Goal: Task Accomplishment & Management: Manage account settings

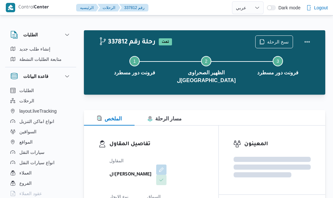
select select "ar"
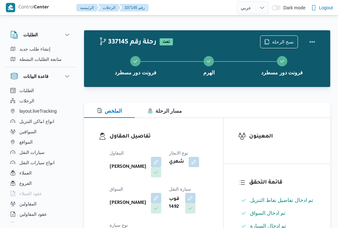
select select "ar"
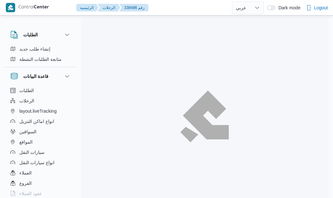
select select "ar"
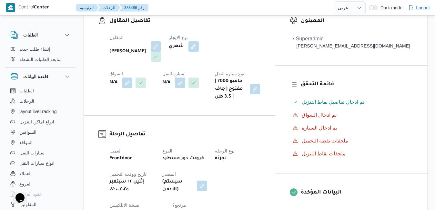
scroll to position [116, 0]
click at [175, 81] on button "button" at bounding box center [180, 82] width 10 height 10
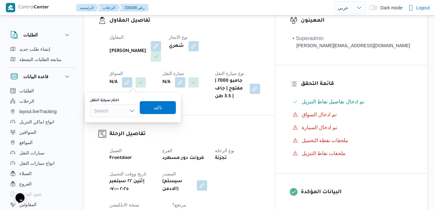
click at [122, 109] on div "Search" at bounding box center [114, 110] width 48 height 13
type input "4576"
click at [111, 123] on mark "4576" at bounding box center [107, 122] width 10 height 5
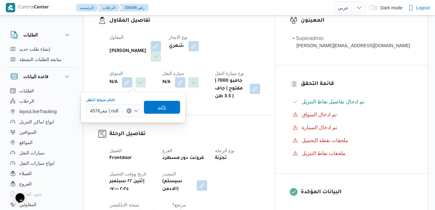
click at [161, 109] on span "تاكيد" at bounding box center [162, 107] width 8 height 8
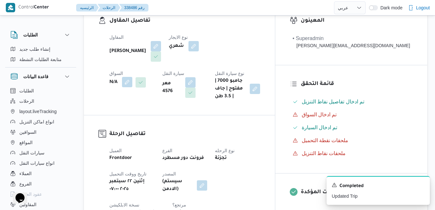
click at [132, 77] on button "button" at bounding box center [127, 82] width 10 height 10
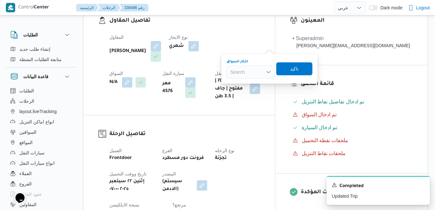
click at [244, 72] on div "Search" at bounding box center [251, 72] width 48 height 13
click at [239, 73] on input "عمرو كرم" at bounding box center [238, 72] width 17 height 8
type input "عمر كرم"
click at [247, 82] on span "عمر كرم السيد عيد رسلان" at bounding box center [254, 84] width 33 height 8
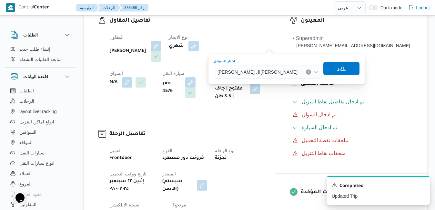
click at [333, 69] on span "تاكيد" at bounding box center [341, 69] width 8 height 8
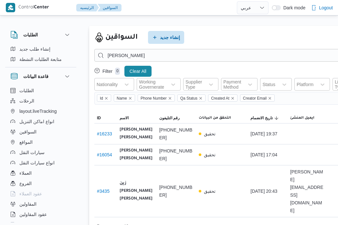
select select "ar"
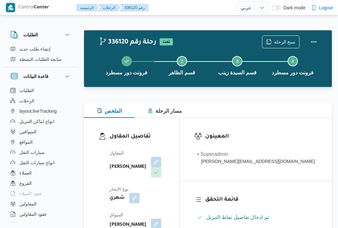
select select "ar"
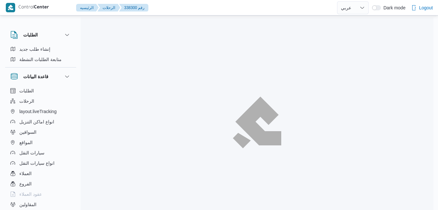
select select "ar"
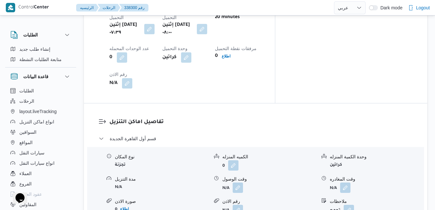
scroll to position [555, 0]
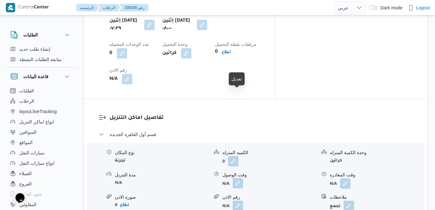
click at [237, 178] on button "button" at bounding box center [238, 183] width 10 height 10
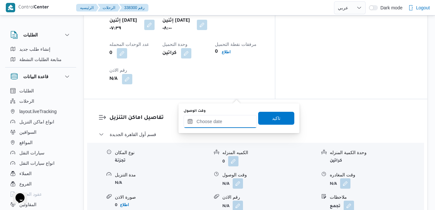
click at [218, 124] on input "وقت الوصول" at bounding box center [220, 121] width 73 height 13
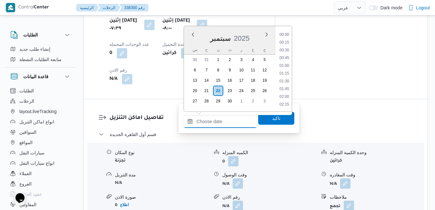
scroll to position [526, 0]
click at [190, 39] on div "سبتمبر 2025" at bounding box center [230, 37] width 92 height 16
click at [292, 43] on div "Previous Month Next month سبتمبر ٢٠٢٥ سبتمبر 2025 س ح ن ث ر خ ج 30 31 1 2 3 4 5…" at bounding box center [238, 69] width 108 height 86
click at [285, 42] on li "08:45" at bounding box center [284, 41] width 15 height 6
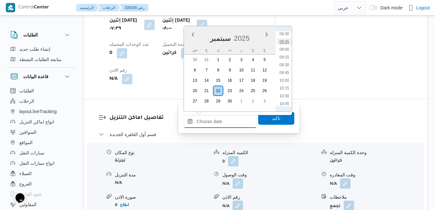
type input "٢٢/٠٩/٢٠٢٥ ٠٨:٤٥"
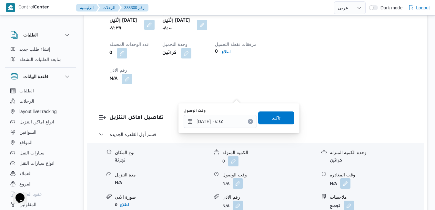
click at [272, 117] on span "تاكيد" at bounding box center [276, 118] width 8 height 8
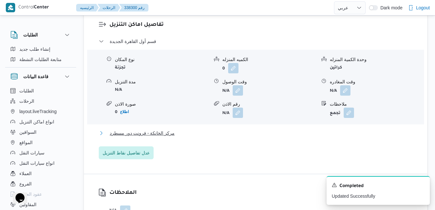
click at [230, 137] on button "مركز الخانكة - فرونت دور مسطرد" at bounding box center [256, 133] width 314 height 8
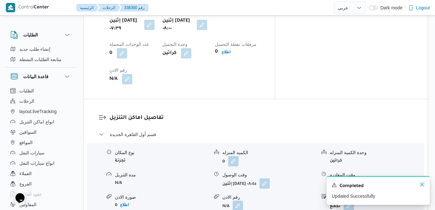
click at [420, 185] on icon "Dismiss toast" at bounding box center [421, 184] width 5 height 5
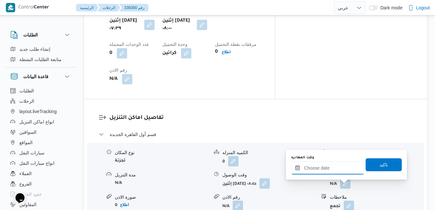
click at [342, 170] on input "وقت المغادره" at bounding box center [327, 167] width 73 height 13
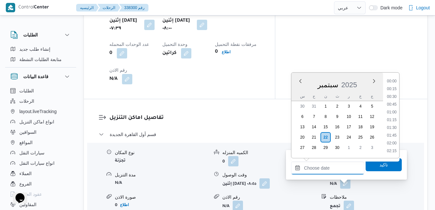
scroll to position [526, 0]
click at [295, 92] on div "س ح ن ث ر خ ج" at bounding box center [337, 96] width 92 height 9
click at [393, 83] on li "17:00" at bounding box center [391, 81] width 15 height 6
type input "٢٢/٠٩/٢٠٢٥ ١٧:٠٠"
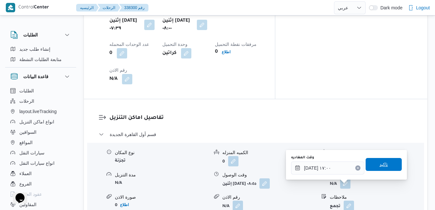
click at [379, 166] on span "تاكيد" at bounding box center [383, 164] width 8 height 8
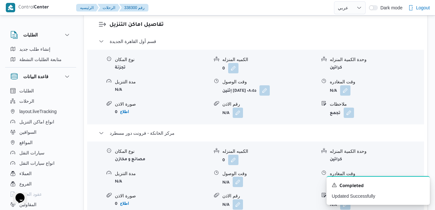
click at [236, 187] on button "button" at bounding box center [238, 182] width 10 height 10
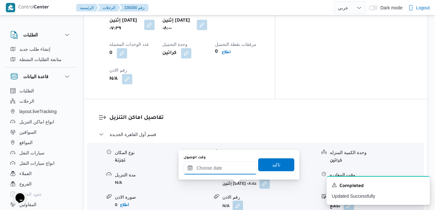
click at [233, 170] on input "وقت الوصول" at bounding box center [220, 167] width 73 height 13
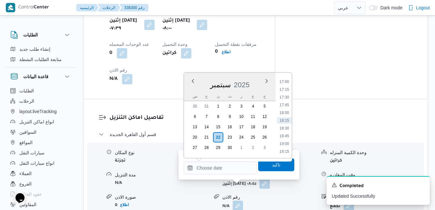
click at [187, 89] on div "سبتمبر 2025" at bounding box center [230, 83] width 92 height 16
click at [287, 139] on li "16:45" at bounding box center [284, 139] width 15 height 6
type input "٢٢/٠٩/٢٠٢٥ ١٦:٤٥"
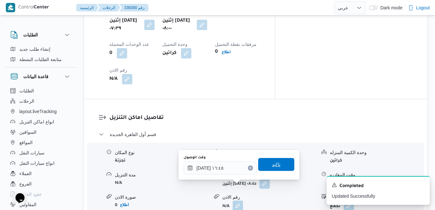
click at [273, 161] on span "تاكيد" at bounding box center [276, 164] width 8 height 8
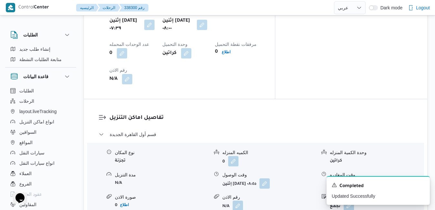
click at [346, 178] on button "button" at bounding box center [345, 183] width 10 height 10
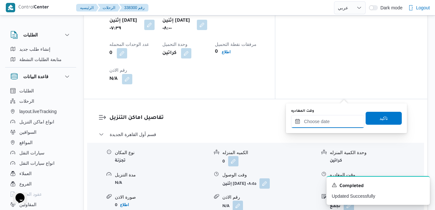
click at [326, 121] on input "وقت المغادره" at bounding box center [327, 121] width 73 height 13
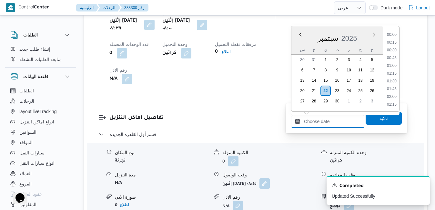
scroll to position [526, 0]
click at [297, 48] on div "س ح ن ث ر خ ج" at bounding box center [337, 49] width 92 height 9
click at [391, 72] on li "16:00" at bounding box center [391, 69] width 15 height 6
type input "٢٢/٠٩/٢٠٢٥ ١٦:٠٠"
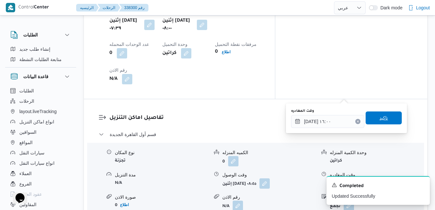
click at [381, 122] on span "تاكيد" at bounding box center [384, 117] width 36 height 13
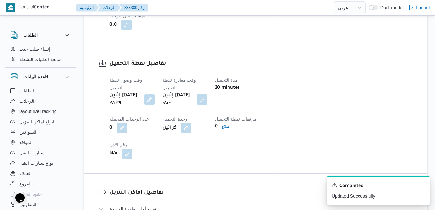
scroll to position [0, 0]
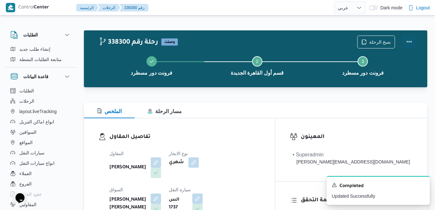
click at [410, 43] on button "Actions" at bounding box center [409, 41] width 13 height 13
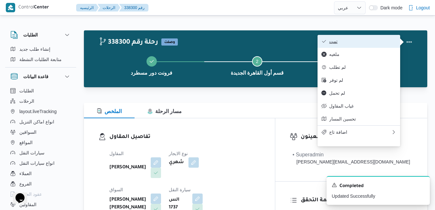
click at [384, 43] on span "تمت" at bounding box center [362, 41] width 67 height 5
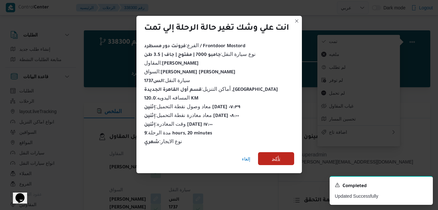
click at [286, 155] on span "تأكيد" at bounding box center [276, 158] width 36 height 13
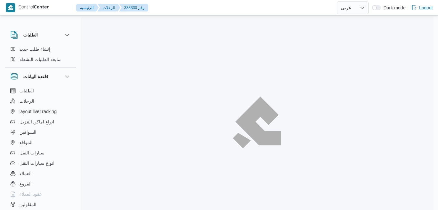
select select "ar"
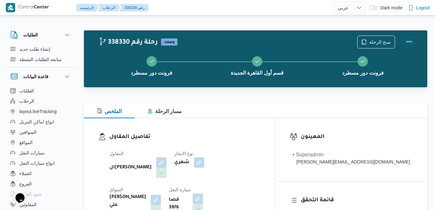
click at [407, 40] on button "Actions" at bounding box center [409, 41] width 13 height 13
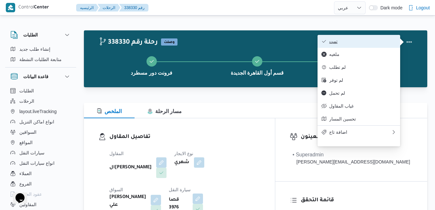
click at [376, 42] on span "تمت" at bounding box center [362, 41] width 67 height 5
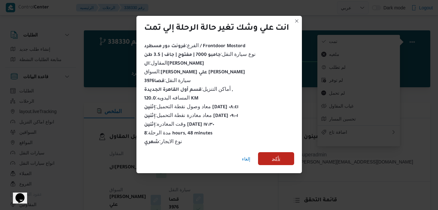
click at [267, 158] on span "تأكيد" at bounding box center [276, 158] width 36 height 13
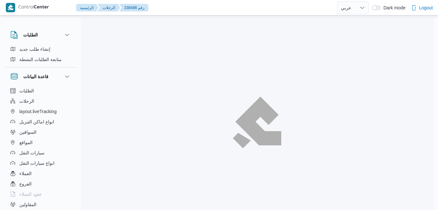
select select "ar"
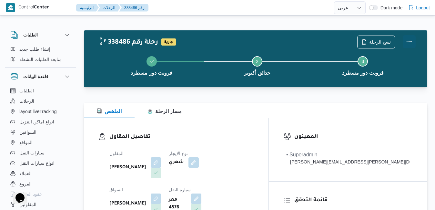
click at [411, 42] on button "Actions" at bounding box center [409, 41] width 13 height 13
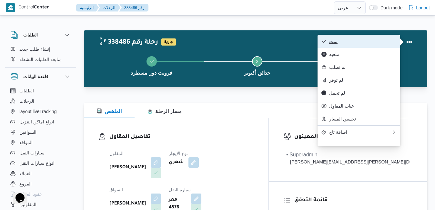
click at [393, 40] on span "تمت" at bounding box center [362, 41] width 67 height 5
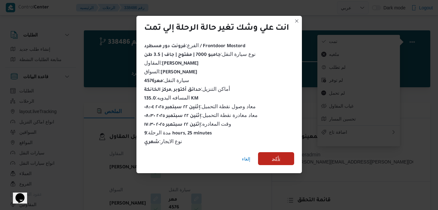
click at [283, 156] on span "تأكيد" at bounding box center [276, 158] width 36 height 13
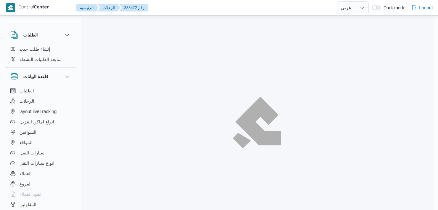
select select "ar"
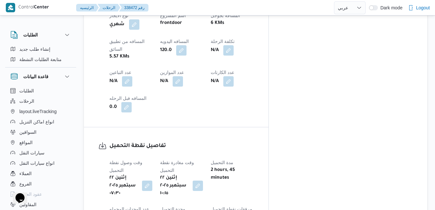
scroll to position [400, 0]
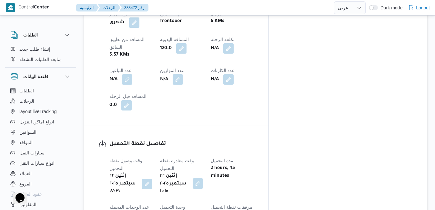
click at [203, 178] on button "button" at bounding box center [198, 183] width 10 height 10
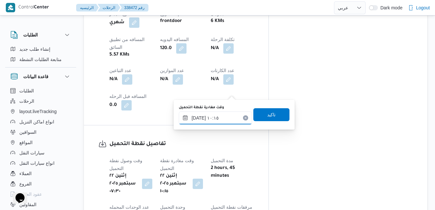
click at [208, 119] on input "٢٢/٠٩/٢٠٢٥ ١٠:١٥" at bounding box center [215, 117] width 73 height 13
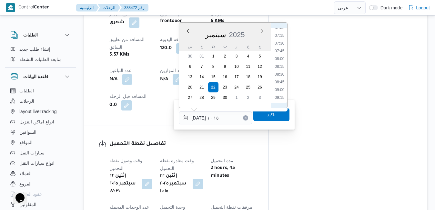
scroll to position [213, 0]
click at [282, 90] on li "08:45" at bounding box center [279, 89] width 15 height 6
type input "٢٢/٠٩/٢٠٢٥ ٠٨:٤٥"
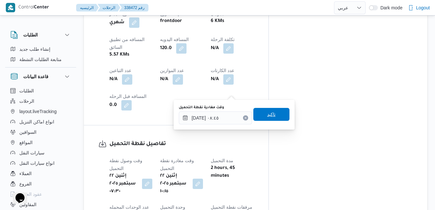
click at [270, 117] on span "تاكيد" at bounding box center [271, 114] width 8 height 8
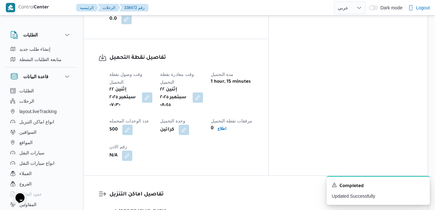
scroll to position [542, 0]
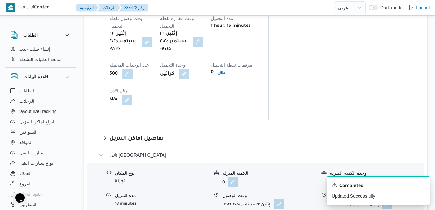
click at [282, 198] on button "button" at bounding box center [279, 203] width 10 height 10
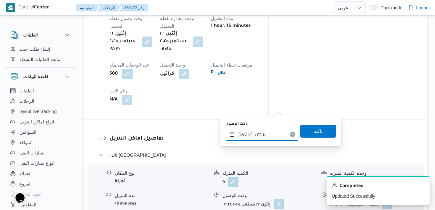
click at [261, 139] on input "٢٢/٠٩/٢٠٢٥ ١٣:٢٤" at bounding box center [262, 134] width 73 height 13
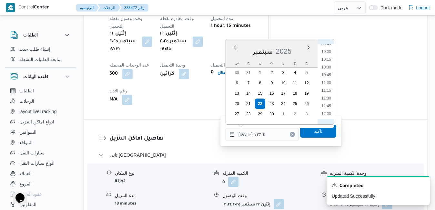
scroll to position [240, 0]
click at [327, 101] on li "09:30" at bounding box center [326, 101] width 15 height 6
type input "٢٢/٠٩/٢٠٢٥ ٠٩:٣٠"
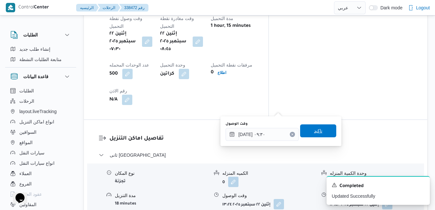
click at [318, 128] on span "تاكيد" at bounding box center [318, 130] width 36 height 13
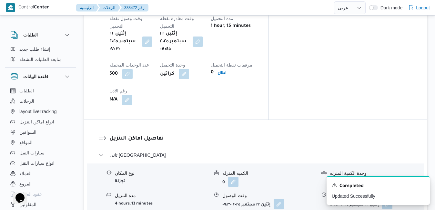
click at [426, 186] on div "A new notification appears Completed Updated Successfully" at bounding box center [378, 190] width 103 height 29
click at [422, 185] on icon "Dismiss toast" at bounding box center [421, 184] width 3 height 3
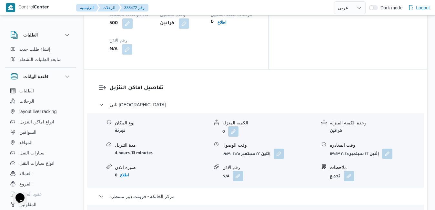
scroll to position [594, 0]
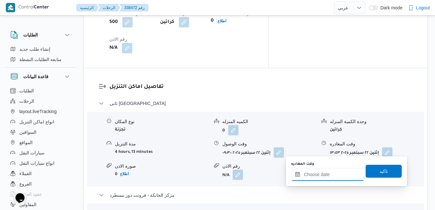
click at [315, 176] on input "وقت المغادره" at bounding box center [327, 174] width 73 height 13
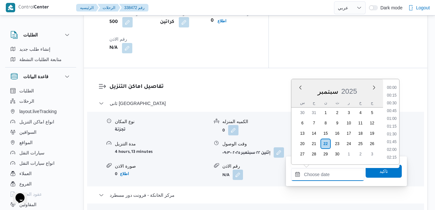
scroll to position [526, 0]
click at [299, 96] on div "سبتمبر 2025" at bounding box center [337, 90] width 92 height 16
click at [395, 87] on li "17:00" at bounding box center [391, 88] width 15 height 6
type input "٢٢/٠٩/٢٠٢٥ ١٧:٠٠"
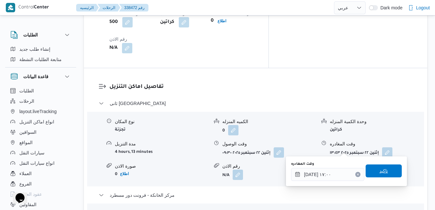
click at [370, 173] on span "تاكيد" at bounding box center [384, 170] width 36 height 13
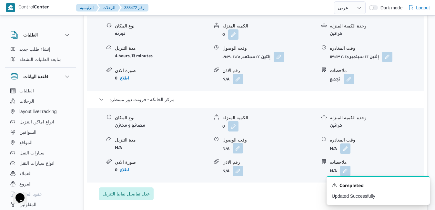
click at [237, 148] on button "button" at bounding box center [238, 148] width 10 height 10
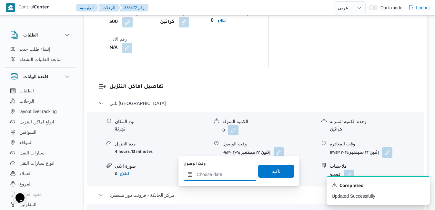
click at [219, 184] on div "You are in a dialog. To close this dialog, hit escape. وقت الوصول تاكيد" at bounding box center [238, 171] width 121 height 30
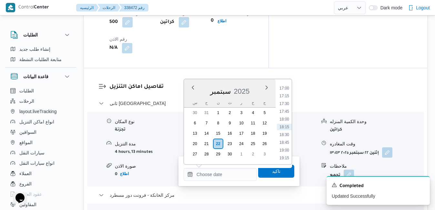
click at [189, 98] on div "س ح ن ث ر خ ج" at bounding box center [230, 102] width 92 height 9
click at [286, 146] on li "16:45" at bounding box center [284, 146] width 15 height 6
type input "٢٢/٠٩/٢٠٢٥ ١٦:٤٥"
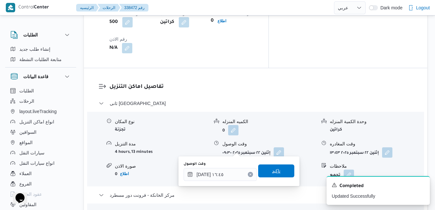
click at [276, 171] on span "تاكيد" at bounding box center [276, 170] width 36 height 13
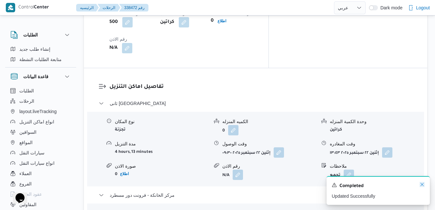
click at [421, 185] on icon "Dismiss toast" at bounding box center [421, 184] width 5 height 5
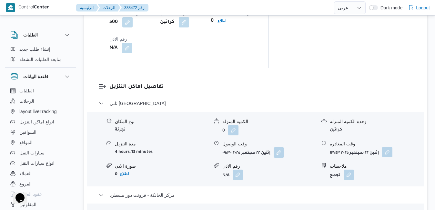
click at [388, 147] on button "button" at bounding box center [387, 152] width 10 height 10
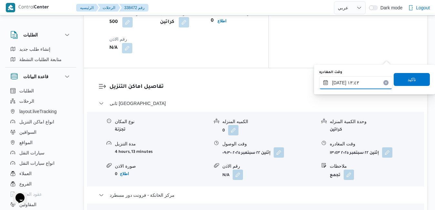
click at [363, 82] on input "٢٢/٠٩/٢٠٢٥ ١٣:٤٣" at bounding box center [355, 82] width 73 height 13
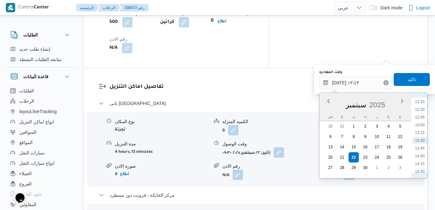
scroll to position [444, 0]
click at [423, 154] on li "16:00" at bounding box center [419, 152] width 15 height 6
type input "٢٢/٠٩/٢٠٢٥ ١٦:٠٠"
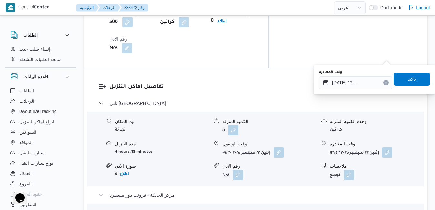
click at [411, 84] on span "تاكيد" at bounding box center [412, 79] width 36 height 13
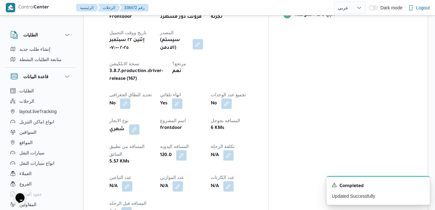
scroll to position [0, 0]
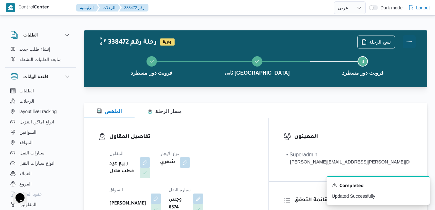
click at [413, 41] on button "Actions" at bounding box center [409, 41] width 13 height 13
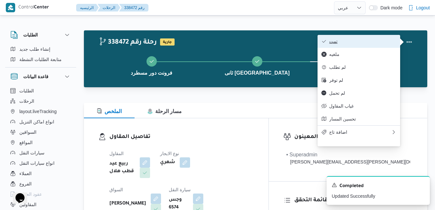
click at [373, 44] on span "تمت" at bounding box center [362, 41] width 67 height 5
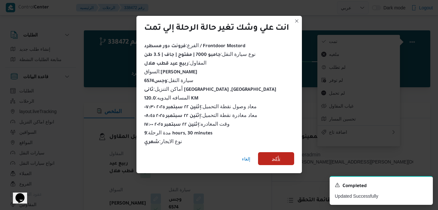
click at [278, 155] on span "تأكيد" at bounding box center [276, 159] width 8 height 8
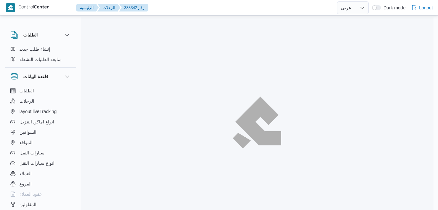
select select "ar"
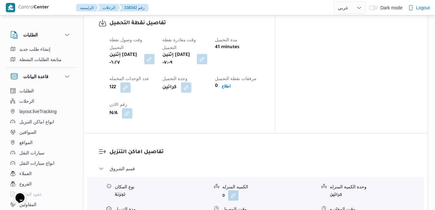
scroll to position [594, 0]
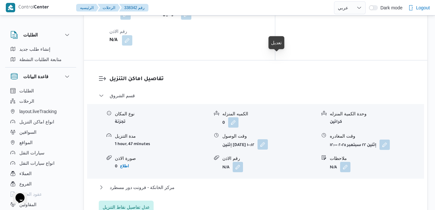
click at [268, 139] on button "button" at bounding box center [263, 144] width 10 height 10
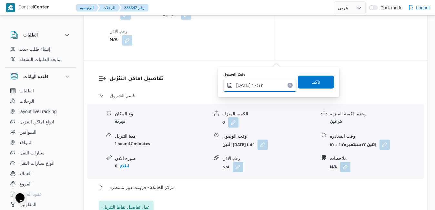
click at [258, 87] on input "٢٢/٠٩/٢٠٢٥ ١٠:١٢" at bounding box center [259, 85] width 73 height 13
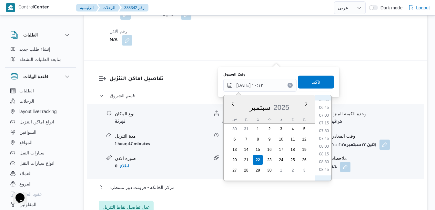
scroll to position [205, 0]
click at [327, 146] on li "08:00" at bounding box center [324, 146] width 15 height 6
type input "٢٢/٠٩/٢٠٢٥ ٠٨:٠٠"
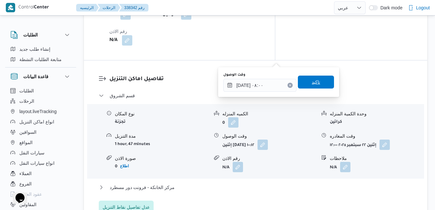
drag, startPoint x: 317, startPoint y: 79, endPoint x: 324, endPoint y: 84, distance: 8.6
click at [324, 84] on span "تاكيد" at bounding box center [316, 82] width 36 height 13
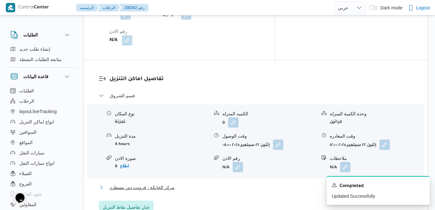
click at [282, 183] on button "مركز الخانكة - فرونت دور مسطرد" at bounding box center [256, 187] width 314 height 8
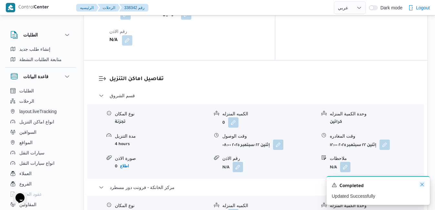
click at [424, 184] on icon "Dismiss toast" at bounding box center [421, 184] width 5 height 5
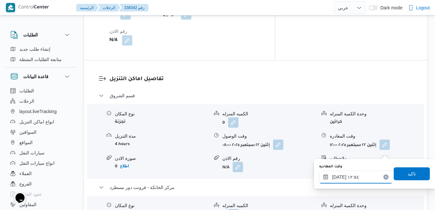
click at [354, 177] on input "٢٢/٠٩/٢٠٢٥ ١٢:٥٤" at bounding box center [355, 176] width 73 height 13
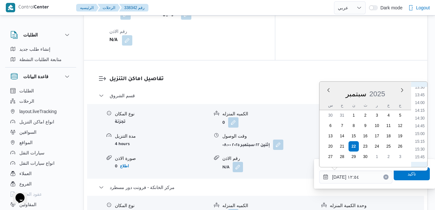
scroll to position [487, 0]
click at [422, 116] on li "16:30" at bounding box center [419, 114] width 15 height 6
type input "٢٢/٠٩/٢٠٢٥ ١٦:٣٠"
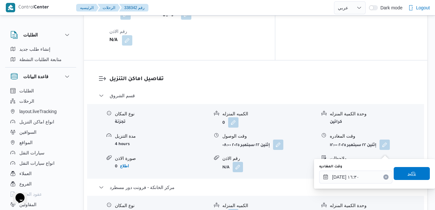
click at [408, 176] on span "تاكيد" at bounding box center [412, 173] width 8 height 8
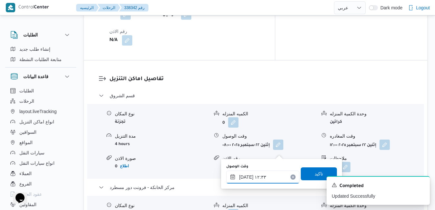
click at [258, 179] on input "٢٢/٠٩/٢٠٢٥ ١٢:٣٣" at bounding box center [262, 176] width 73 height 13
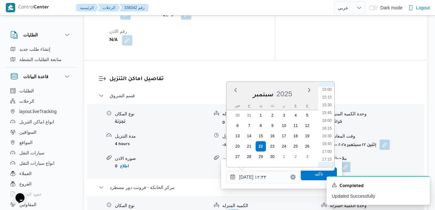
scroll to position [479, 0]
click at [328, 116] on li "16:15" at bounding box center [326, 114] width 15 height 6
type input "٢٢/٠٩/٢٠٢٥ ١٦:١٥"
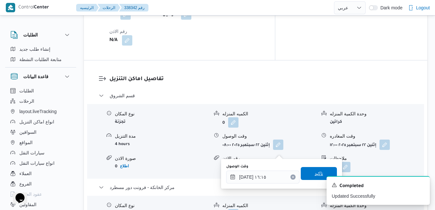
click at [304, 173] on span "تاكيد" at bounding box center [319, 173] width 36 height 13
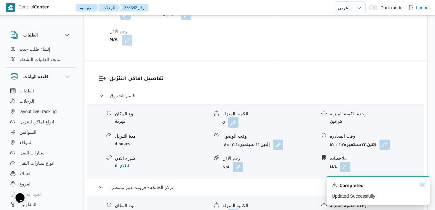
click at [421, 184] on icon "Dismiss toast" at bounding box center [421, 184] width 5 height 5
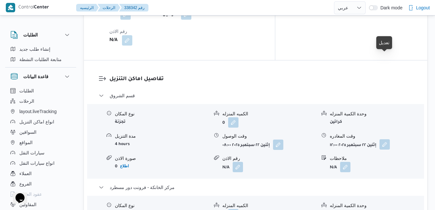
scroll to position [581, 0]
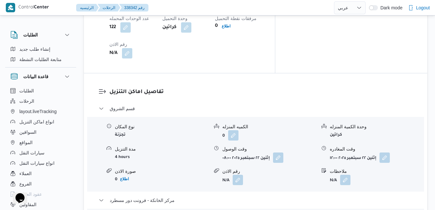
click at [379, 152] on span at bounding box center [383, 157] width 14 height 10
click at [383, 152] on button "button" at bounding box center [384, 157] width 10 height 10
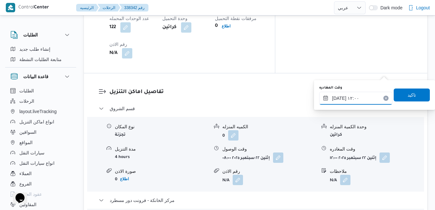
click at [350, 99] on input "٢٢/٠٩/٢٠٢٥ ١٢:٠٠" at bounding box center [355, 98] width 73 height 13
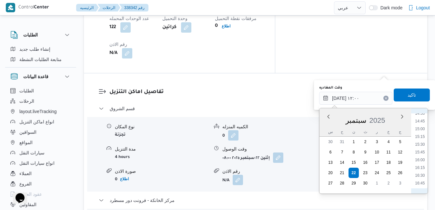
scroll to position [463, 0]
click at [422, 134] on li "15:30" at bounding box center [419, 133] width 15 height 6
type input "٢٢/٠٩/٢٠٢٥ ١٥:٣٠"
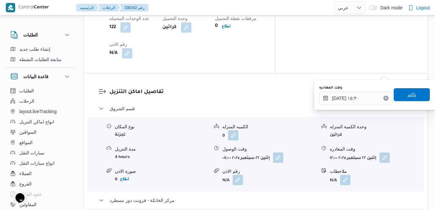
click at [412, 98] on span "تاكيد" at bounding box center [412, 94] width 36 height 13
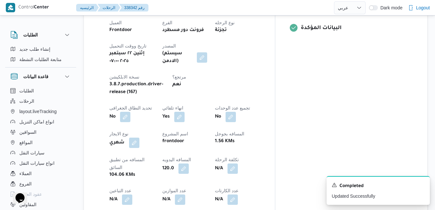
scroll to position [0, 0]
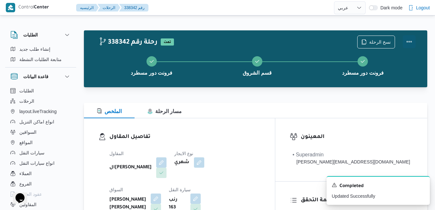
click at [408, 41] on button "Actions" at bounding box center [409, 41] width 13 height 13
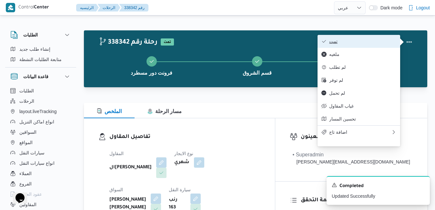
click at [372, 42] on span "تمت" at bounding box center [362, 41] width 67 height 5
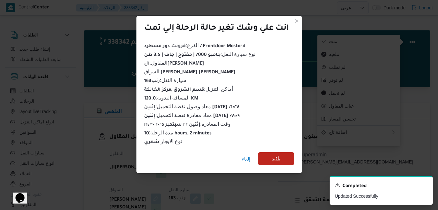
click at [277, 155] on span "تأكيد" at bounding box center [276, 159] width 8 height 8
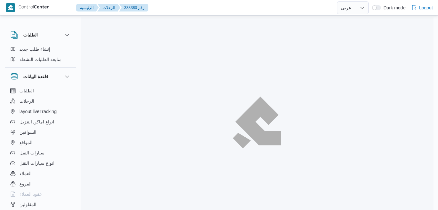
select select "ar"
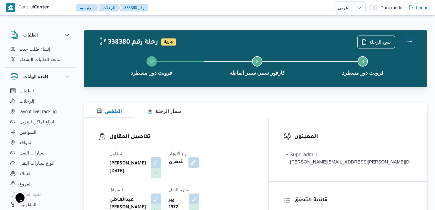
click at [409, 43] on button "Actions" at bounding box center [409, 41] width 13 height 13
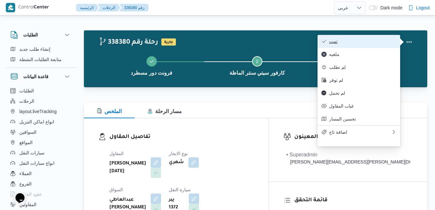
click at [379, 42] on span "تمت" at bounding box center [362, 41] width 67 height 5
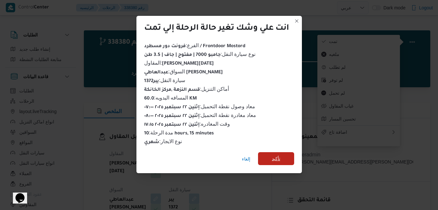
click at [284, 156] on span "تأكيد" at bounding box center [276, 158] width 36 height 13
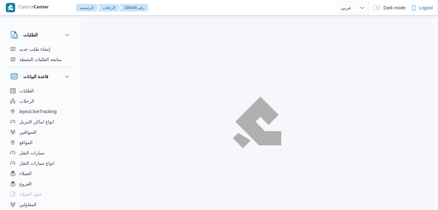
select select "ar"
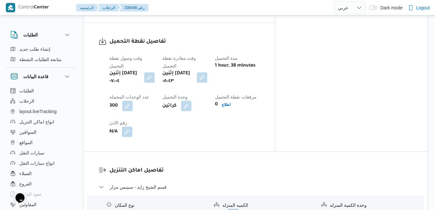
scroll to position [516, 0]
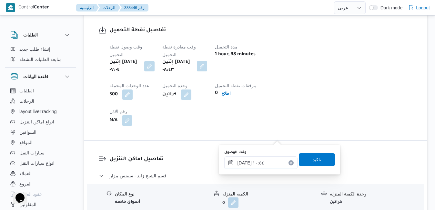
click at [251, 167] on input "[DATE] ١٠:٥٤" at bounding box center [260, 162] width 73 height 13
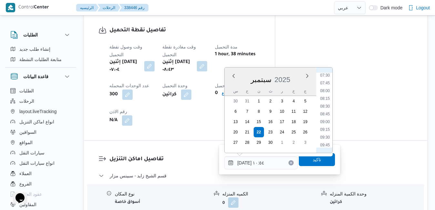
scroll to position [228, 0]
click at [326, 127] on li "09:00" at bounding box center [325, 126] width 15 height 6
type input "[DATE] ٠٩:٠٠"
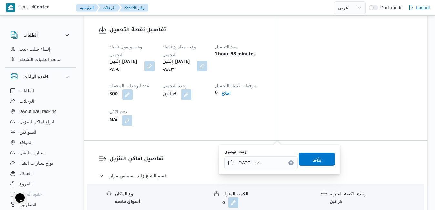
click at [313, 159] on span "تاكيد" at bounding box center [317, 159] width 8 height 8
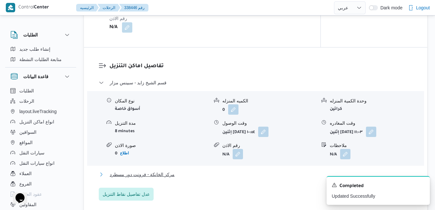
click at [266, 177] on button "مركز الخانكة - فرونت دور مسطرد" at bounding box center [256, 174] width 314 height 8
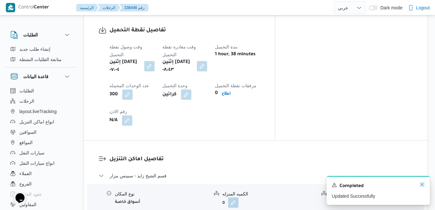
click at [422, 186] on icon "Dismiss toast" at bounding box center [421, 184] width 5 height 5
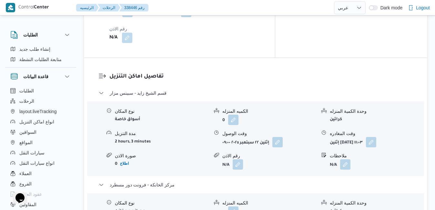
scroll to position [632, 0]
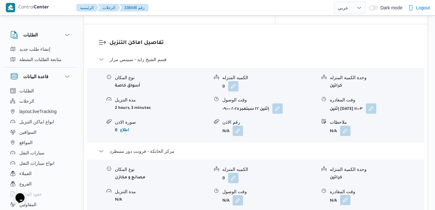
click at [347, 195] on button "button" at bounding box center [345, 200] width 10 height 10
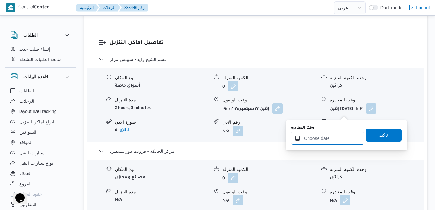
click at [318, 137] on input "وقت المغادره" at bounding box center [327, 138] width 73 height 13
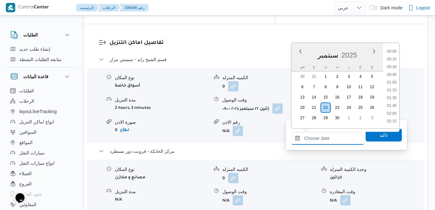
scroll to position [534, 0]
click at [297, 64] on div "س ح ن ث ر خ ج" at bounding box center [337, 66] width 92 height 9
click at [393, 117] on li "17:15" at bounding box center [391, 117] width 15 height 6
type input "[DATE] ١٧:١٥"
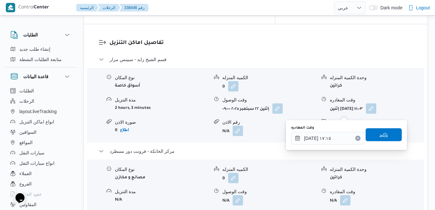
click at [379, 133] on span "تاكيد" at bounding box center [383, 135] width 8 height 8
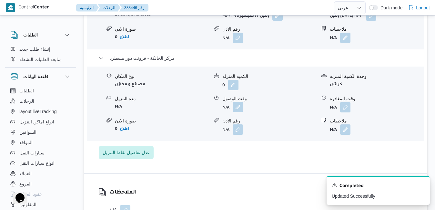
click at [238, 112] on button "button" at bounding box center [238, 107] width 10 height 10
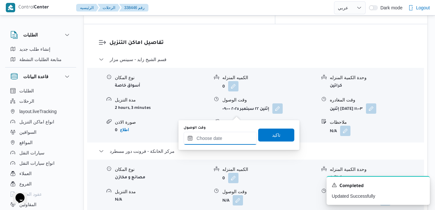
click at [224, 136] on input "وقت الوصول" at bounding box center [220, 138] width 73 height 13
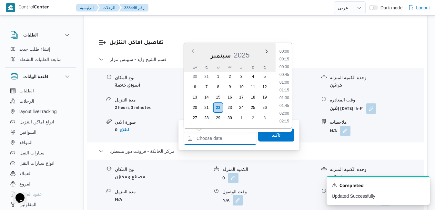
scroll to position [534, 0]
click at [192, 66] on div "س" at bounding box center [195, 66] width 10 height 9
click at [284, 113] on li "17:00" at bounding box center [284, 109] width 15 height 6
type input "[DATE] ١٧:٠٠"
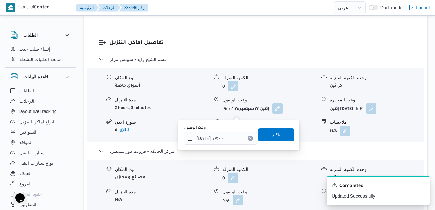
click at [273, 137] on span "تاكيد" at bounding box center [276, 135] width 8 height 8
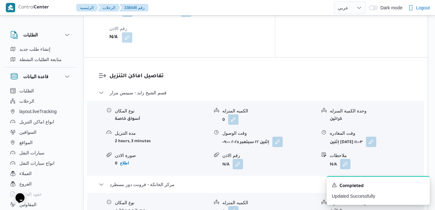
scroll to position [594, 0]
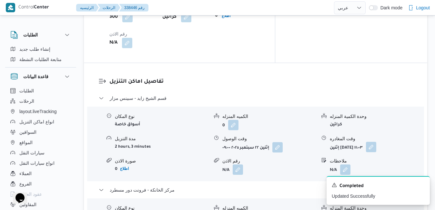
click at [376, 142] on button "button" at bounding box center [371, 147] width 10 height 10
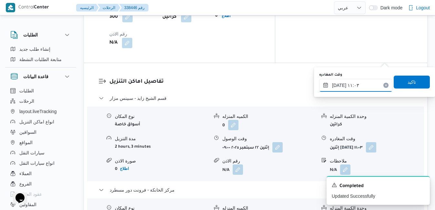
click at [357, 83] on input "[DATE] ١١:٠٣" at bounding box center [355, 85] width 73 height 13
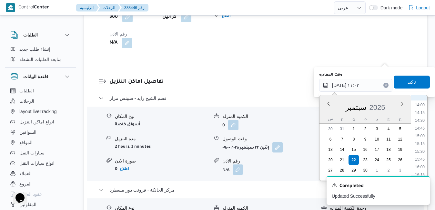
scroll to position [498, 0]
click at [422, 103] on li "16:00" at bounding box center [419, 101] width 15 height 6
type input "٢٢/٠٩/٢٠٢٥ ١٦:٠٠"
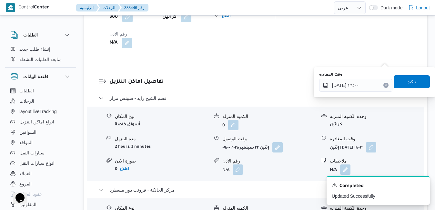
click at [412, 80] on span "تاكيد" at bounding box center [412, 81] width 36 height 13
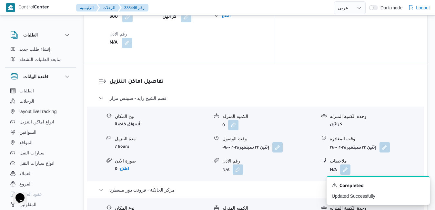
scroll to position [0, 0]
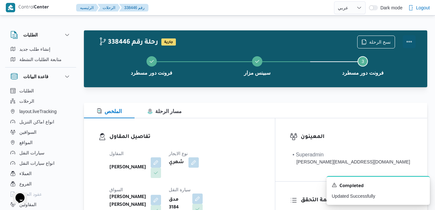
click at [409, 44] on button "Actions" at bounding box center [409, 41] width 13 height 13
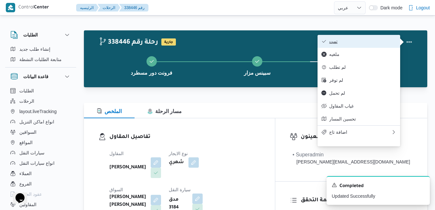
click at [373, 42] on span "تمت" at bounding box center [362, 41] width 67 height 5
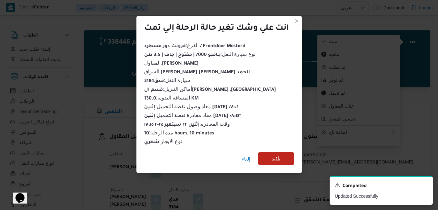
click at [281, 155] on span "تأكيد" at bounding box center [276, 158] width 36 height 13
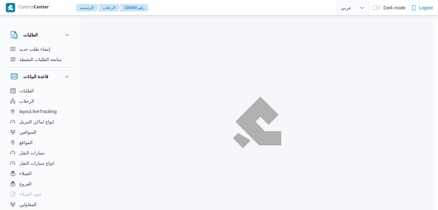
select select "ar"
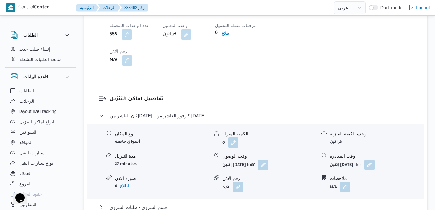
scroll to position [581, 0]
click at [268, 160] on button "button" at bounding box center [263, 165] width 10 height 10
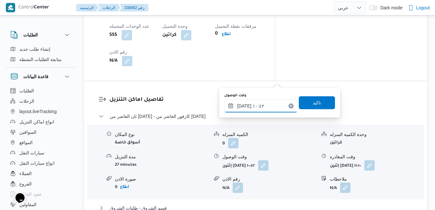
click at [254, 106] on input "٢٢/٠٩/٢٠٢٥ ١٠:٤٢" at bounding box center [260, 105] width 73 height 13
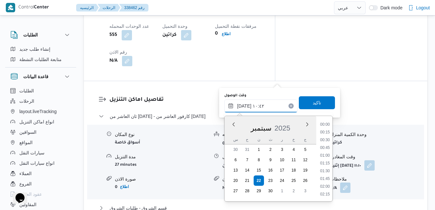
scroll to position [286, 0]
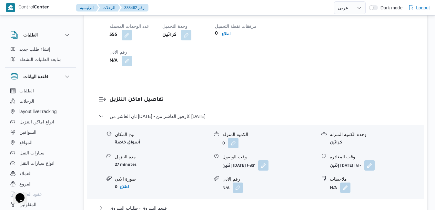
click at [290, 204] on button "قسم الشروق - طلبات الشروق" at bounding box center [256, 208] width 314 height 8
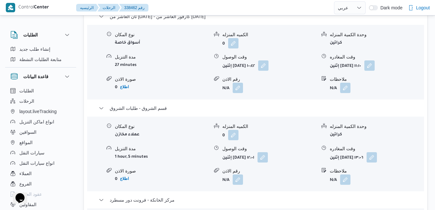
scroll to position [671, 0]
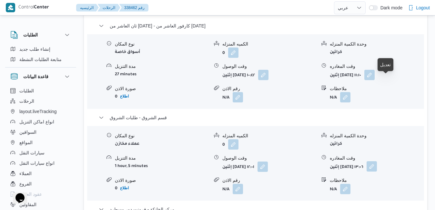
click at [377, 161] on button "button" at bounding box center [372, 166] width 10 height 10
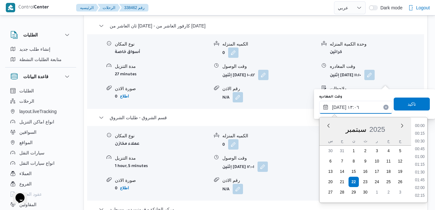
click at [356, 104] on input "٢٢/٠٩/٢٠٢٥ ١٣:٠٦" at bounding box center [355, 107] width 73 height 13
click at [421, 137] on li "16:15" at bounding box center [419, 134] width 15 height 6
type input "٢٢/٠٩/٢٠٢٥ ١٦:١٥"
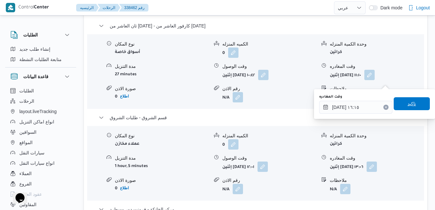
click at [408, 104] on span "تاكيد" at bounding box center [412, 104] width 8 height 8
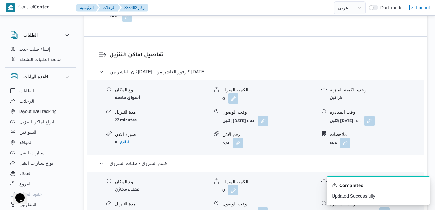
scroll to position [620, 0]
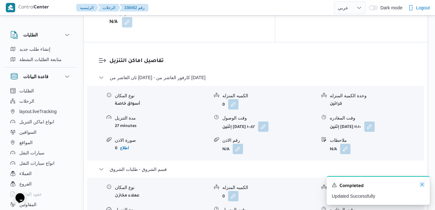
click at [422, 184] on icon "Dismiss toast" at bounding box center [421, 184] width 5 height 5
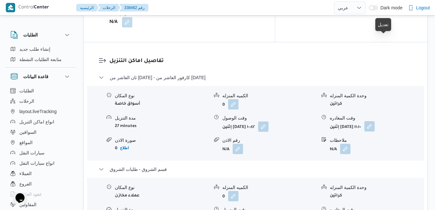
click at [375, 121] on button "button" at bounding box center [369, 126] width 10 height 10
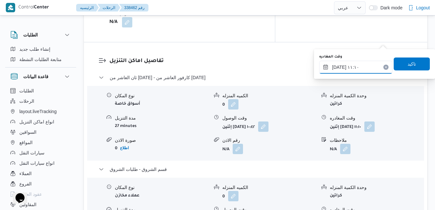
click at [357, 68] on input "٢٢/٠٩/٢٠٢٥ ١١:١٠" at bounding box center [355, 67] width 73 height 13
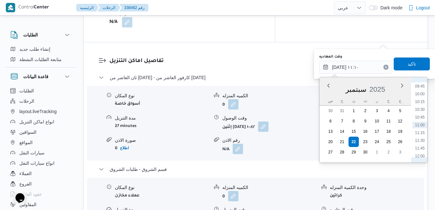
scroll to position [367, 0]
click at [421, 105] on li "12:30" at bounding box center [419, 106] width 15 height 6
type input "٢٢/٠٩/٢٠٢٥ ١٢:٣٠"
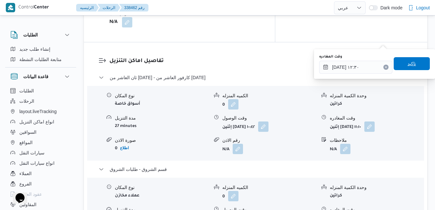
click at [408, 62] on span "تاكيد" at bounding box center [412, 64] width 8 height 8
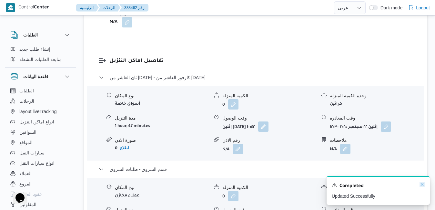
click at [421, 185] on icon "Dismiss toast" at bounding box center [421, 184] width 5 height 5
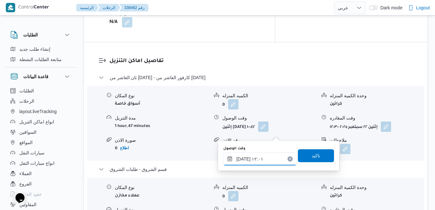
click at [250, 158] on input "٢٢/٠٩/٢٠٢٥ ١٢:٠١" at bounding box center [259, 158] width 73 height 13
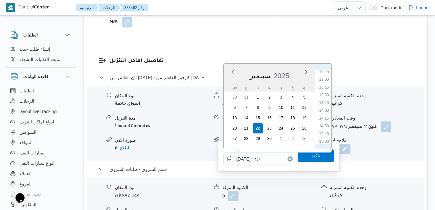
scroll to position [398, 0]
click at [325, 86] on li "13:15" at bounding box center [324, 84] width 15 height 6
type input "٢٢/٠٩/٢٠٢٥ ١٣:١٥"
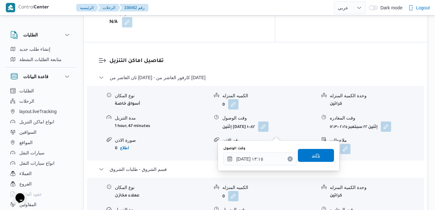
click at [312, 155] on span "تاكيد" at bounding box center [316, 155] width 8 height 8
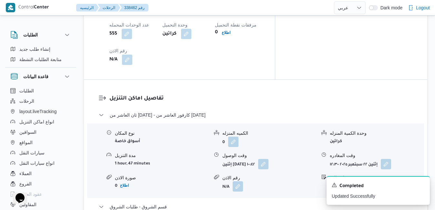
scroll to position [0, 0]
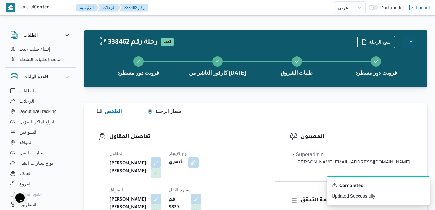
click at [408, 40] on button "Actions" at bounding box center [409, 41] width 13 height 13
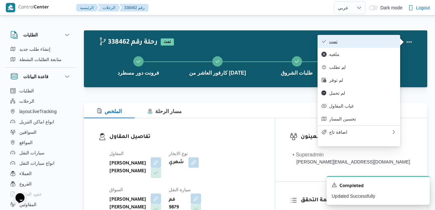
click at [381, 43] on span "تمت" at bounding box center [362, 41] width 67 height 5
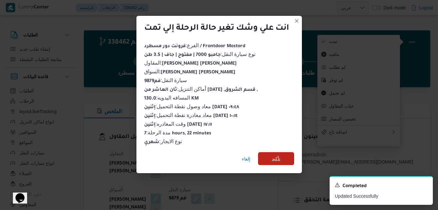
click at [284, 155] on span "تأكيد" at bounding box center [276, 158] width 36 height 13
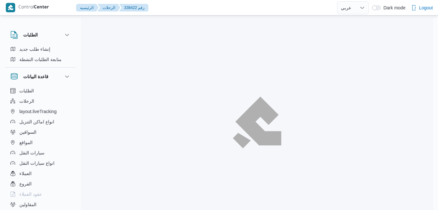
select select "ar"
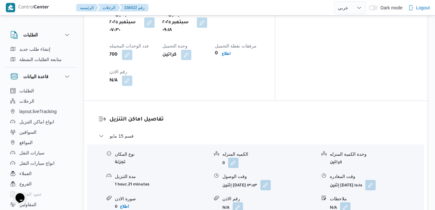
scroll to position [562, 0]
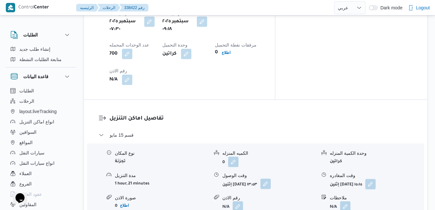
click at [271, 178] on button "button" at bounding box center [265, 183] width 10 height 10
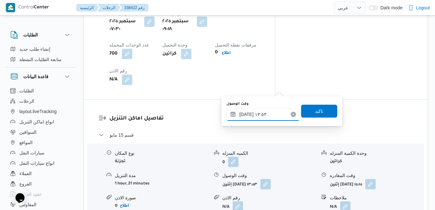
click at [246, 114] on input "[DATE] ١٣:٥٣" at bounding box center [263, 114] width 73 height 13
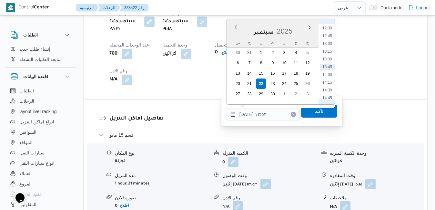
scroll to position [321, 0]
click at [328, 26] on li "10:15" at bounding box center [327, 24] width 15 height 6
type input "[DATE] ١٠:١٥"
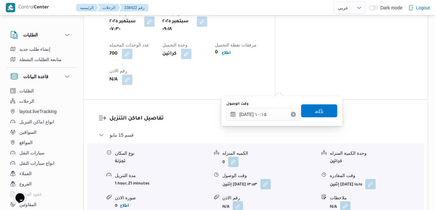
click at [315, 111] on span "تاكيد" at bounding box center [319, 111] width 8 height 8
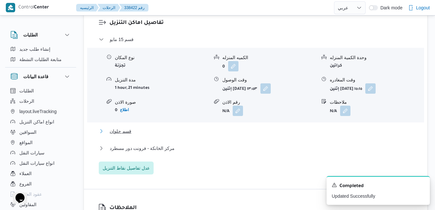
click at [266, 129] on button "قسم حلوان" at bounding box center [256, 131] width 314 height 8
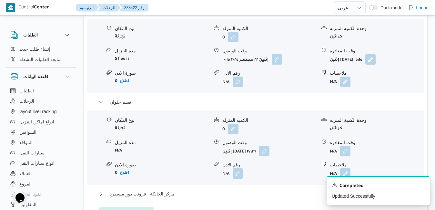
scroll to position [691, 0]
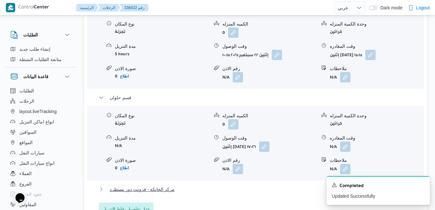
click at [298, 185] on button "مركز الخانكة - فرونت دور مسطرد" at bounding box center [256, 189] width 314 height 8
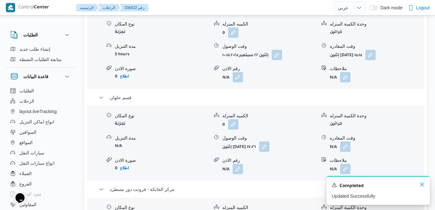
click at [420, 186] on icon "Dismiss toast" at bounding box center [421, 184] width 5 height 5
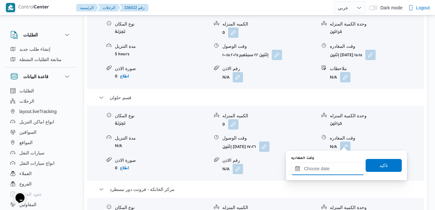
click at [305, 171] on input "وقت المغادره" at bounding box center [327, 168] width 73 height 13
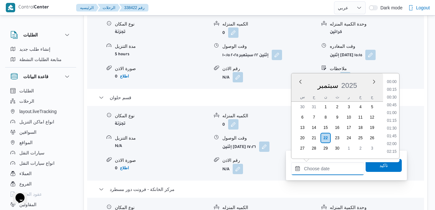
scroll to position [534, 0]
click at [296, 92] on div "س ح ن ث ر خ ج" at bounding box center [337, 96] width 92 height 9
click at [392, 97] on li "17:45" at bounding box center [391, 98] width 15 height 6
type input "[DATE] ١٧:٤٥"
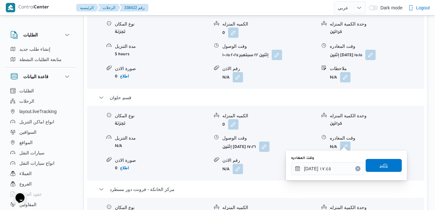
click at [369, 167] on span "تاكيد" at bounding box center [384, 165] width 36 height 13
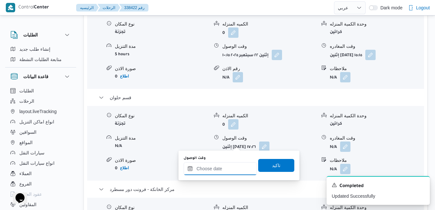
click at [224, 169] on input "وقت الوصول" at bounding box center [220, 168] width 73 height 13
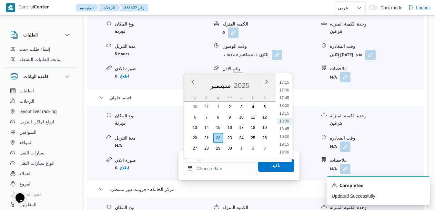
click at [189, 91] on div "سبتمبر 2025" at bounding box center [230, 84] width 92 height 16
click at [286, 91] on li "17:30" at bounding box center [284, 90] width 15 height 6
type input "٢٢/٠٩/٢٠٢٥ ١٧:٣٠"
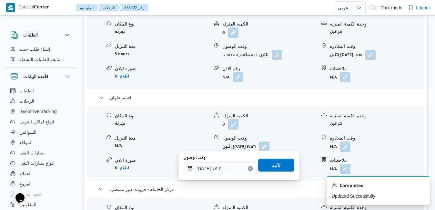
click at [276, 165] on span "تاكيد" at bounding box center [276, 164] width 36 height 13
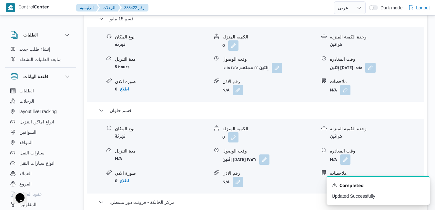
scroll to position [665, 0]
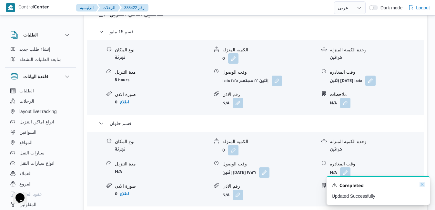
click at [422, 184] on icon "Dismiss toast" at bounding box center [421, 184] width 5 height 5
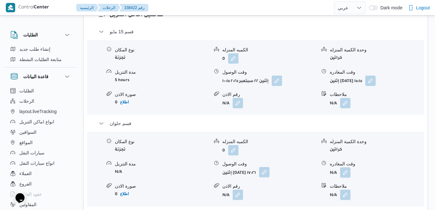
click at [269, 167] on button "button" at bounding box center [264, 172] width 10 height 10
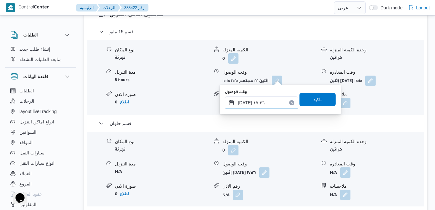
click at [262, 109] on input "٢٢/٠٩/٢٠٢٥ ١٧:٢٦" at bounding box center [261, 102] width 73 height 13
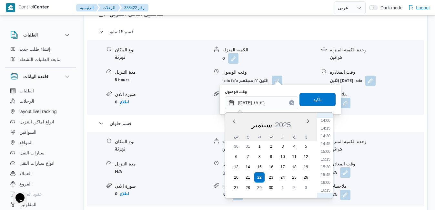
scroll to position [429, 0]
click at [327, 127] on li "14:00" at bounding box center [325, 125] width 15 height 6
type input "٢٢/٠٩/٢٠٢٥ ١٤:٠٠"
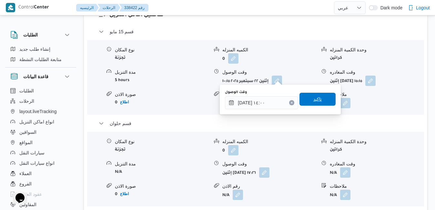
click at [320, 99] on span "تاكيد" at bounding box center [317, 99] width 36 height 13
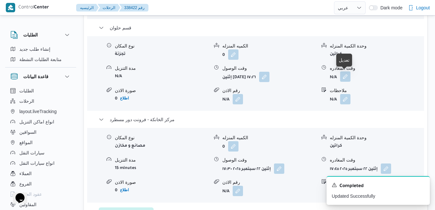
click at [346, 77] on button "button" at bounding box center [345, 76] width 10 height 10
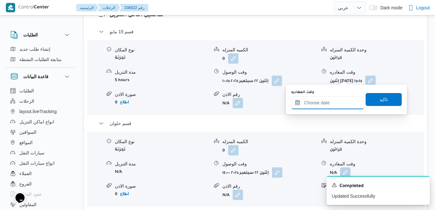
click at [324, 104] on input "وقت المغادره" at bounding box center [327, 102] width 73 height 13
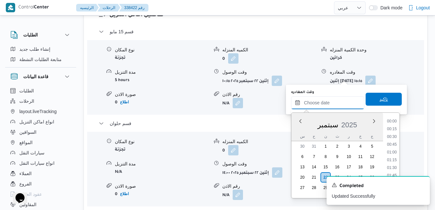
scroll to position [541, 0]
click at [298, 131] on div "سبتمبر 2025" at bounding box center [337, 123] width 92 height 16
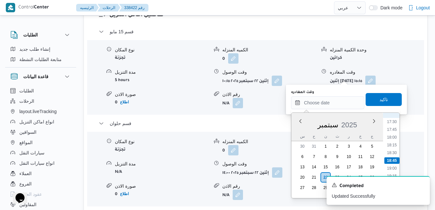
scroll to position [476, 0]
click at [391, 157] on li "16:30" at bounding box center [391, 156] width 15 height 6
type input "٢٢/٠٩/٢٠٢٥ ١٦:٣٠"
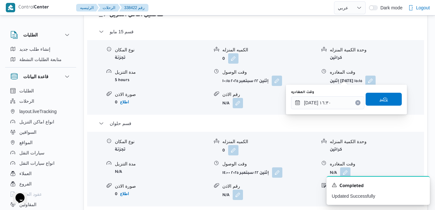
click at [386, 99] on span "تاكيد" at bounding box center [384, 99] width 36 height 13
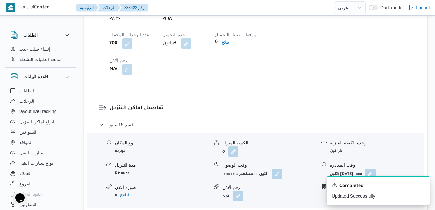
scroll to position [562, 0]
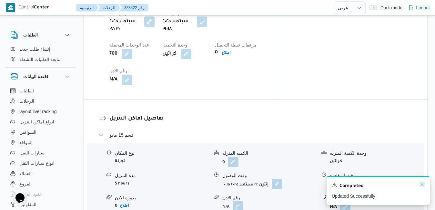
click at [422, 184] on icon "Dismiss toast" at bounding box center [421, 184] width 5 height 5
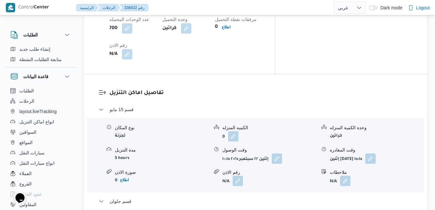
scroll to position [588, 0]
click at [376, 153] on button "button" at bounding box center [370, 158] width 10 height 10
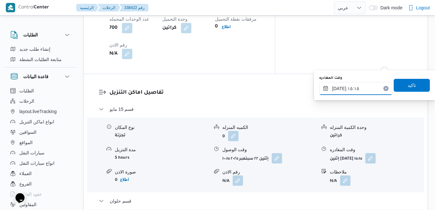
click at [363, 91] on input "٢٢/٠٩/٢٠٢٥ ١٥:١٥" at bounding box center [355, 88] width 73 height 13
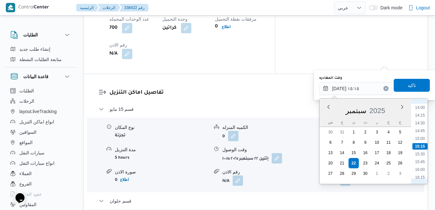
scroll to position [368, 0]
click at [421, 163] on li "13:45" at bounding box center [419, 165] width 15 height 6
type input "٢٢/٠٩/٢٠٢٥ ١٣:٤٥"
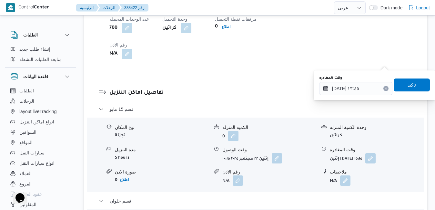
click at [411, 83] on span "تاكيد" at bounding box center [412, 84] width 36 height 13
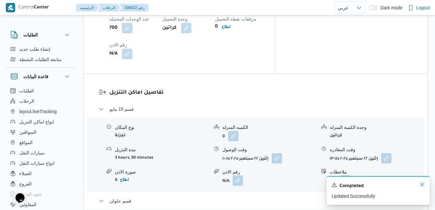
click at [420, 184] on icon "Dismiss toast" at bounding box center [421, 184] width 5 height 5
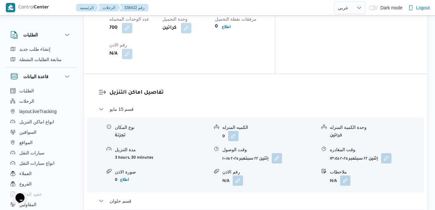
scroll to position [0, 0]
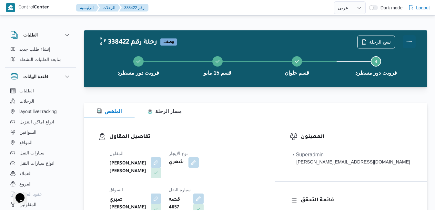
click at [410, 42] on button "Actions" at bounding box center [409, 41] width 13 height 13
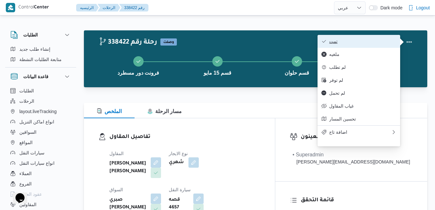
click at [378, 47] on button "تمت" at bounding box center [359, 41] width 83 height 13
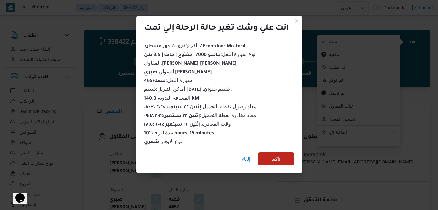
click at [279, 156] on span "تأكيد" at bounding box center [276, 159] width 8 height 8
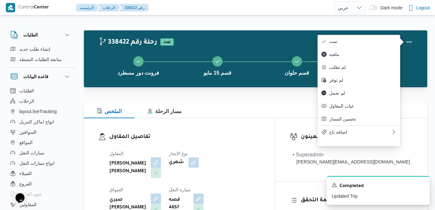
click at [161, 186] on dt "السواق" at bounding box center [135, 190] width 52 height 8
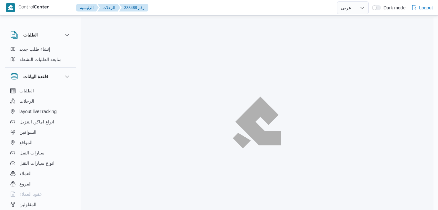
select select "ar"
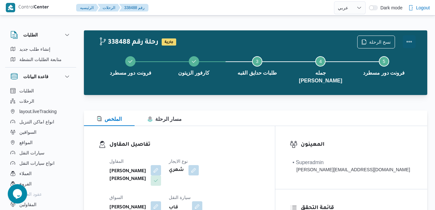
click at [411, 43] on button "Actions" at bounding box center [409, 41] width 13 height 13
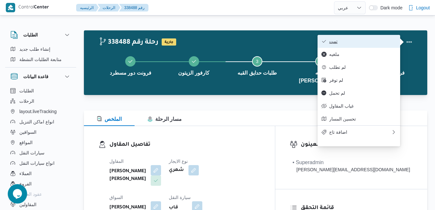
click at [379, 42] on span "تمت" at bounding box center [362, 41] width 67 height 5
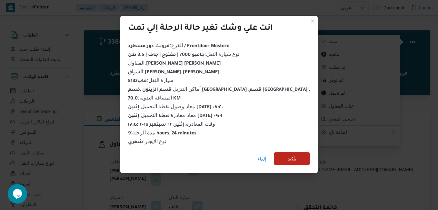
click at [288, 155] on span "تأكيد" at bounding box center [292, 159] width 8 height 8
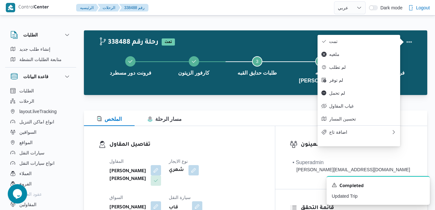
click at [274, 118] on div "الملخص مسار الرحلة" at bounding box center [255, 117] width 343 height 15
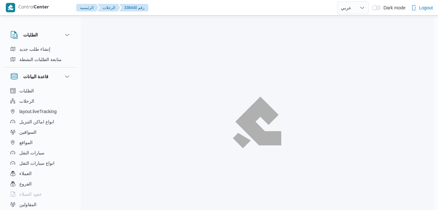
select select "ar"
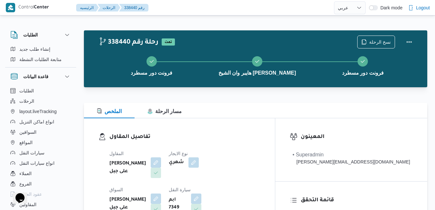
click at [257, 85] on div "فرونت دور مسطرد هايبر وان الشيخ [PERSON_NAME] دور مسطرد" at bounding box center [257, 65] width 325 height 41
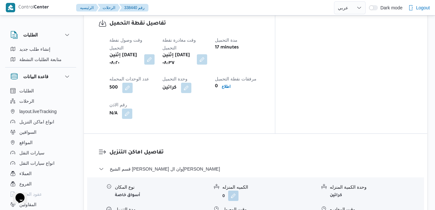
scroll to position [542, 0]
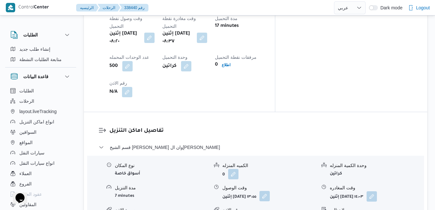
click at [270, 191] on button "button" at bounding box center [264, 196] width 10 height 10
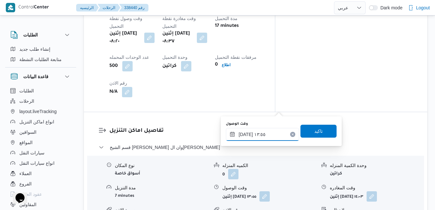
click at [249, 138] on input "[DATE] ١٣:٥٥" at bounding box center [262, 134] width 73 height 13
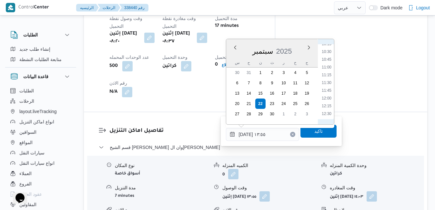
scroll to position [256, 0]
click at [327, 95] on li "09:45" at bounding box center [326, 94] width 15 height 6
type input "[DATE] ٠٩:٤٥"
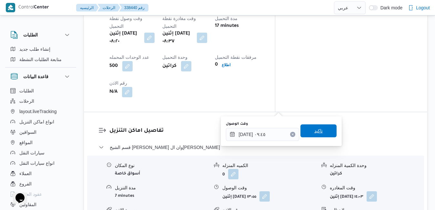
click at [320, 135] on span "تاكيد" at bounding box center [318, 130] width 36 height 13
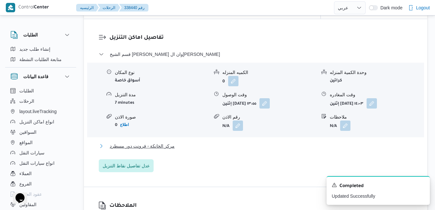
click at [259, 150] on button "مركز الخانكة - فرونت دور مسطرد" at bounding box center [256, 146] width 314 height 8
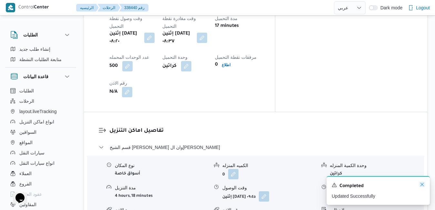
click at [422, 184] on icon "Dismiss toast" at bounding box center [421, 184] width 5 height 5
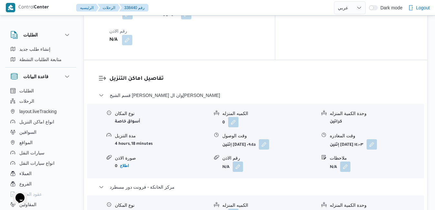
scroll to position [594, 0]
click at [377, 139] on button "button" at bounding box center [372, 144] width 10 height 10
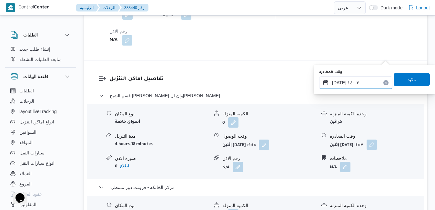
click at [358, 88] on input "٢٢/٠٩/٢٠٢٥ ١٤:٠٣" at bounding box center [355, 82] width 73 height 13
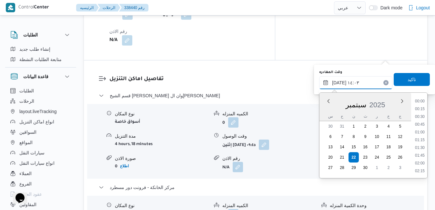
scroll to position [394, 0]
click at [421, 149] on li "14:15" at bounding box center [419, 148] width 15 height 6
type input "٢٢/٠٩/٢٠٢٥ ١٤:١٥"
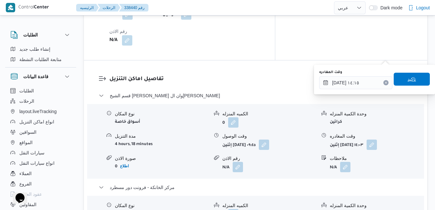
click at [414, 85] on span "تاكيد" at bounding box center [412, 79] width 36 height 13
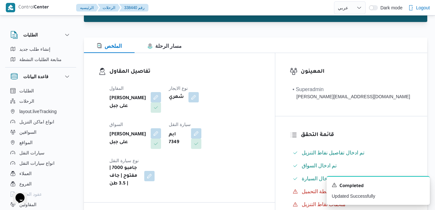
scroll to position [0, 0]
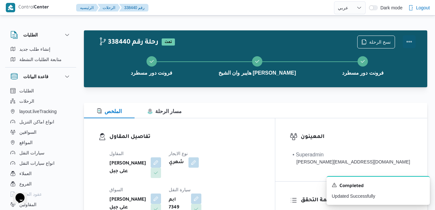
click at [409, 40] on button "Actions" at bounding box center [409, 41] width 13 height 13
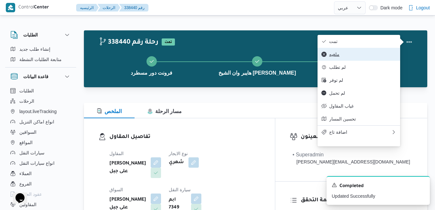
click at [366, 49] on button "ملغيه" at bounding box center [359, 54] width 83 height 13
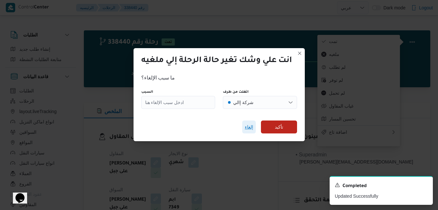
click at [250, 130] on span "إلغاء" at bounding box center [249, 127] width 8 height 8
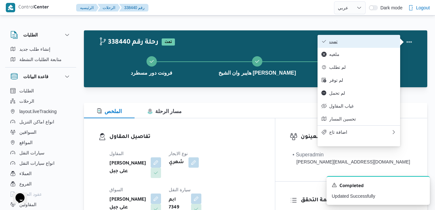
click at [340, 43] on span "تمت" at bounding box center [362, 41] width 67 height 5
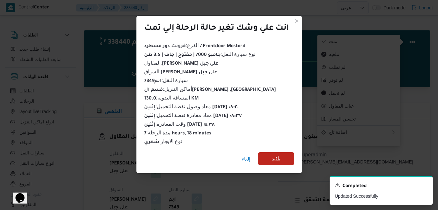
click at [277, 155] on span "تأكيد" at bounding box center [276, 159] width 8 height 8
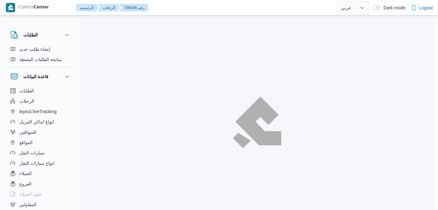
select select "ar"
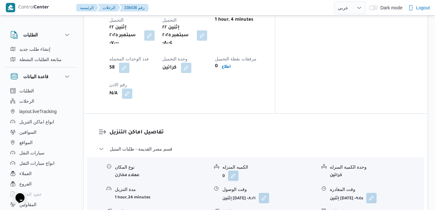
scroll to position [581, 0]
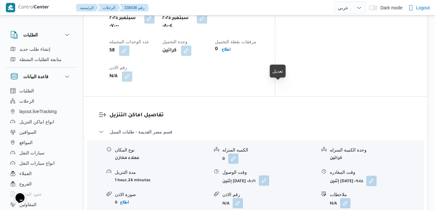
click at [269, 175] on button "button" at bounding box center [264, 180] width 10 height 10
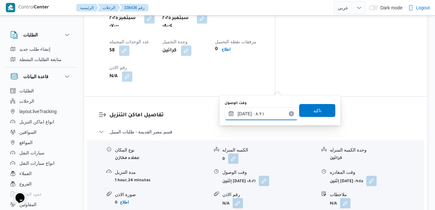
click at [252, 115] on input "٢٢/٠٩/٢٠٢٥ ٠٨:٢١" at bounding box center [261, 113] width 73 height 13
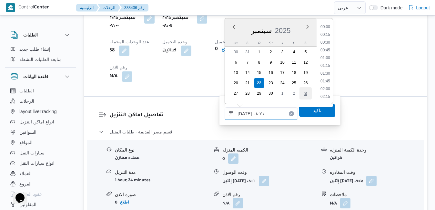
scroll to position [216, 0]
click at [326, 89] on li "09:00" at bounding box center [325, 89] width 15 height 6
type input "٢٢/٠٩/٢٠٢٥ ٠٩:٠٠"
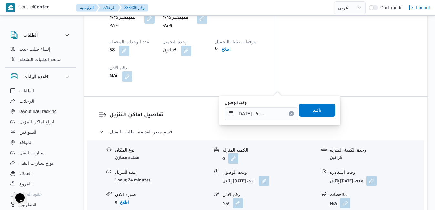
click at [314, 110] on span "تاكيد" at bounding box center [317, 110] width 8 height 8
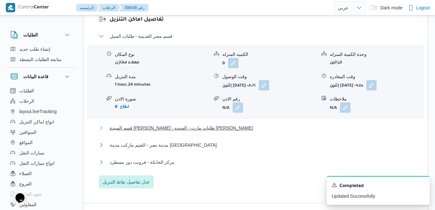
click at [272, 129] on button "قسم السيدة زينب - طلبات مارت - السيده زينب" at bounding box center [256, 128] width 314 height 8
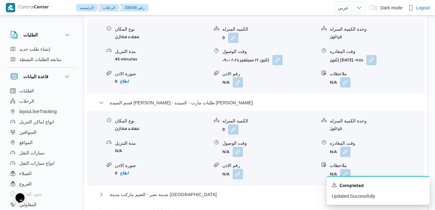
scroll to position [710, 0]
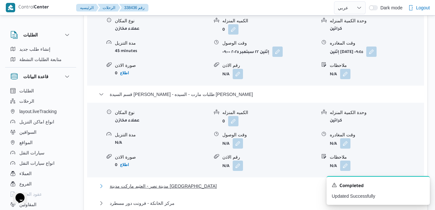
click at [301, 182] on button "مدينة نصر - العثيم ماركت مدينة نصر" at bounding box center [256, 186] width 314 height 8
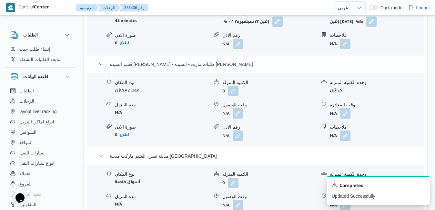
scroll to position [749, 0]
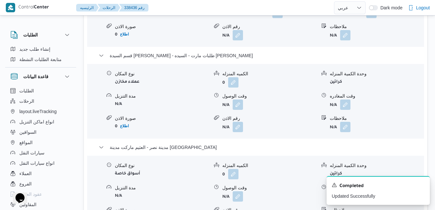
click at [421, 185] on icon "Dismiss toast" at bounding box center [421, 184] width 5 height 5
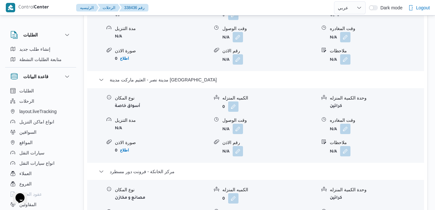
scroll to position [826, 0]
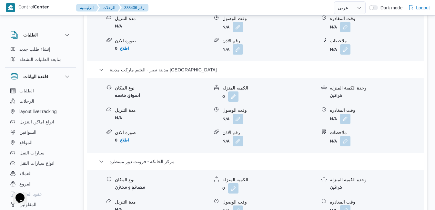
click at [345, 205] on button "button" at bounding box center [345, 210] width 10 height 10
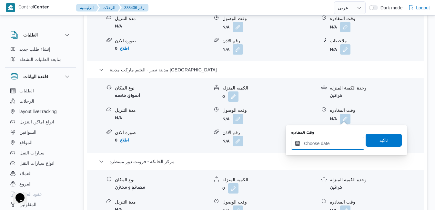
click at [320, 145] on input "وقت المغادره" at bounding box center [327, 143] width 73 height 13
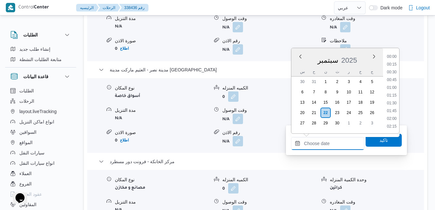
scroll to position [549, 0]
click at [294, 66] on div "سبتمبر 2025" at bounding box center [337, 59] width 92 height 16
click at [394, 59] on li "17:45" at bounding box center [391, 57] width 15 height 6
type input "[DATE] ١٧:٤٥"
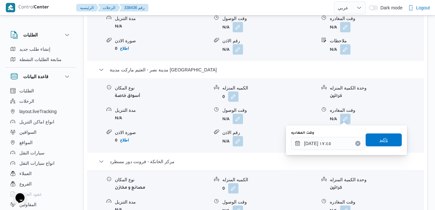
click at [379, 137] on span "تاكيد" at bounding box center [383, 140] width 8 height 8
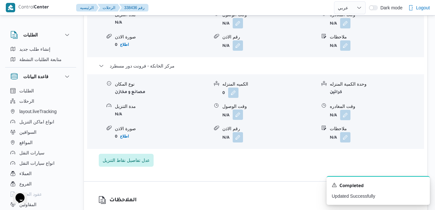
click at [235, 120] on button "button" at bounding box center [238, 114] width 10 height 10
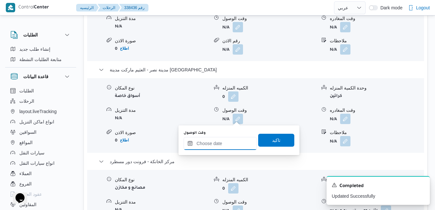
click at [226, 143] on input "وقت الوصول" at bounding box center [220, 143] width 73 height 13
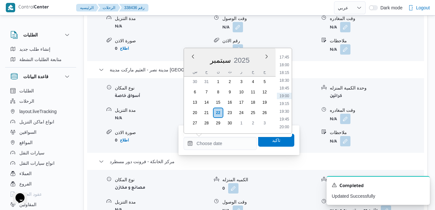
click at [190, 67] on div "س" at bounding box center [195, 71] width 10 height 9
click at [285, 117] on li "17:30" at bounding box center [284, 115] width 15 height 6
type input "٢٢/٠٩/٢٠٢٥ ١٧:٣٠"
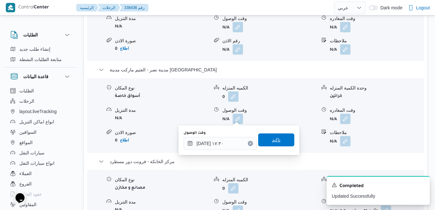
click at [280, 135] on span "تاكيد" at bounding box center [276, 139] width 36 height 13
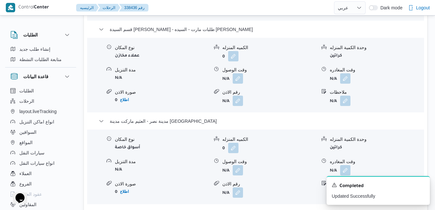
scroll to position [774, 0]
click at [423, 185] on icon "Dismiss toast" at bounding box center [421, 184] width 5 height 5
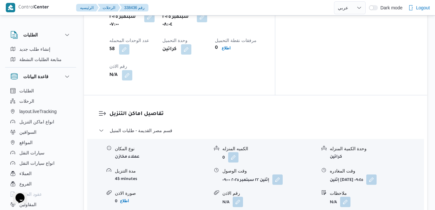
scroll to position [580, 0]
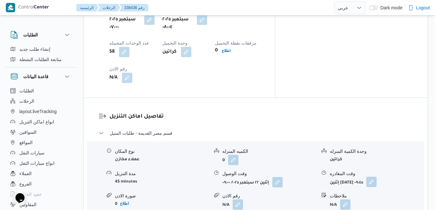
click at [377, 177] on button "button" at bounding box center [371, 182] width 10 height 10
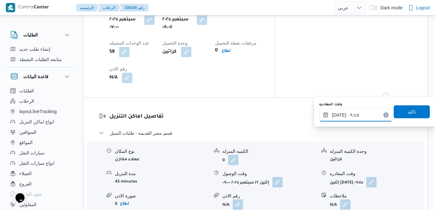
click at [364, 117] on input "٢٢/٠٩/٢٠٢٥ ٠٩:٤٥" at bounding box center [355, 114] width 73 height 13
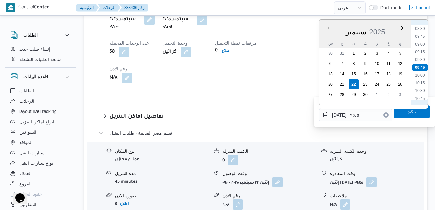
scroll to position [328, 0]
click at [423, 72] on li "12:00" at bounding box center [419, 71] width 15 height 6
type input "٢٢/٠٩/٢٠٢٥ ١٢:٠٠"
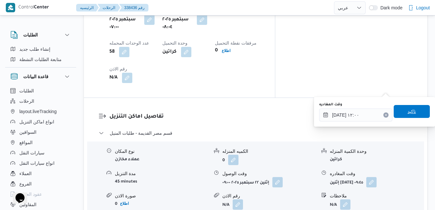
click at [401, 114] on span "تاكيد" at bounding box center [412, 111] width 36 height 13
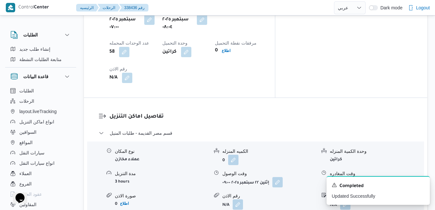
scroll to position [0, 0]
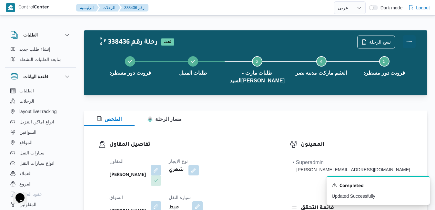
click at [411, 45] on button "Actions" at bounding box center [409, 41] width 13 height 13
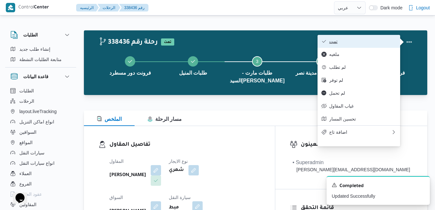
click at [371, 48] on button "تمت" at bounding box center [359, 41] width 83 height 13
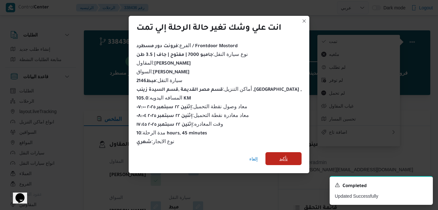
click at [284, 152] on span "تأكيد" at bounding box center [284, 158] width 36 height 13
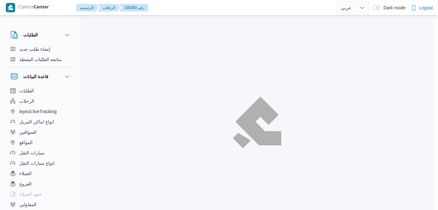
select select "ar"
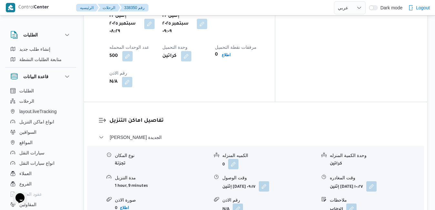
scroll to position [607, 0]
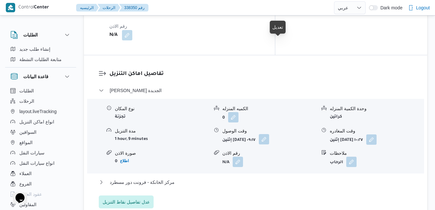
click at [269, 134] on button "button" at bounding box center [264, 139] width 10 height 10
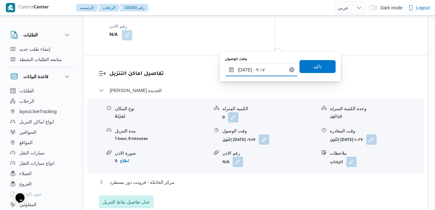
click at [258, 68] on input "[DATE] ٠٩:١٧" at bounding box center [261, 69] width 73 height 13
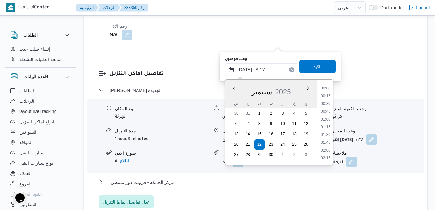
scroll to position [247, 0]
click at [327, 149] on li "10:00" at bounding box center [325, 150] width 15 height 6
type input "[DATE] ١٠:٠٠"
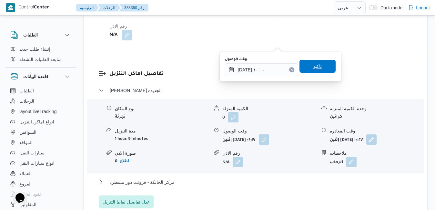
click at [317, 65] on span "تاكيد" at bounding box center [317, 66] width 36 height 13
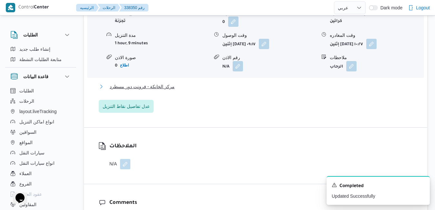
click at [276, 87] on button "مركز الخانكة - فرونت دور مسطرد" at bounding box center [256, 87] width 314 height 8
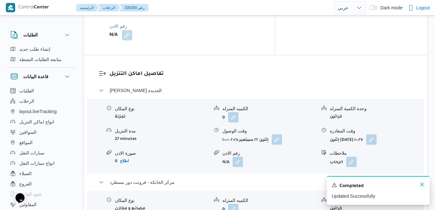
click at [424, 185] on icon "Dismiss toast" at bounding box center [421, 184] width 5 height 5
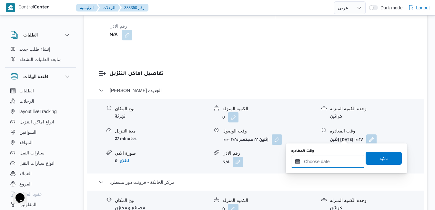
click at [317, 160] on input "وقت المغادره" at bounding box center [327, 161] width 73 height 13
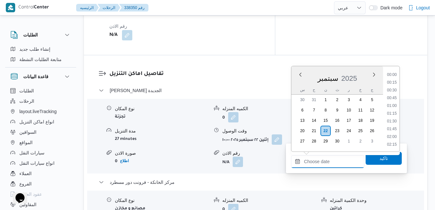
scroll to position [557, 0]
click at [299, 84] on div "سبتمبر 2025" at bounding box center [337, 77] width 92 height 16
click at [393, 125] on li "17:30" at bounding box center [391, 125] width 15 height 6
type input "٢٢/٠٩/٢٠٢٥ ١٧:٣٠"
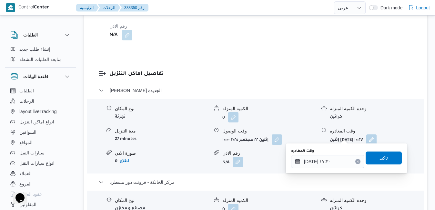
click at [379, 157] on span "تاكيد" at bounding box center [383, 158] width 8 height 8
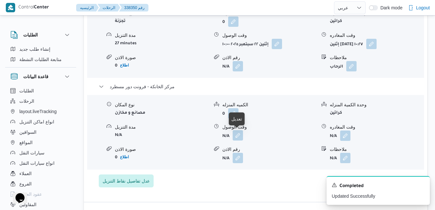
click at [237, 133] on button "button" at bounding box center [238, 135] width 10 height 10
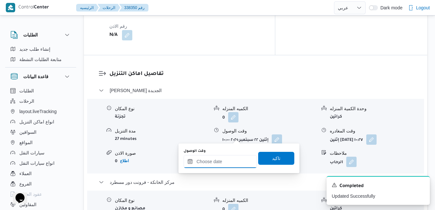
click at [227, 161] on input "وقت الوصول" at bounding box center [220, 161] width 73 height 13
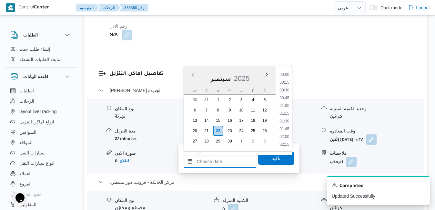
scroll to position [557, 0]
click at [190, 84] on div "سبتمبر 2025" at bounding box center [230, 77] width 92 height 16
click at [284, 119] on li "17:15" at bounding box center [284, 117] width 15 height 6
type input "[DATE] ١٧:١٥"
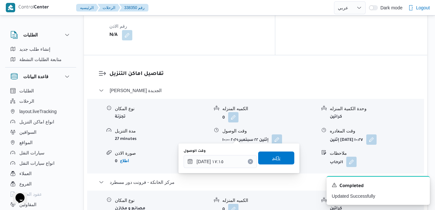
click at [275, 158] on span "تاكيد" at bounding box center [276, 158] width 8 height 8
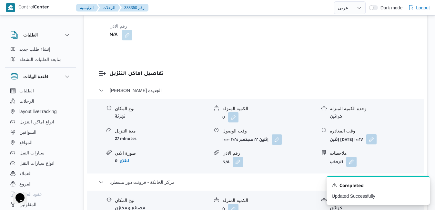
click at [377, 134] on button "button" at bounding box center [371, 139] width 10 height 10
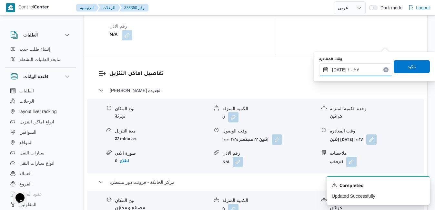
click at [363, 71] on input "٢٢/٠٩/٢٠٢٥ ١٠:٢٧" at bounding box center [355, 69] width 73 height 13
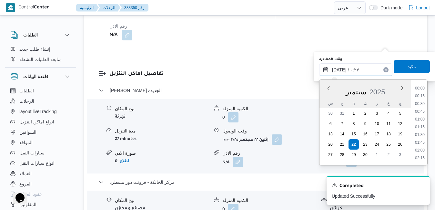
scroll to position [278, 0]
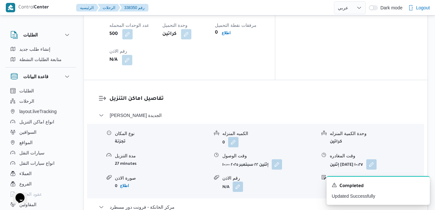
scroll to position [581, 0]
click at [377, 160] on button "button" at bounding box center [371, 165] width 10 height 10
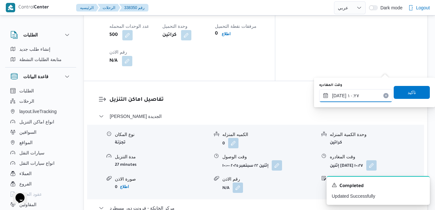
click at [350, 98] on input "٢٢/٠٩/٢٠٢٥ ١٠:٢٧" at bounding box center [355, 95] width 73 height 13
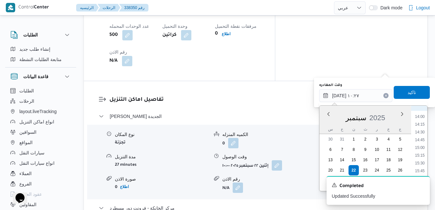
scroll to position [497, 0]
click at [423, 127] on li "16:30" at bounding box center [419, 128] width 15 height 6
type input "٢٢/٠٩/٢٠٢٥ ١٦:٣٠"
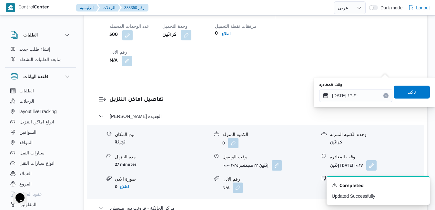
click at [415, 90] on span "تاكيد" at bounding box center [412, 92] width 36 height 13
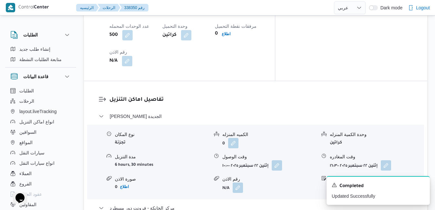
scroll to position [0, 0]
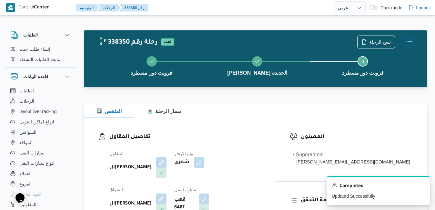
click at [407, 40] on button "Actions" at bounding box center [409, 41] width 13 height 13
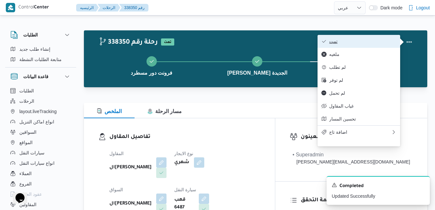
click at [377, 41] on span "تمت" at bounding box center [362, 41] width 67 height 5
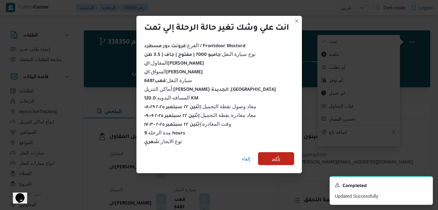
click at [274, 159] on span "تأكيد" at bounding box center [276, 159] width 8 height 8
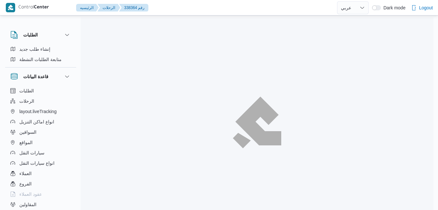
select select "ar"
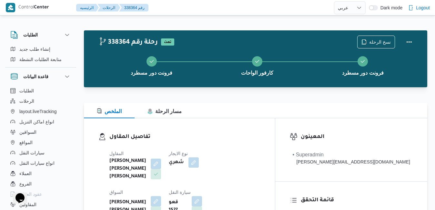
click at [231, 106] on div "الملخص مسار الرحلة" at bounding box center [255, 110] width 343 height 15
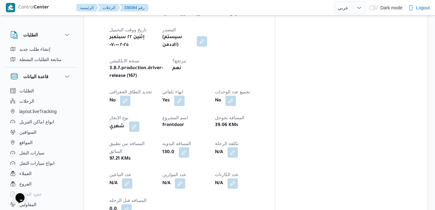
scroll to position [374, 0]
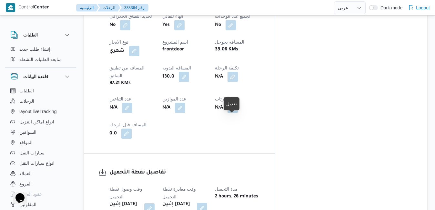
click at [207, 203] on button "button" at bounding box center [202, 208] width 10 height 10
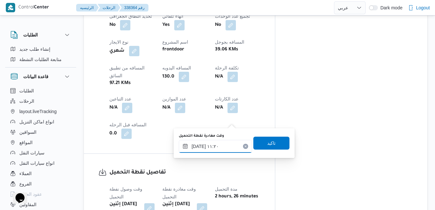
click at [212, 148] on input "[DATE] ١١:٢٠" at bounding box center [215, 146] width 73 height 13
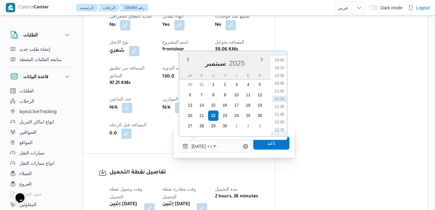
scroll to position [244, 0]
click at [280, 116] on li "09:45" at bounding box center [279, 118] width 15 height 6
type input "[DATE] ٠٩:٤٥"
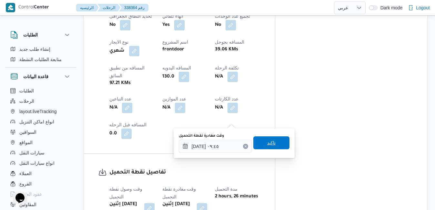
click at [270, 142] on span "تاكيد" at bounding box center [271, 143] width 8 height 8
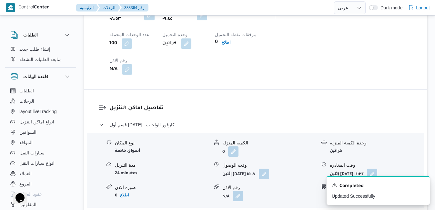
scroll to position [568, 0]
click at [269, 167] on button "button" at bounding box center [264, 172] width 10 height 10
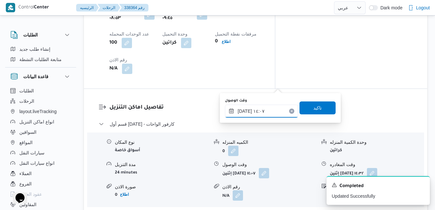
click at [266, 112] on input "[DATE] ١٤:٠٧" at bounding box center [261, 111] width 73 height 13
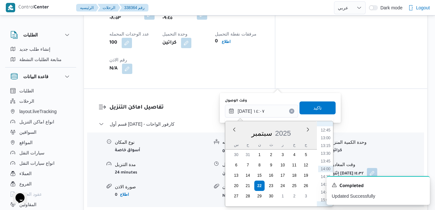
scroll to position [329, 0]
click at [327, 134] on li "10:45" at bounding box center [325, 133] width 15 height 6
type input "[DATE] ١٠:٤٥"
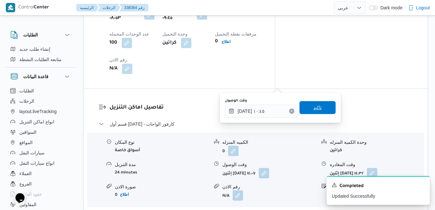
click at [320, 108] on span "تاكيد" at bounding box center [317, 107] width 36 height 13
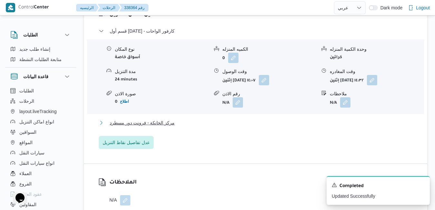
click at [300, 126] on button "مركز الخانكة - فرونت دور مسطرد" at bounding box center [256, 123] width 314 height 8
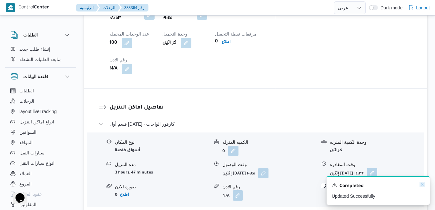
click at [421, 185] on icon "Dismiss toast" at bounding box center [421, 184] width 5 height 5
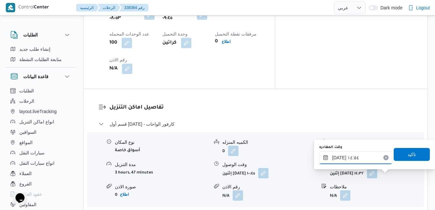
click at [363, 160] on input "[DATE] ١٤:٥٤" at bounding box center [355, 157] width 73 height 13
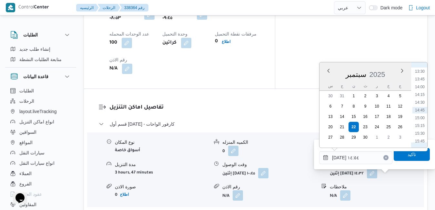
scroll to position [483, 0]
click at [423, 122] on li "17:15" at bounding box center [419, 122] width 15 height 6
type input "[DATE] ١٧:١٥"
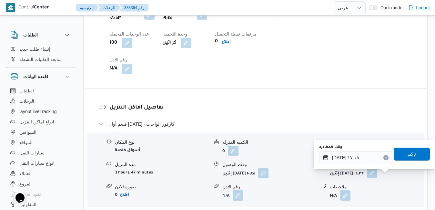
click at [408, 154] on span "تاكيد" at bounding box center [412, 154] width 8 height 8
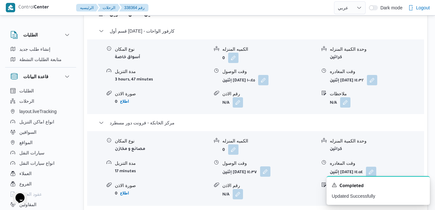
click at [270, 175] on button "button" at bounding box center [265, 171] width 10 height 10
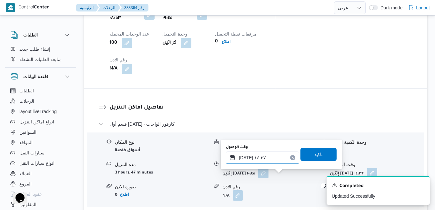
click at [269, 160] on input "[DATE] ١٤:٣٧" at bounding box center [262, 157] width 73 height 13
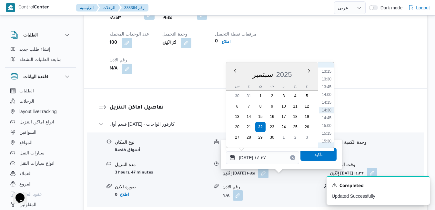
scroll to position [475, 0]
click at [328, 125] on li "17:00" at bounding box center [326, 122] width 15 height 6
type input "[DATE] ١٧:٠٠"
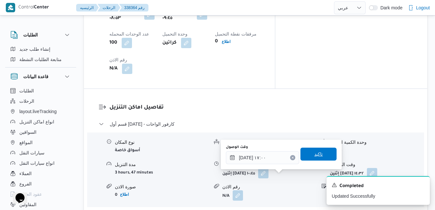
click at [320, 153] on span "تاكيد" at bounding box center [318, 153] width 36 height 13
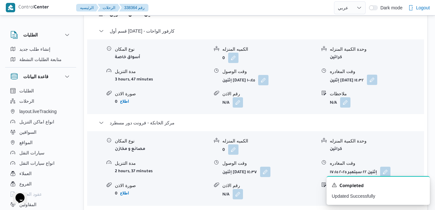
click at [377, 83] on button "button" at bounding box center [372, 80] width 10 height 10
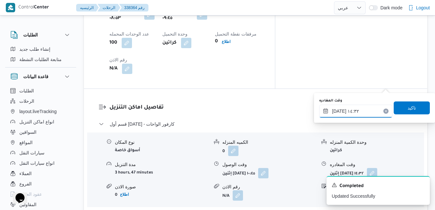
click at [365, 109] on input "[DATE] ١٤:٣٢" at bounding box center [355, 111] width 73 height 13
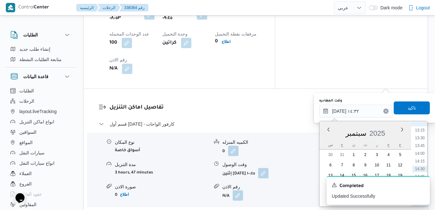
scroll to position [476, 0]
click at [422, 158] on li "16:15" at bounding box center [419, 157] width 15 height 6
type input "[DATE] ١٦:١٥"
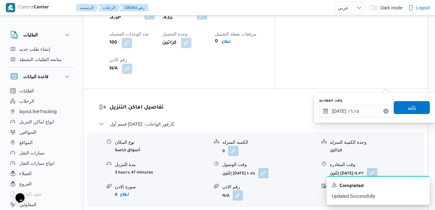
click at [417, 105] on span "تاكيد" at bounding box center [412, 107] width 36 height 13
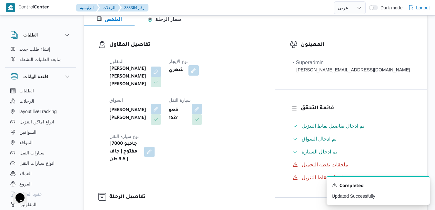
scroll to position [0, 0]
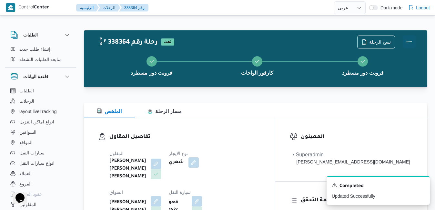
click at [410, 44] on button "Actions" at bounding box center [409, 41] width 13 height 13
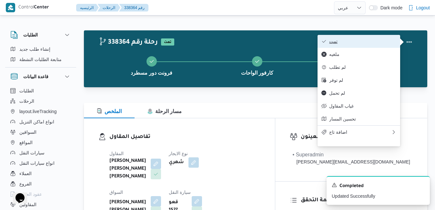
click at [379, 44] on span "تمت" at bounding box center [362, 41] width 67 height 5
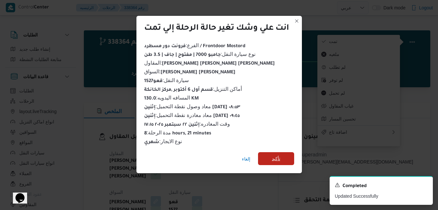
click at [277, 158] on span "تأكيد" at bounding box center [276, 159] width 8 height 8
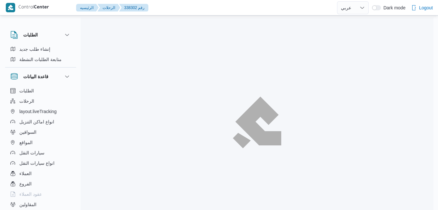
select select "ar"
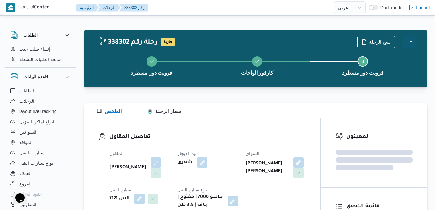
click at [410, 45] on button "Actions" at bounding box center [409, 41] width 13 height 13
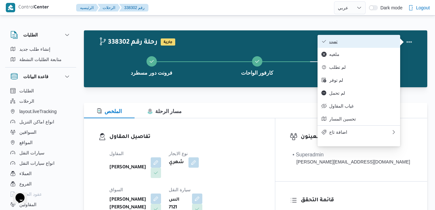
click at [380, 41] on span "تمت" at bounding box center [362, 41] width 67 height 5
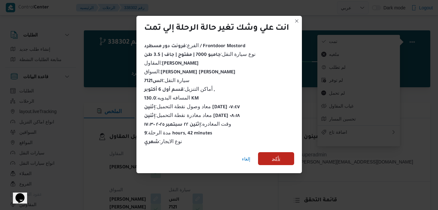
click at [286, 154] on span "تأكيد" at bounding box center [276, 158] width 36 height 13
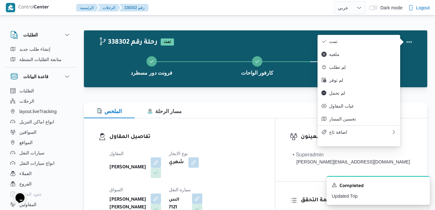
click at [290, 108] on div "الملخص مسار الرحلة" at bounding box center [255, 110] width 343 height 15
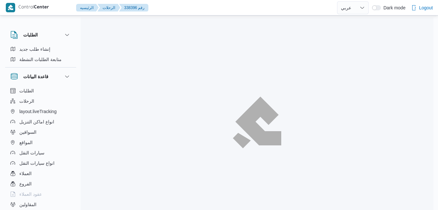
select select "ar"
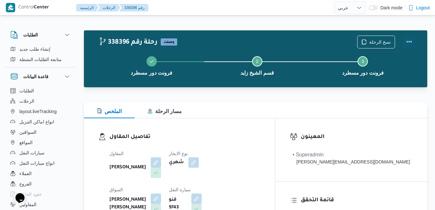
click at [411, 43] on button "Actions" at bounding box center [409, 41] width 13 height 13
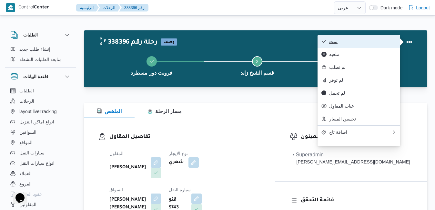
click at [376, 44] on span "تمت" at bounding box center [362, 41] width 67 height 5
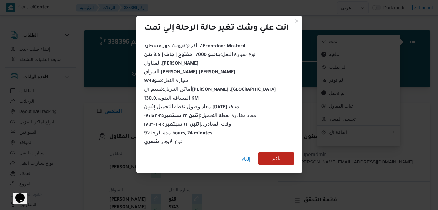
click at [278, 156] on span "تأكيد" at bounding box center [276, 159] width 8 height 8
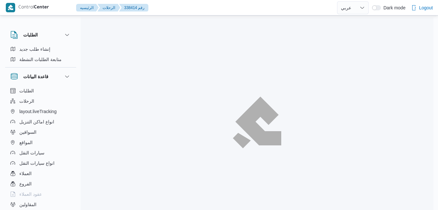
select select "ar"
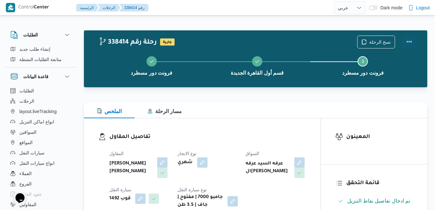
click at [406, 42] on button "Actions" at bounding box center [409, 41] width 13 height 13
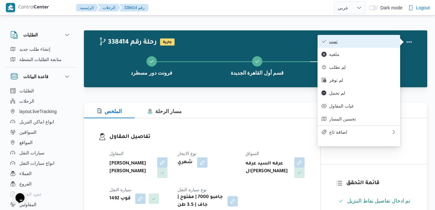
click at [363, 44] on span "تمت" at bounding box center [362, 41] width 67 height 5
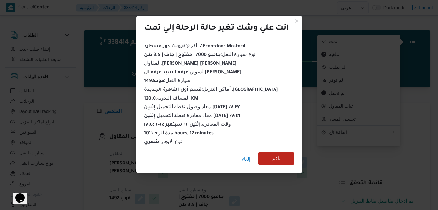
click at [272, 158] on span "تأكيد" at bounding box center [276, 159] width 8 height 8
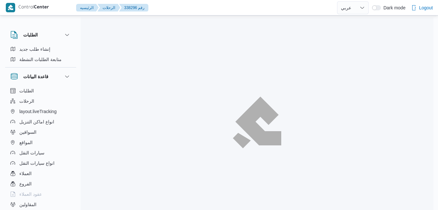
select select "ar"
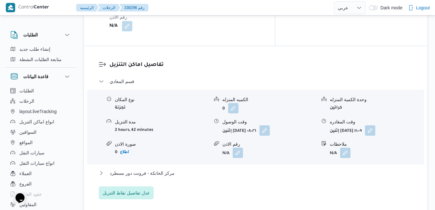
scroll to position [632, 0]
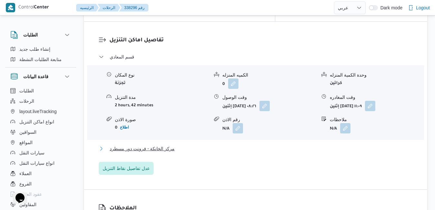
click at [265, 145] on button "مركز الخانكة - فرونت دور مسطرد" at bounding box center [256, 149] width 314 height 8
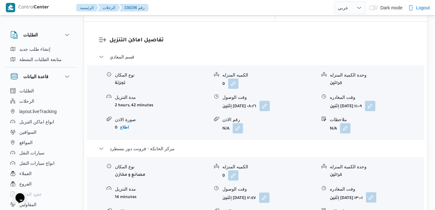
click at [376, 192] on button "button" at bounding box center [371, 197] width 10 height 10
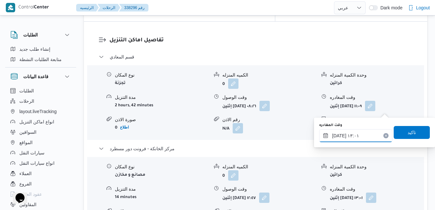
click at [360, 135] on input "٢٢/٠٩/٢٠٢٥ ١٣:٠١" at bounding box center [355, 135] width 73 height 13
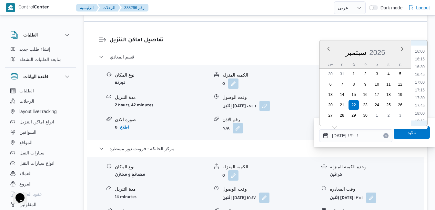
scroll to position [494, 0]
click at [423, 79] on li "17:00" at bounding box center [419, 81] width 15 height 6
type input "[DATE] ١٧:٠٠"
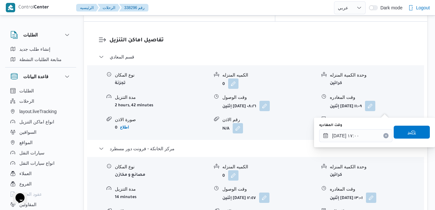
click at [408, 131] on span "تاكيد" at bounding box center [412, 132] width 8 height 8
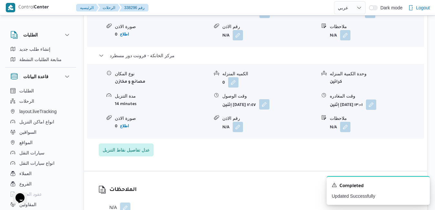
click at [269, 108] on button "button" at bounding box center [264, 104] width 10 height 10
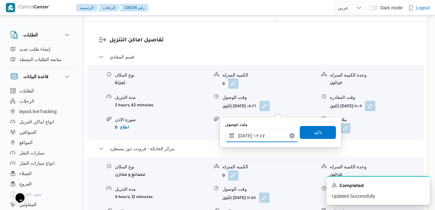
click at [268, 135] on input "٢٢/٠٩/٢٠٢٥ ١٢:٤٧" at bounding box center [261, 135] width 73 height 13
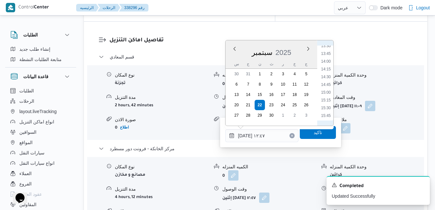
scroll to position [487, 0]
click at [326, 82] on li "16:45" at bounding box center [325, 81] width 15 height 6
type input "[DATE] ١٦:٤٥"
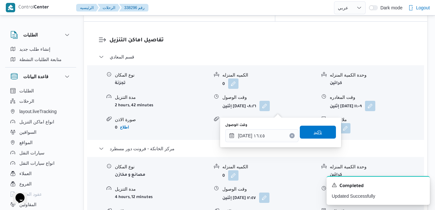
click at [314, 135] on span "تاكيد" at bounding box center [318, 132] width 8 height 8
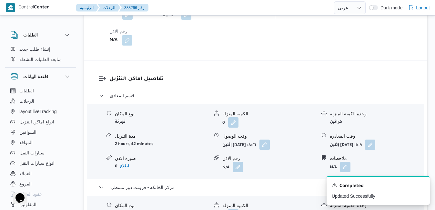
scroll to position [607, 0]
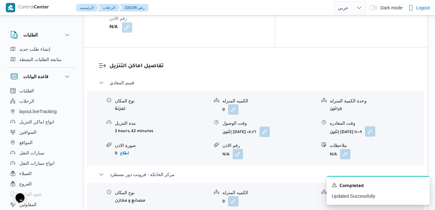
click at [375, 126] on button "button" at bounding box center [370, 131] width 10 height 10
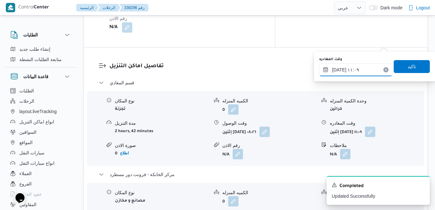
click at [356, 73] on input "٢٢/٠٩/٢٠٢٥ ١١:٠٩" at bounding box center [355, 69] width 73 height 13
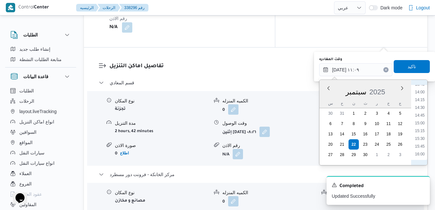
scroll to position [432, 0]
click at [423, 141] on li "15:45" at bounding box center [419, 143] width 15 height 6
type input "٢٢/٠٩/٢٠٢٥ ١٥:٤٥"
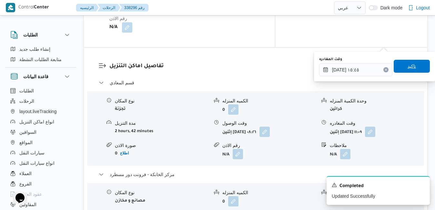
click at [411, 67] on span "تاكيد" at bounding box center [412, 66] width 8 height 8
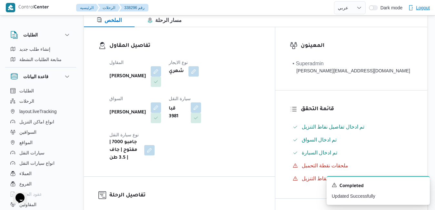
scroll to position [8, 0]
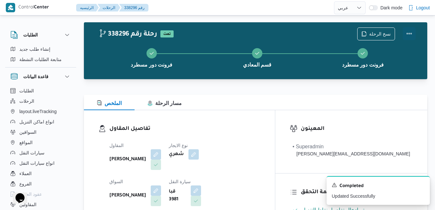
click at [410, 33] on button "Actions" at bounding box center [409, 33] width 13 height 13
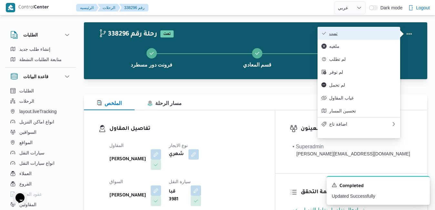
click at [385, 33] on span "تمت" at bounding box center [362, 33] width 67 height 5
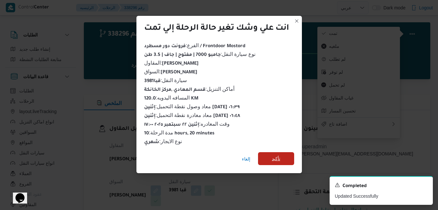
click at [280, 156] on span "تأكيد" at bounding box center [276, 159] width 8 height 8
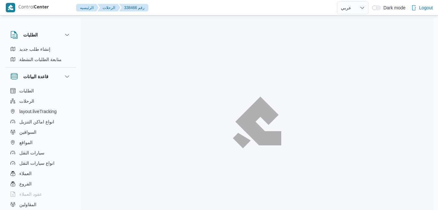
select select "ar"
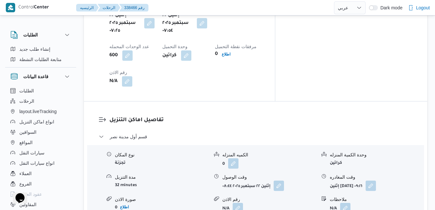
scroll to position [568, 0]
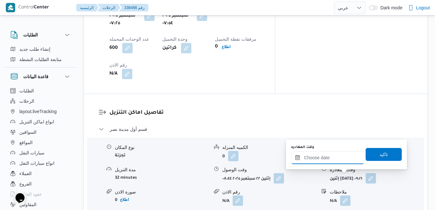
click at [328, 158] on input "وقت المغادره" at bounding box center [327, 157] width 73 height 13
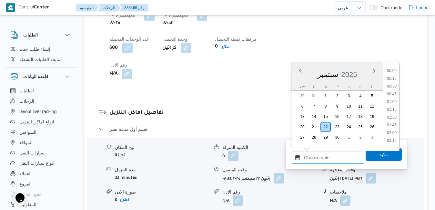
scroll to position [557, 0]
click at [298, 80] on div "سبتمبر 2025" at bounding box center [337, 73] width 92 height 16
click at [393, 107] on li "17:00" at bounding box center [391, 106] width 15 height 6
type input "[DATE] ١٧:٠٠"
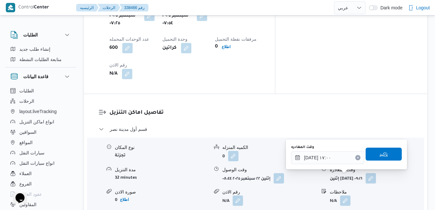
click at [379, 154] on span "تاكيد" at bounding box center [383, 154] width 8 height 8
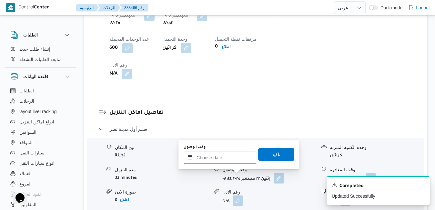
click at [219, 155] on input "وقت الوصول" at bounding box center [220, 157] width 73 height 13
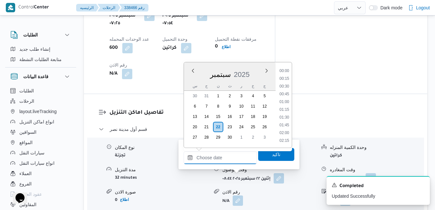
scroll to position [557, 0]
click at [192, 78] on div "سبتمبر 2025" at bounding box center [230, 73] width 92 height 16
click at [286, 97] on li "16:45" at bounding box center [284, 98] width 15 height 6
type input "[DATE] ١٦:٤٥"
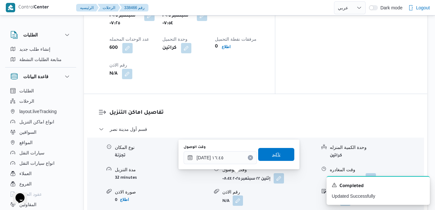
drag, startPoint x: 268, startPoint y: 158, endPoint x: 278, endPoint y: 155, distance: 11.0
click at [278, 155] on span "تاكيد" at bounding box center [276, 154] width 36 height 13
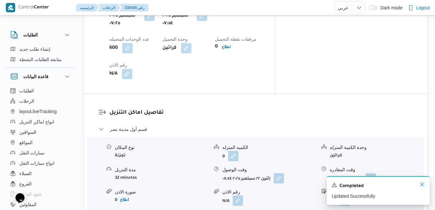
click at [424, 184] on icon "Dismiss toast" at bounding box center [421, 184] width 5 height 5
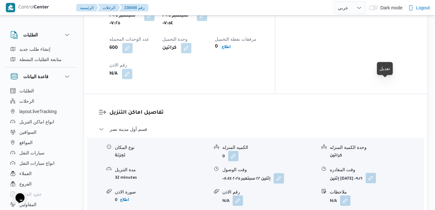
click at [376, 173] on button "button" at bounding box center [371, 178] width 10 height 10
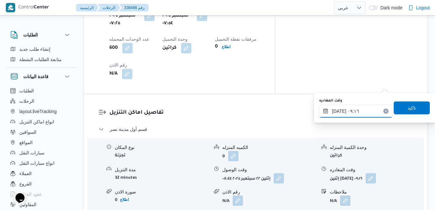
click at [352, 113] on input "[DATE] ٠٩:١٦" at bounding box center [355, 111] width 73 height 13
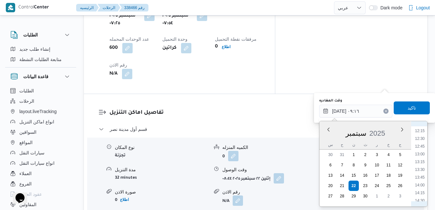
scroll to position [444, 0]
click at [422, 181] on li "16:00" at bounding box center [419, 181] width 15 height 6
type input "[DATE] ١٦:٠٠"
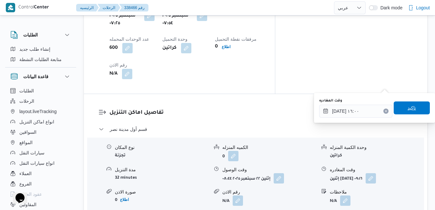
click at [409, 110] on span "تاكيد" at bounding box center [412, 108] width 8 height 8
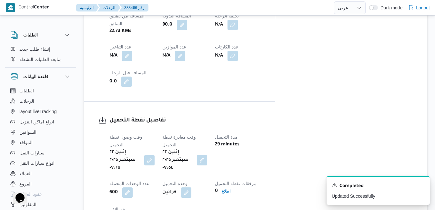
scroll to position [0, 0]
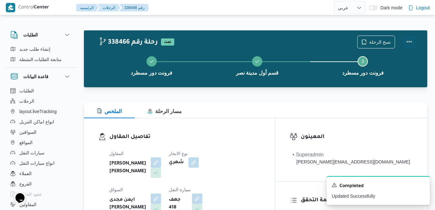
click at [410, 43] on button "Actions" at bounding box center [409, 41] width 13 height 13
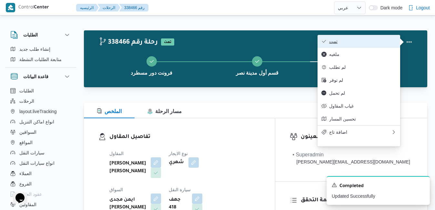
click at [368, 41] on span "تمت" at bounding box center [362, 41] width 67 height 5
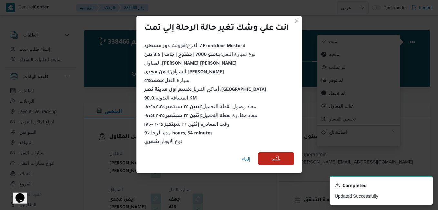
click at [279, 155] on span "تأكيد" at bounding box center [276, 159] width 8 height 8
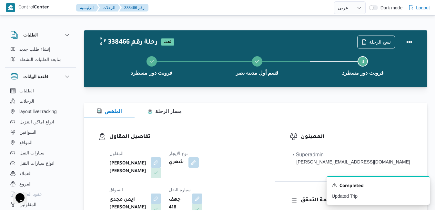
click at [260, 134] on h3 "تفاصيل المقاول" at bounding box center [184, 137] width 151 height 9
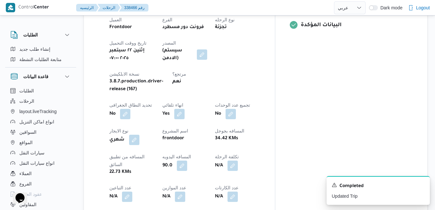
scroll to position [284, 0]
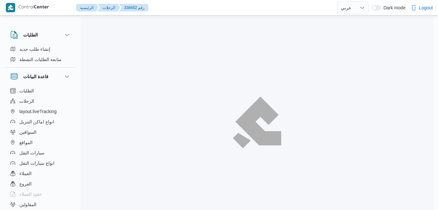
select select "ar"
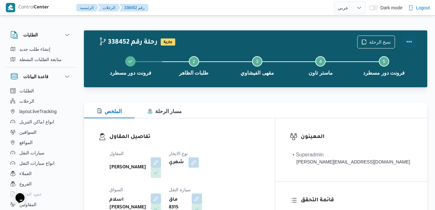
click at [408, 40] on button "Actions" at bounding box center [409, 41] width 13 height 13
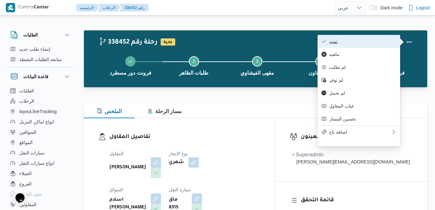
click at [390, 41] on span "تمت" at bounding box center [362, 41] width 67 height 5
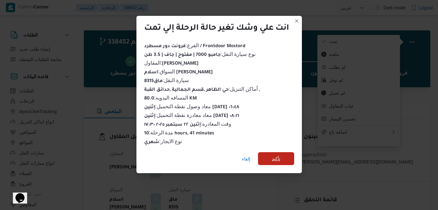
click at [286, 156] on span "تأكيد" at bounding box center [276, 158] width 36 height 13
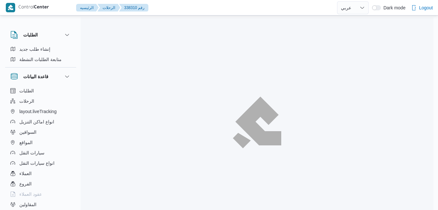
select select "ar"
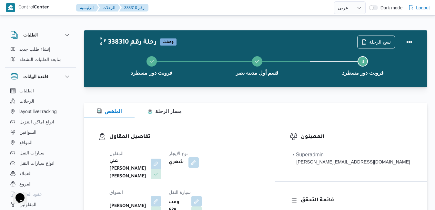
click at [330, 92] on div at bounding box center [255, 91] width 343 height 8
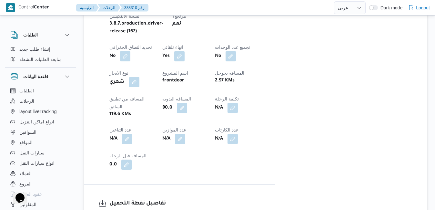
scroll to position [361, 0]
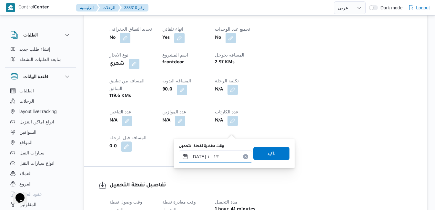
click at [219, 157] on input "[DATE] ١٠:١٣" at bounding box center [215, 156] width 73 height 13
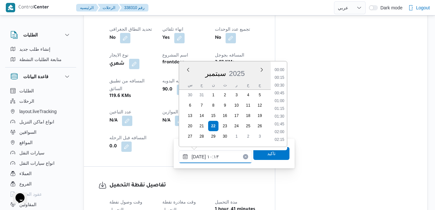
scroll to position [270, 0]
click at [282, 73] on li "08:45" at bounding box center [279, 70] width 15 height 6
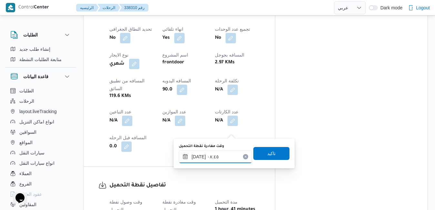
type input "[DATE] ٠٨:٤٥"
click at [268, 155] on span "تاكيد" at bounding box center [271, 153] width 8 height 8
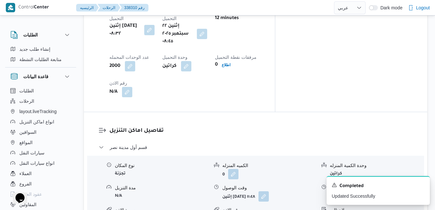
scroll to position [555, 0]
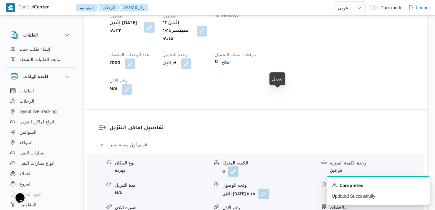
drag, startPoint x: 278, startPoint y: 96, endPoint x: 273, endPoint y: 102, distance: 8.0
click at [273, 154] on div "نوع المكان تجزئة الكميه المنزله 0 وحدة الكمية المنزله كراتين مدة التنزيل N/A وق…" at bounding box center [256, 190] width 342 height 73
click at [269, 188] on button "button" at bounding box center [263, 193] width 10 height 10
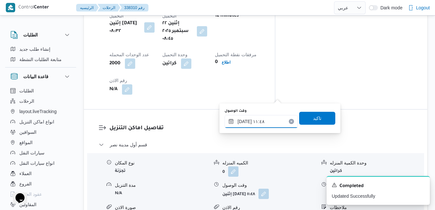
click at [258, 122] on input "٢٢/٠٩/٢٠٢٥ ١١:٤٨" at bounding box center [261, 121] width 73 height 13
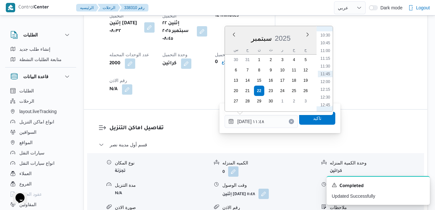
scroll to position [259, 0]
click at [326, 70] on li "09:30" at bounding box center [325, 69] width 15 height 6
type input "٢٢/٠٩/٢٠٢٥ ٠٩:٣٠"
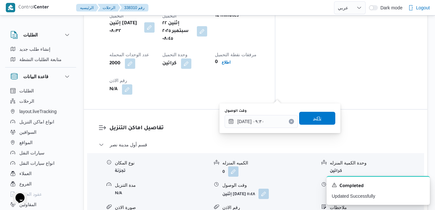
click at [312, 114] on span "تاكيد" at bounding box center [317, 118] width 36 height 13
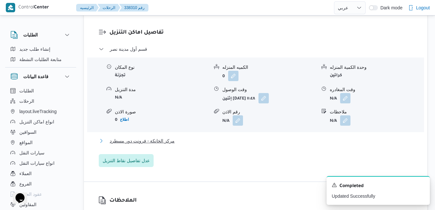
click at [258, 140] on button "مركز الخانكة - فرونت دور مسطرد" at bounding box center [256, 141] width 314 height 8
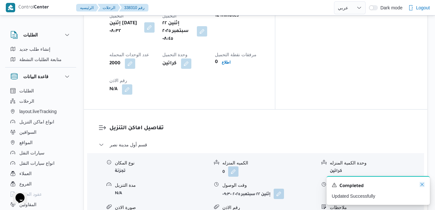
click at [423, 185] on icon "Dismiss toast" at bounding box center [421, 184] width 5 height 5
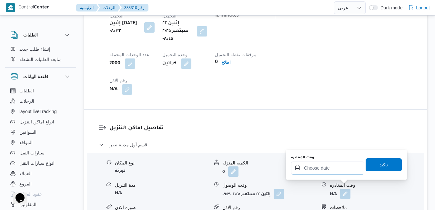
click at [335, 166] on input "وقت المغادره" at bounding box center [327, 167] width 73 height 13
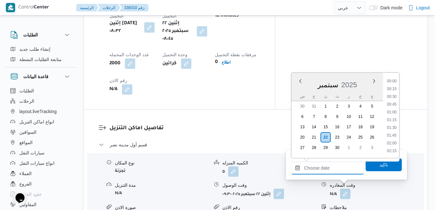
scroll to position [565, 0]
click at [302, 88] on div "سبتمبر 2025" at bounding box center [337, 83] width 92 height 16
click at [394, 102] on li "16:45" at bounding box center [391, 100] width 15 height 6
type input "٢٢/٠٩/٢٠٢٥ ١٦:٤٥"
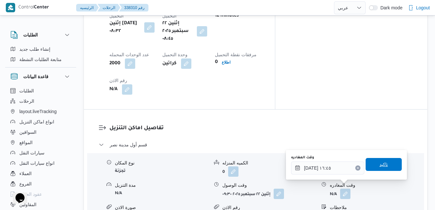
click at [382, 164] on span "تاكيد" at bounding box center [383, 164] width 8 height 8
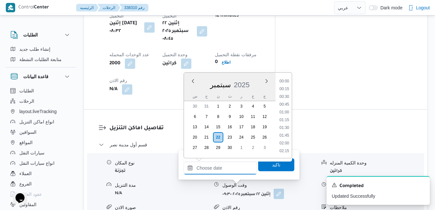
click at [237, 169] on input "وقت الوصول" at bounding box center [220, 167] width 73 height 13
click at [192, 92] on div "س" at bounding box center [195, 96] width 10 height 9
click at [423, 185] on icon "Dismiss toast" at bounding box center [421, 184] width 5 height 5
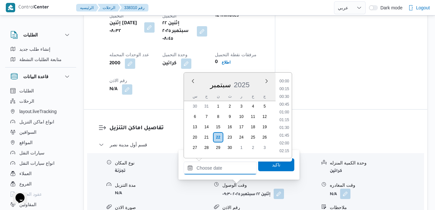
click at [234, 170] on input "وقت الوصول" at bounding box center [220, 167] width 73 height 13
click at [188, 92] on div "س ح ن ث ر خ ج" at bounding box center [230, 96] width 92 height 9
click at [285, 92] on li "16:30" at bounding box center [284, 93] width 15 height 6
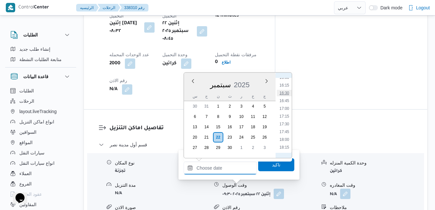
type input "٢٢/٠٩/٢٠٢٥ ١٦:٣٠"
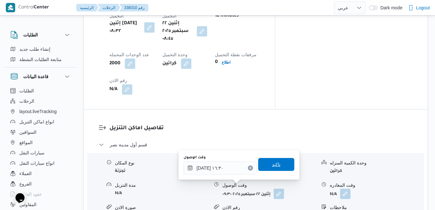
click at [272, 163] on span "تاكيد" at bounding box center [276, 164] width 8 height 8
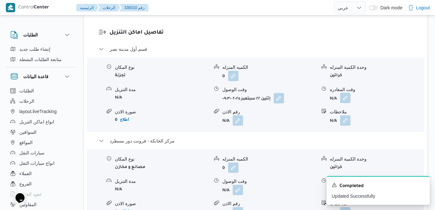
click at [346, 93] on button "button" at bounding box center [345, 98] width 10 height 10
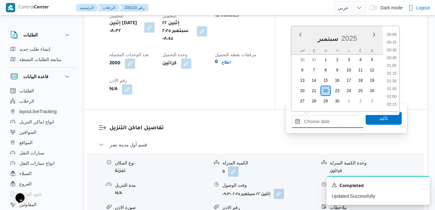
click at [329, 120] on input "وقت المغادره" at bounding box center [327, 121] width 73 height 13
click at [299, 48] on div "س" at bounding box center [302, 49] width 10 height 9
click at [393, 90] on li "15:45" at bounding box center [391, 89] width 15 height 6
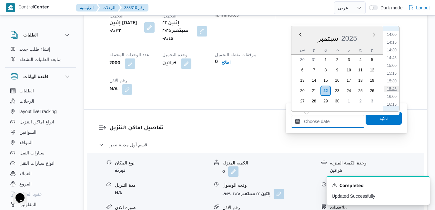
type input "٢٢/٠٩/٢٠٢٥ ١٥:٤٥"
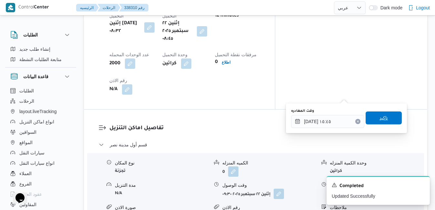
click at [383, 119] on span "تاكيد" at bounding box center [384, 117] width 36 height 13
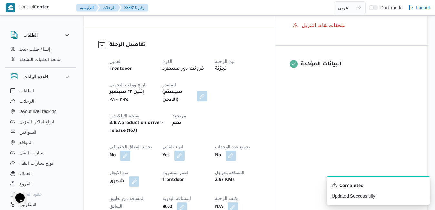
scroll to position [0, 0]
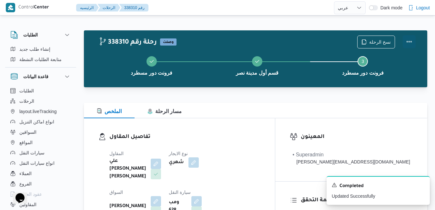
click at [408, 44] on button "Actions" at bounding box center [409, 41] width 13 height 13
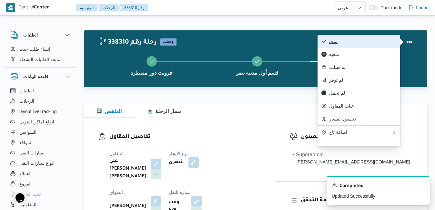
click at [381, 46] on button "تمت" at bounding box center [359, 41] width 83 height 13
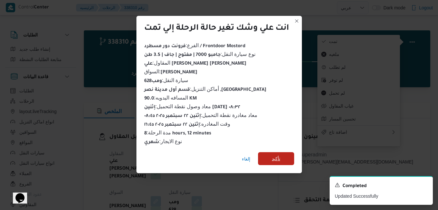
click at [280, 157] on span "تأكيد" at bounding box center [276, 159] width 8 height 8
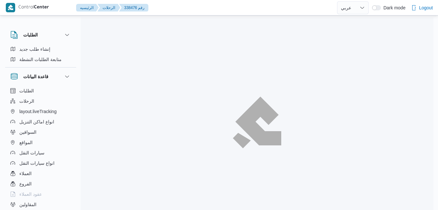
select select "ar"
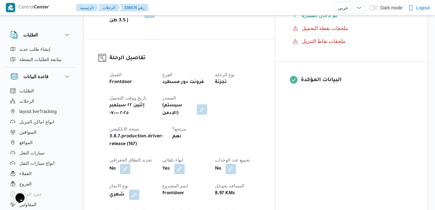
scroll to position [232, 0]
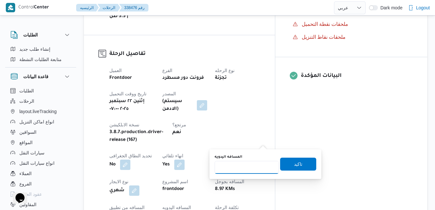
click at [251, 165] on input "المسافه اليدويه" at bounding box center [247, 167] width 64 height 13
type input "90"
click at [284, 163] on span "تاكيد" at bounding box center [298, 163] width 36 height 13
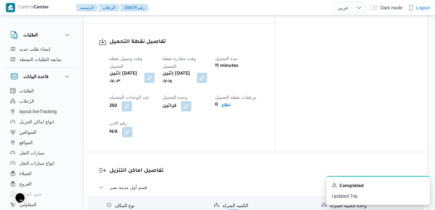
scroll to position [542, 0]
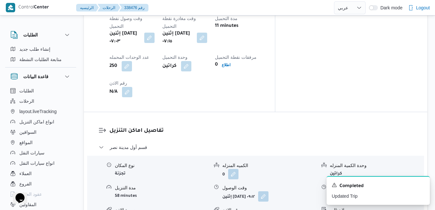
click at [424, 185] on icon "Dismiss toast" at bounding box center [421, 184] width 5 height 5
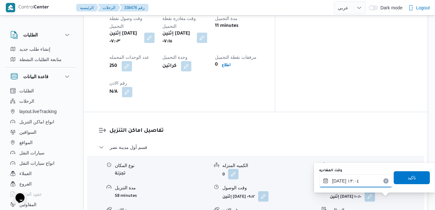
click at [367, 180] on input "[DATE] ١٣:٠٤" at bounding box center [355, 180] width 73 height 13
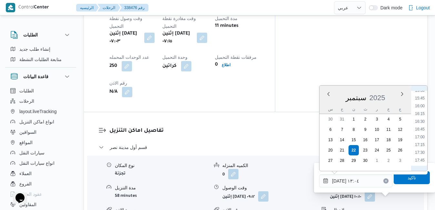
scroll to position [494, 0]
click at [421, 103] on li "16:15" at bounding box center [419, 103] width 15 height 6
type input "[DATE] ١٦:١٥"
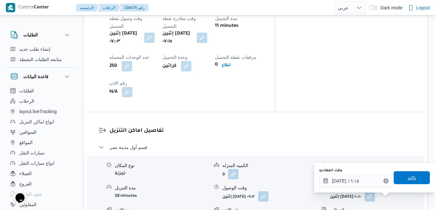
click at [401, 176] on span "تاكيد" at bounding box center [412, 177] width 36 height 13
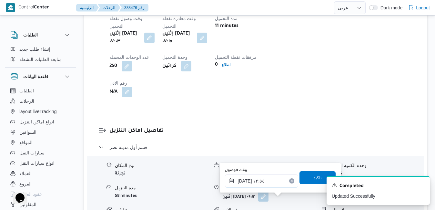
click at [264, 181] on input "[DATE] ١٢:٥٤" at bounding box center [261, 180] width 73 height 13
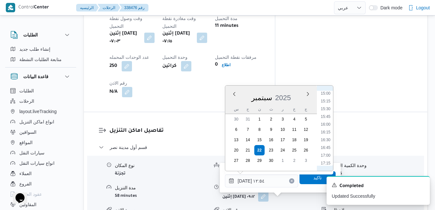
scroll to position [487, 0]
click at [328, 106] on li "16:00" at bounding box center [325, 103] width 15 height 6
type input "[DATE] ١٦:٠٠"
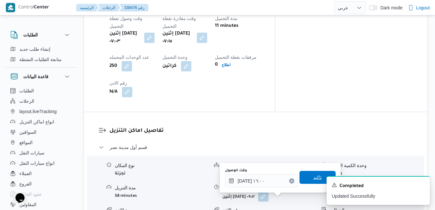
click at [301, 178] on span "تاكيد" at bounding box center [317, 177] width 36 height 13
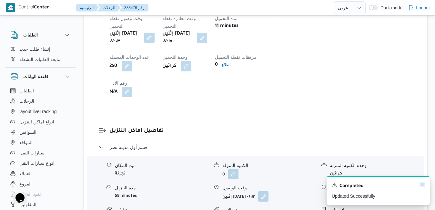
click at [422, 185] on icon "Dismiss toast" at bounding box center [421, 184] width 3 height 3
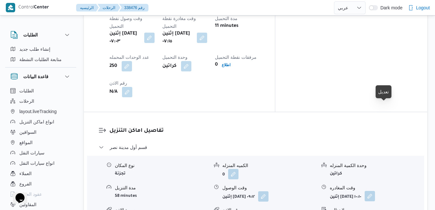
click at [375, 191] on button "button" at bounding box center [370, 196] width 10 height 10
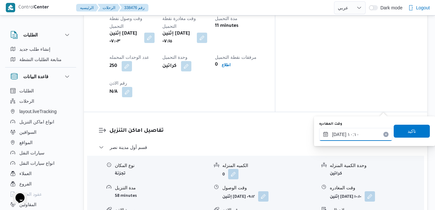
click at [369, 135] on input "[DATE] ١٠:١٠" at bounding box center [355, 134] width 73 height 13
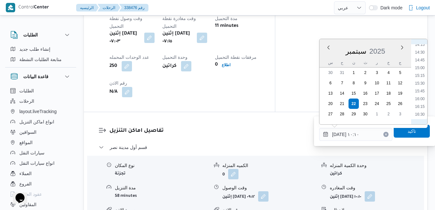
scroll to position [467, 0]
click at [420, 54] on li "15:15" at bounding box center [419, 53] width 15 height 6
type input "[DATE] ١٥:١٥"
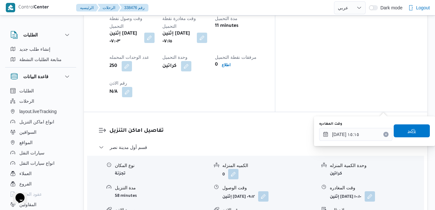
click at [408, 129] on span "تاكيد" at bounding box center [412, 131] width 8 height 8
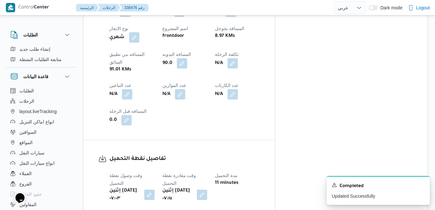
scroll to position [0, 0]
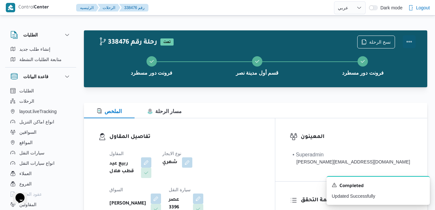
click at [408, 43] on button "Actions" at bounding box center [409, 41] width 13 height 13
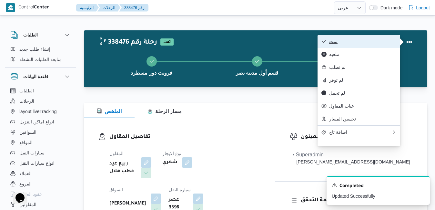
click at [374, 44] on span "تمت" at bounding box center [362, 41] width 67 height 5
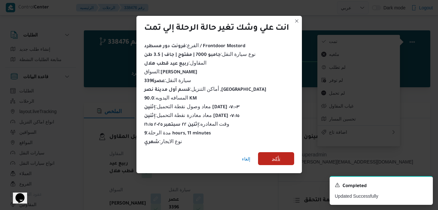
click at [280, 155] on span "تأكيد" at bounding box center [276, 159] width 8 height 8
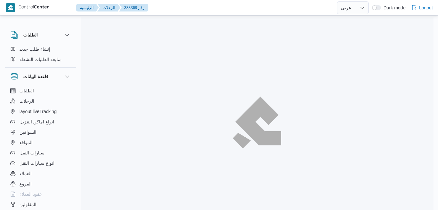
select select "ar"
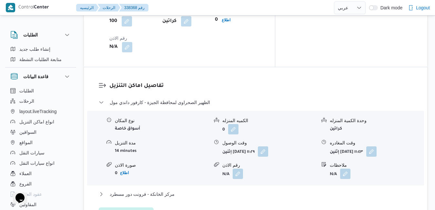
scroll to position [599, 0]
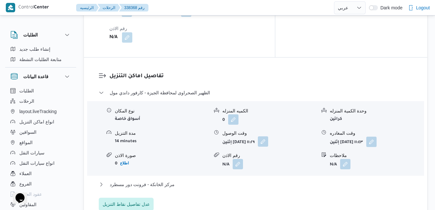
click at [268, 136] on button "button" at bounding box center [263, 141] width 10 height 10
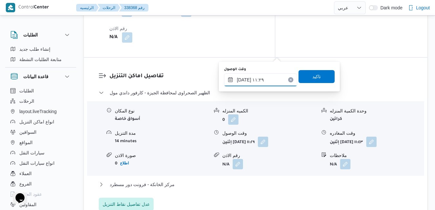
click at [257, 79] on input "٢٢/٠٩/٢٠٢٥ ١١:٢٩" at bounding box center [260, 79] width 73 height 13
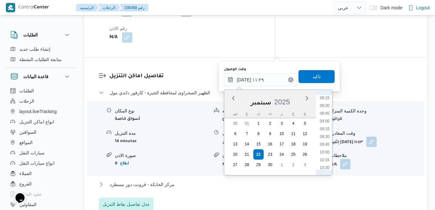
scroll to position [244, 0]
click at [327, 154] on li "09:45" at bounding box center [324, 156] width 15 height 6
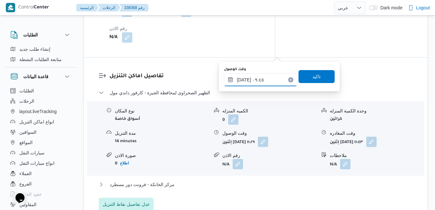
click at [244, 81] on input "٢٢/٠٩/٢٠٢٥ ٠٩:٤٥" at bounding box center [260, 79] width 73 height 13
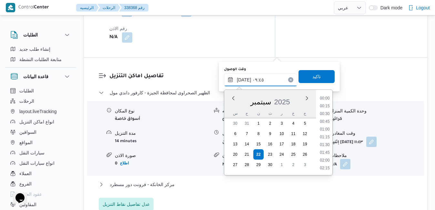
scroll to position [263, 0]
type input "٢٢/٠٩/٢٠٢٥ ٠٩:٥٠"
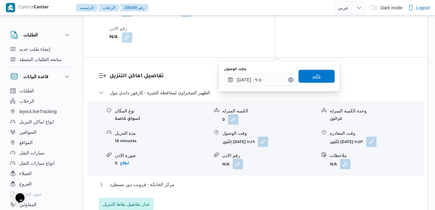
click at [302, 79] on span "تاكيد" at bounding box center [316, 76] width 36 height 13
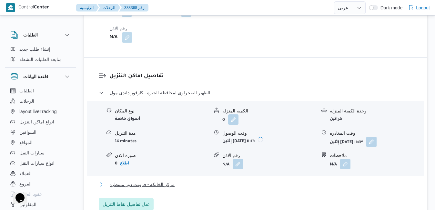
click at [262, 180] on button "مركز الخانكة - فرونت دور مسطرد" at bounding box center [256, 184] width 314 height 8
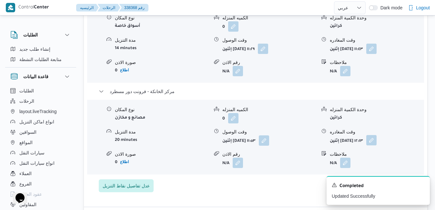
click at [377, 145] on button "button" at bounding box center [371, 140] width 10 height 10
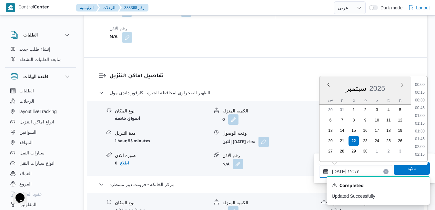
click at [367, 168] on input "٢٢/٠٩/٢٠٢٥ ١٢:١٣" at bounding box center [355, 171] width 73 height 13
click at [418, 99] on li "17:30" at bounding box center [419, 98] width 15 height 6
type input "[DATE] ١٧:٣٠"
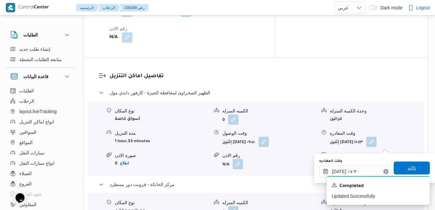
click at [408, 166] on span "تاكيد" at bounding box center [412, 168] width 8 height 8
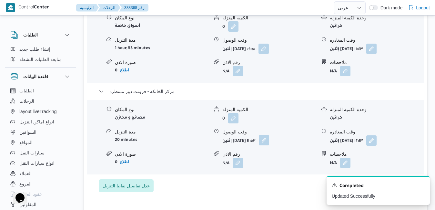
click at [269, 143] on button "button" at bounding box center [264, 140] width 10 height 10
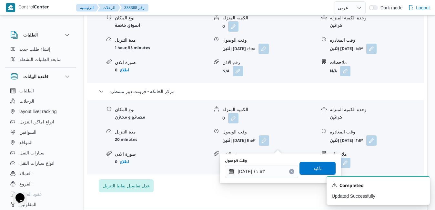
click at [260, 181] on div "You are in a dialog. To close this dialog, hit escape. وقت الوصول ٢٢/٠٩/٢٠٢٥ ١١…" at bounding box center [280, 168] width 121 height 30
click at [262, 172] on input "٢٢/٠٩/٢٠٢٥ ١١:٥٣" at bounding box center [261, 171] width 73 height 13
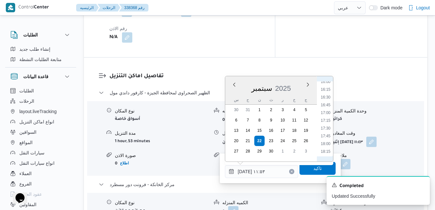
scroll to position [521, 0]
click at [328, 98] on li "17:15" at bounding box center [325, 98] width 15 height 6
type input "[DATE] ١٧:١٥"
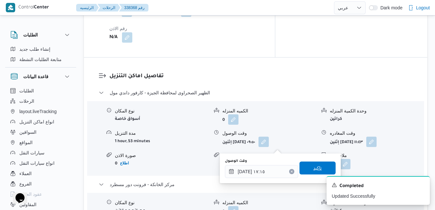
click at [314, 164] on span "تاكيد" at bounding box center [317, 167] width 36 height 13
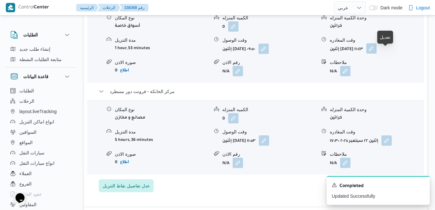
click at [377, 52] on button "button" at bounding box center [371, 48] width 10 height 10
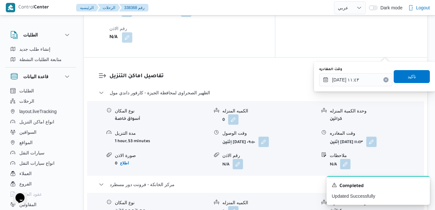
click at [288, 159] on form "N/A" at bounding box center [269, 164] width 94 height 10
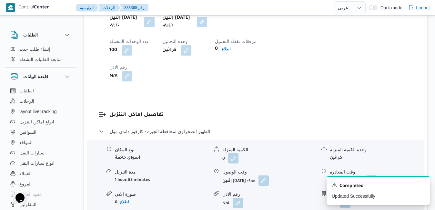
scroll to position [573, 0]
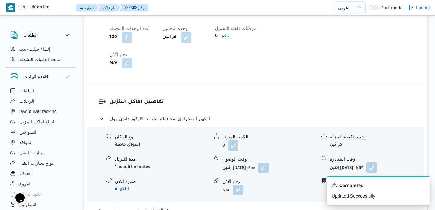
click at [377, 162] on button "button" at bounding box center [371, 167] width 10 height 10
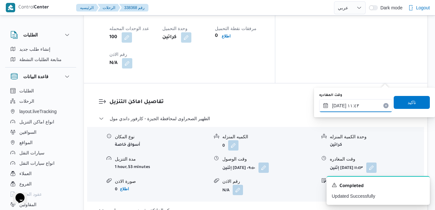
click at [357, 105] on input "٢٢/٠٩/٢٠٢٥ ١١:٤٣" at bounding box center [355, 105] width 73 height 13
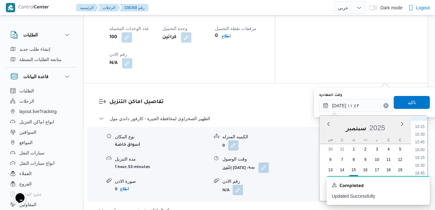
scroll to position [474, 0]
click at [419, 153] on li "16:15" at bounding box center [419, 153] width 15 height 6
type input "٢٢/٠٩/٢٠٢٥ ١٦:١٥"
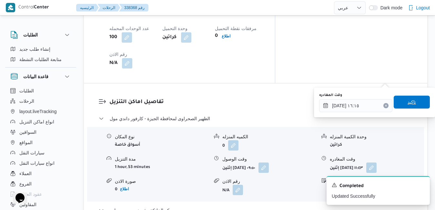
click at [412, 101] on span "تاكيد" at bounding box center [412, 102] width 36 height 13
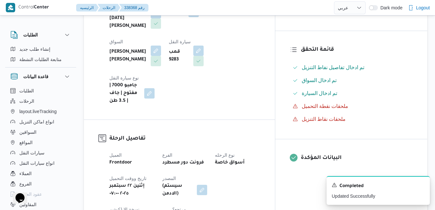
scroll to position [0, 0]
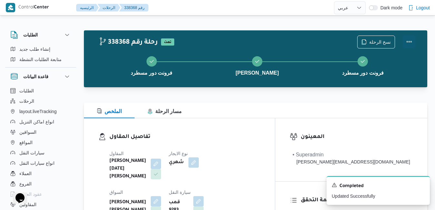
click at [409, 40] on button "Actions" at bounding box center [409, 41] width 13 height 13
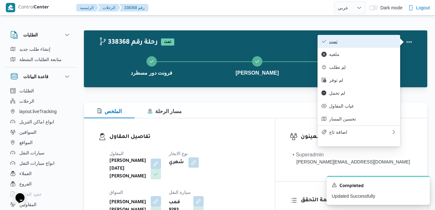
click at [393, 40] on span "تمت" at bounding box center [362, 41] width 67 height 5
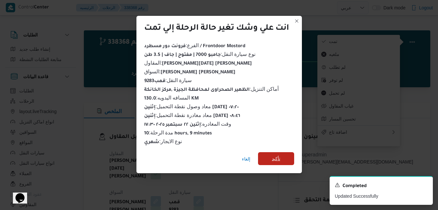
click at [278, 155] on span "تأكيد" at bounding box center [276, 159] width 8 height 8
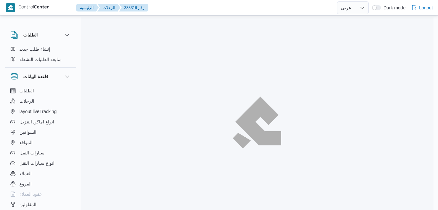
select select "ar"
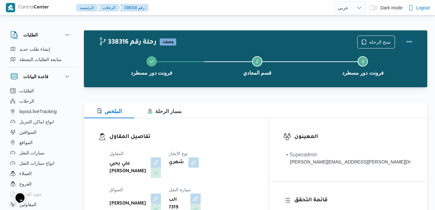
click at [408, 40] on button "Actions" at bounding box center [409, 41] width 13 height 13
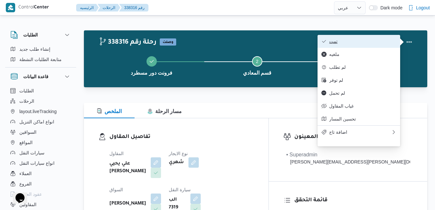
click at [353, 44] on span "تمت" at bounding box center [362, 41] width 67 height 5
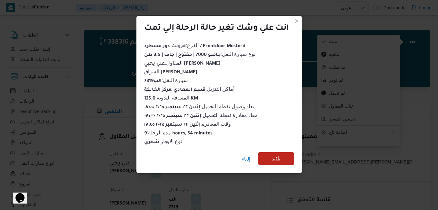
click at [268, 157] on span "تأكيد" at bounding box center [276, 158] width 36 height 13
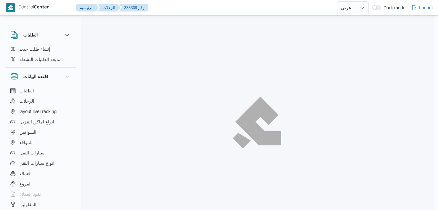
select select "ar"
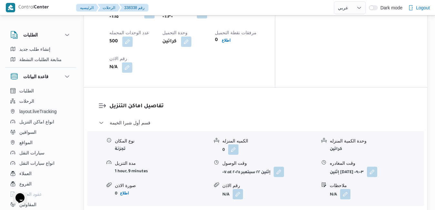
scroll to position [568, 0]
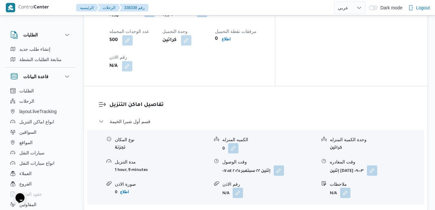
click at [244, 209] on button "قسم شبرا" at bounding box center [256, 213] width 314 height 8
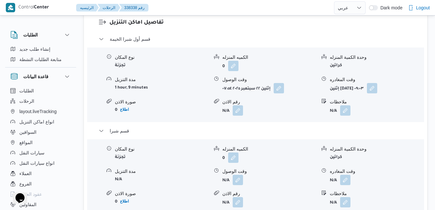
scroll to position [684, 0]
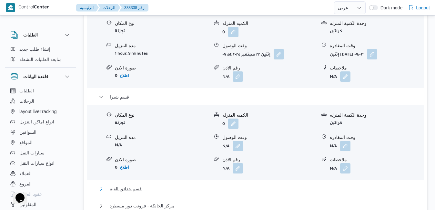
click at [307, 185] on button "قسم حدائق القبة" at bounding box center [256, 189] width 314 height 8
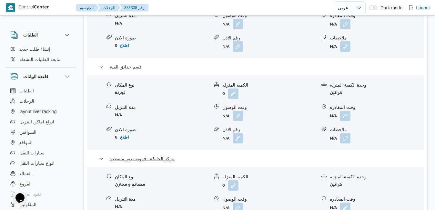
scroll to position [813, 0]
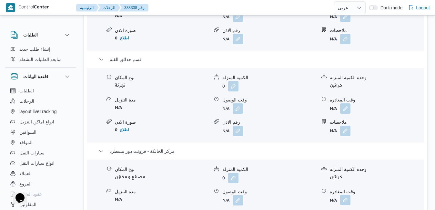
click at [344, 195] on button "button" at bounding box center [345, 200] width 10 height 10
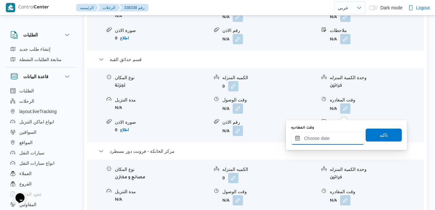
click at [318, 140] on input "وقت المغادره" at bounding box center [327, 138] width 73 height 13
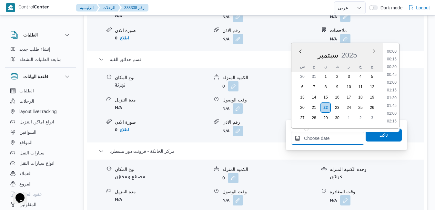
scroll to position [572, 0]
click at [302, 61] on div "سبتمبر 2025" at bounding box center [337, 53] width 92 height 16
click at [393, 88] on li "17:30" at bounding box center [391, 86] width 15 height 6
type input "[DATE] ١٧:٣٠"
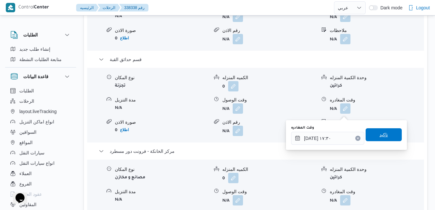
click at [379, 137] on span "تاكيد" at bounding box center [383, 135] width 8 height 8
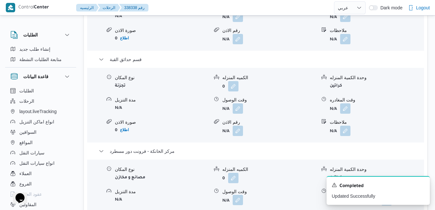
click at [238, 195] on button "button" at bounding box center [238, 200] width 10 height 10
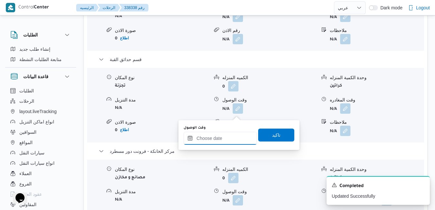
click at [230, 138] on input "وقت الوصول" at bounding box center [220, 138] width 73 height 13
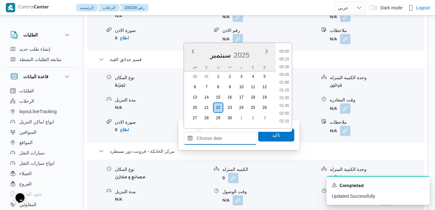
scroll to position [572, 0]
click at [188, 58] on div "سبتمبر 2025" at bounding box center [230, 53] width 92 height 16
click at [286, 80] on li "17:15" at bounding box center [284, 79] width 15 height 6
type input "[DATE] ١٧:١٥"
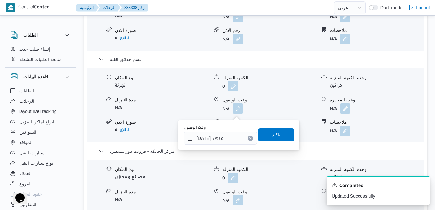
click at [274, 137] on span "تاكيد" at bounding box center [276, 135] width 8 height 8
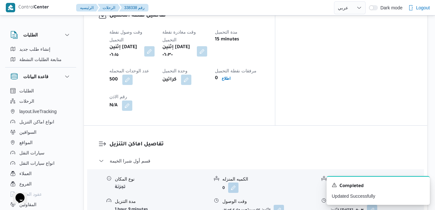
scroll to position [529, 0]
click at [281, 204] on button "button" at bounding box center [279, 209] width 10 height 10
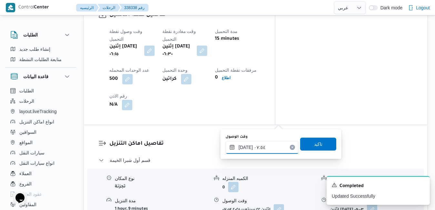
click at [247, 151] on input "٢٢/٠٩/٢٠٢٥ ٠٧:٥٤" at bounding box center [262, 147] width 73 height 13
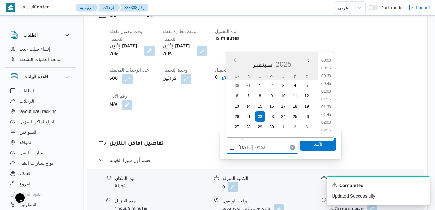
scroll to position [201, 0]
click at [328, 78] on li "07:00" at bounding box center [326, 76] width 15 height 6
type input "٢٢/٠٩/٢٠٢٥ ٠٧:٠٠"
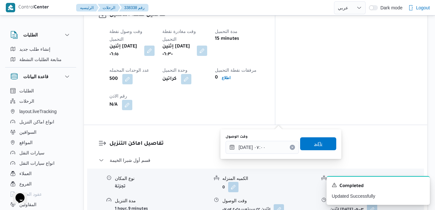
click at [314, 143] on span "تاكيد" at bounding box center [318, 144] width 8 height 8
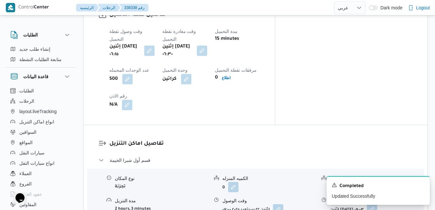
click at [377, 204] on button "button" at bounding box center [372, 209] width 10 height 10
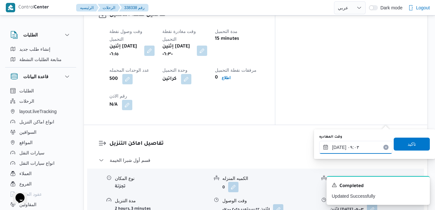
click at [346, 147] on input "٢٢/٠٩/٢٠٢٥ ٠٩:٠٣" at bounding box center [355, 147] width 73 height 13
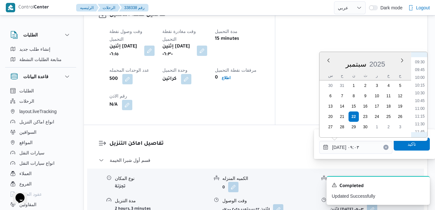
scroll to position [305, 0]
click at [424, 96] on li "11:00" at bounding box center [419, 96] width 15 height 6
type input "٢٢/٠٩/٢٠٢٥ ١١:٠٠"
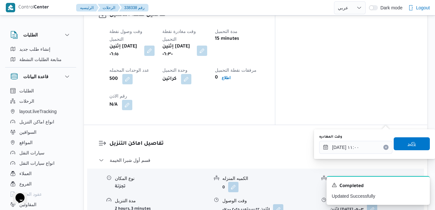
click at [410, 148] on span "تاكيد" at bounding box center [412, 143] width 36 height 13
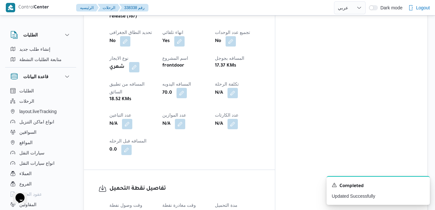
scroll to position [0, 0]
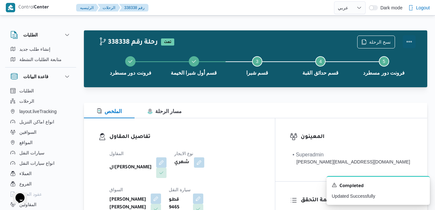
click at [405, 40] on button "Actions" at bounding box center [409, 41] width 13 height 13
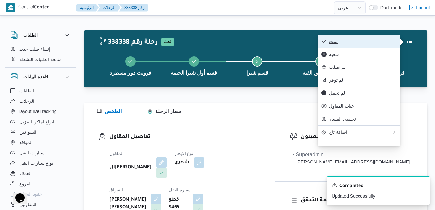
click at [380, 42] on span "تمت" at bounding box center [362, 41] width 67 height 5
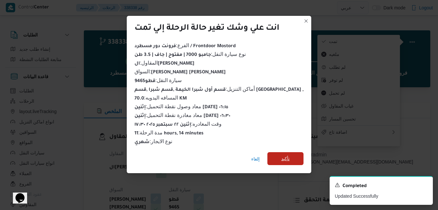
click at [285, 157] on span "تأكيد" at bounding box center [286, 158] width 36 height 13
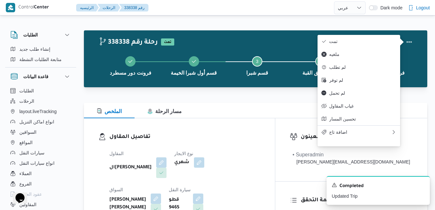
click at [162, 193] on div "رامي حسين حسن يوسف" at bounding box center [135, 204] width 53 height 22
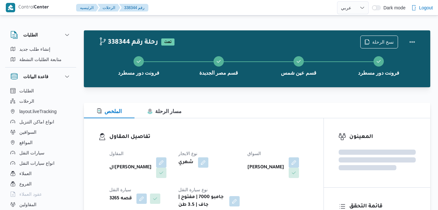
select select "ar"
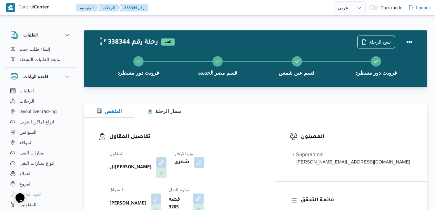
click at [267, 103] on div "الملخص مسار الرحلة" at bounding box center [255, 110] width 343 height 15
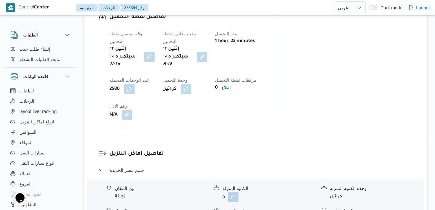
scroll to position [542, 0]
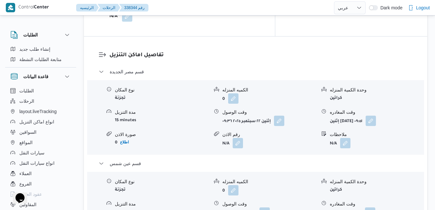
scroll to position [658, 0]
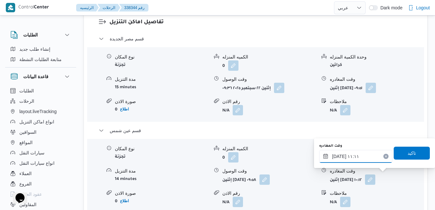
click at [357, 157] on input "[DATE] ١١:١١" at bounding box center [355, 156] width 73 height 13
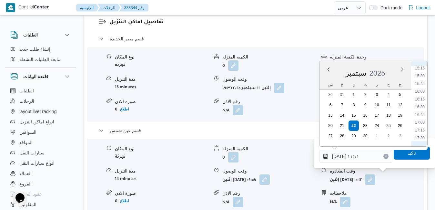
scroll to position [498, 0]
click at [422, 106] on li "17:15" at bounding box center [419, 106] width 15 height 6
type input "[DATE] ١٧:١٥"
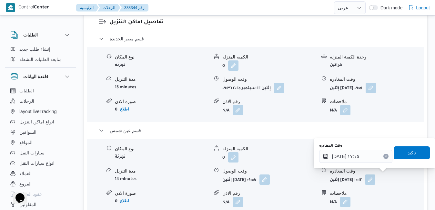
click at [400, 153] on span "تاكيد" at bounding box center [412, 152] width 36 height 13
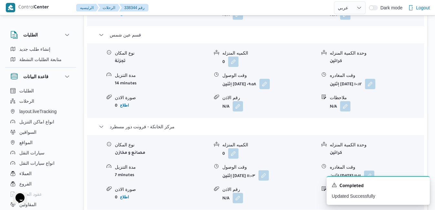
click at [269, 174] on button "button" at bounding box center [263, 175] width 10 height 10
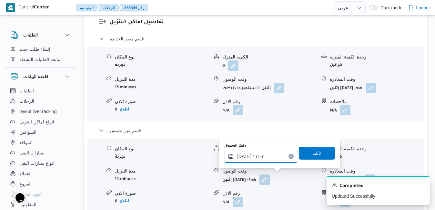
click at [264, 152] on input "٢٢/٠٩/٢٠٢٥ ١١:٠٣" at bounding box center [260, 156] width 73 height 13
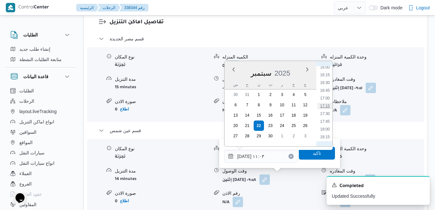
click at [327, 103] on ul "00:00 00:15 00:30 00:45 01:00 01:15 01:30 01:45 02:00 02:15 02:30 02:45 03:00 0…" at bounding box center [325, 103] width 15 height 75
drag, startPoint x: 327, startPoint y: 103, endPoint x: 325, endPoint y: 107, distance: 4.8
click at [325, 107] on li "17:15" at bounding box center [325, 106] width 15 height 6
type input "[DATE] ١٧:١٥"
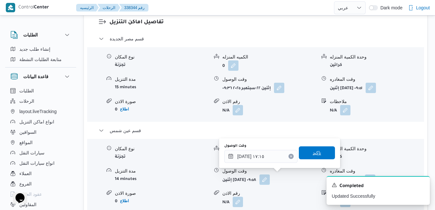
click at [313, 155] on span "تاكيد" at bounding box center [317, 153] width 8 height 8
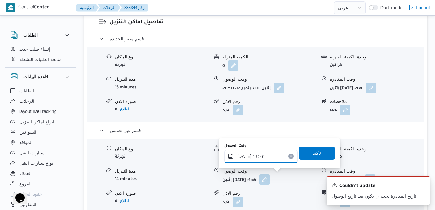
click at [270, 158] on input "٢٢/٠٩/٢٠٢٥ ١١:٠٣" at bounding box center [260, 156] width 73 height 13
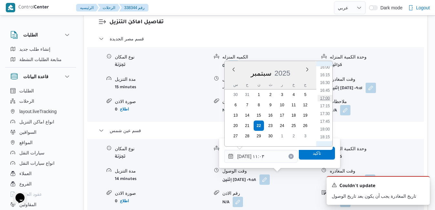
click at [324, 96] on li "17:00" at bounding box center [325, 98] width 15 height 6
type input "٢٢/٠٩/٢٠٢٥ ١٧:٠٠"
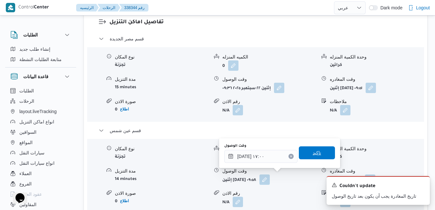
click at [313, 150] on span "تاكيد" at bounding box center [317, 153] width 8 height 8
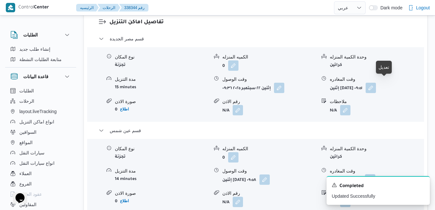
click at [375, 174] on button "button" at bounding box center [370, 179] width 10 height 10
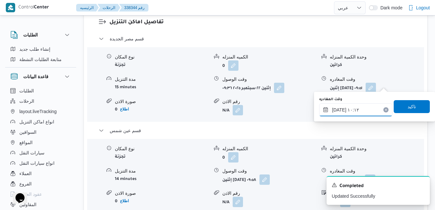
click at [360, 107] on input "٢٢/٠٩/٢٠٢٥ ١٠:١٢" at bounding box center [355, 109] width 73 height 13
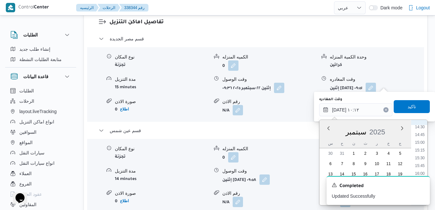
scroll to position [476, 0]
click at [420, 161] on li "16:30" at bounding box center [419, 163] width 15 height 6
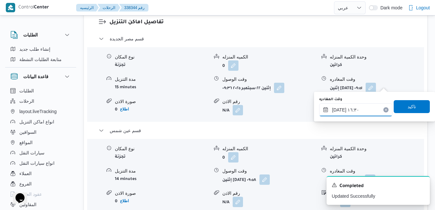
click at [339, 110] on input "[DATE] ١٦:٣٠" at bounding box center [355, 109] width 73 height 13
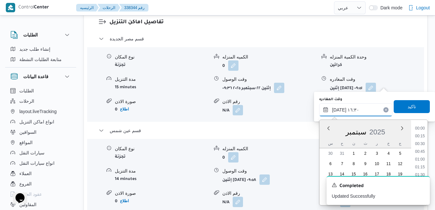
click at [339, 110] on input "[DATE] ١٦:٣٠" at bounding box center [355, 109] width 73 height 13
type input "٢٢/٠٩/٢٠٢٥ ١٦:20"
click at [416, 107] on span "تاكيد" at bounding box center [412, 106] width 36 height 13
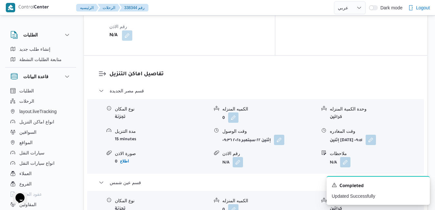
scroll to position [607, 0]
click at [376, 134] on button "button" at bounding box center [371, 139] width 10 height 10
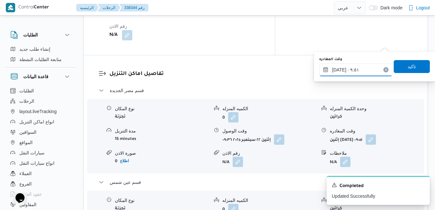
click at [363, 72] on input "٢٢/٠٩/٢٠٢٥ ٠٩:٥١" at bounding box center [355, 69] width 73 height 13
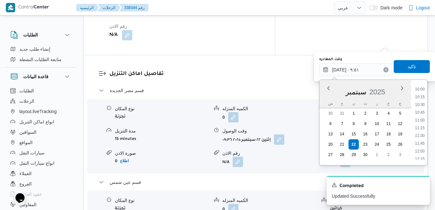
scroll to position [328, 0]
click at [423, 131] on li "12:00" at bounding box center [419, 131] width 15 height 6
type input "[DATE] ١٢:٠٠"
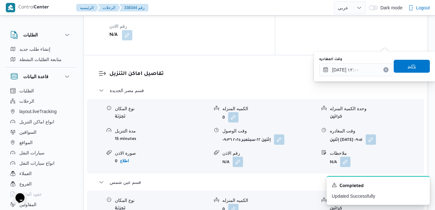
click at [411, 65] on span "تاكيد" at bounding box center [412, 66] width 36 height 13
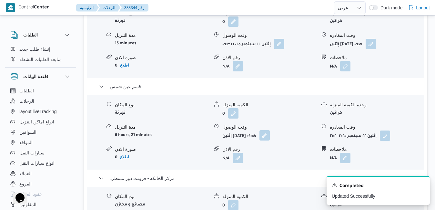
click at [270, 135] on button "button" at bounding box center [264, 135] width 10 height 10
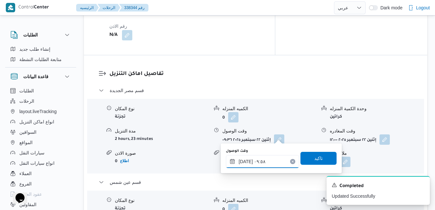
click at [254, 164] on input "٢٢/٠٩/٢٠٢٥ ٠٩:٥٨" at bounding box center [262, 161] width 73 height 13
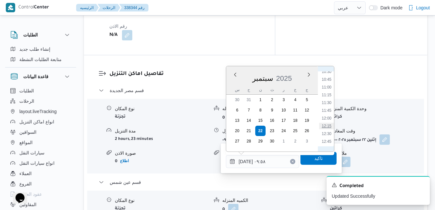
click at [329, 124] on li "12:15" at bounding box center [326, 126] width 15 height 6
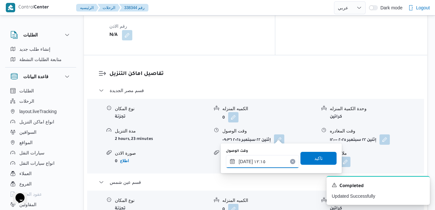
click at [245, 162] on input "٢٢/٠٩/٢٠٢٥ ١٢:١٥" at bounding box center [262, 161] width 73 height 13
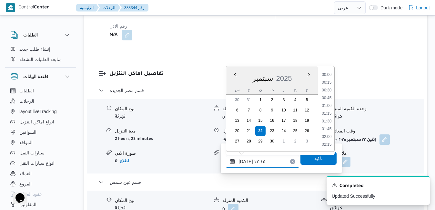
click at [245, 162] on input "٢٢/٠٩/٢٠٢٥ ١٢:١٥" at bounding box center [262, 161] width 73 height 13
type input "[DATE] ١٢:٢٥"
click at [314, 157] on span "تاكيد" at bounding box center [318, 158] width 8 height 8
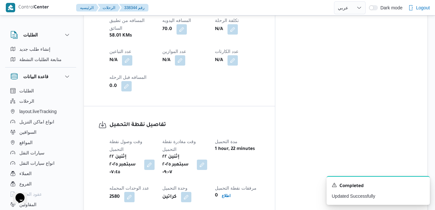
scroll to position [0, 0]
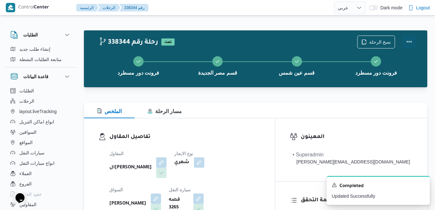
click at [408, 39] on button "Actions" at bounding box center [409, 41] width 13 height 13
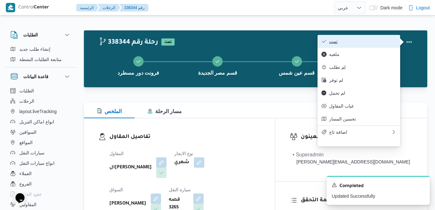
click at [367, 40] on span "تمت" at bounding box center [362, 41] width 67 height 5
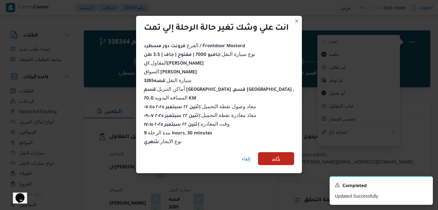
click at [278, 159] on span "تأكيد" at bounding box center [276, 159] width 8 height 8
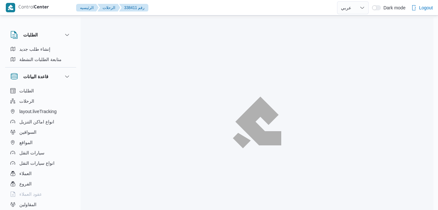
select select "ar"
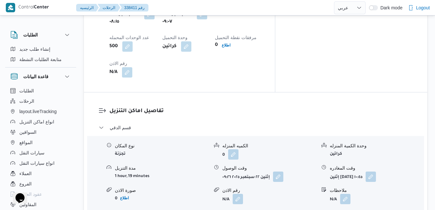
scroll to position [581, 0]
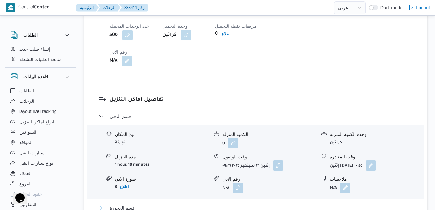
click at [241, 204] on button "قسم العجوزة" at bounding box center [256, 208] width 314 height 8
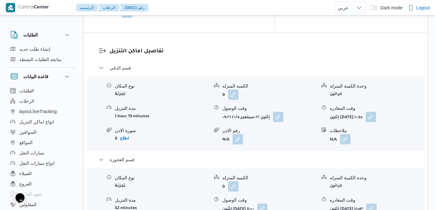
scroll to position [632, 0]
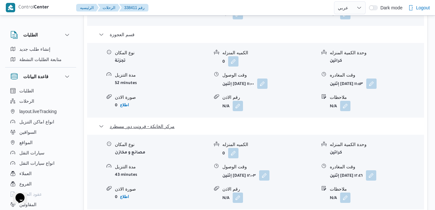
scroll to position [762, 0]
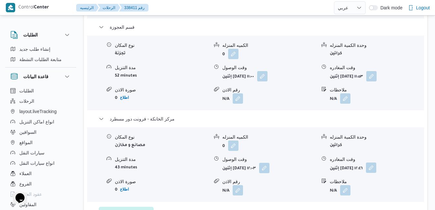
click at [376, 162] on button "button" at bounding box center [371, 167] width 10 height 10
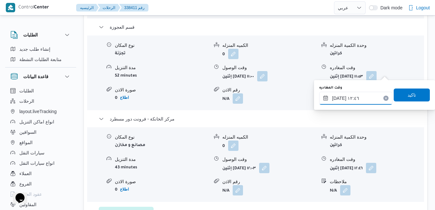
click at [362, 99] on input "٢٢/٠٩/٢٠٢٥ ١٢:٤٦" at bounding box center [355, 98] width 73 height 13
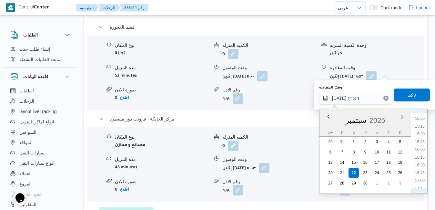
scroll to position [487, 0]
click at [424, 171] on li "17:30" at bounding box center [419, 172] width 15 height 6
type input "[DATE] ١٧:٣٠"
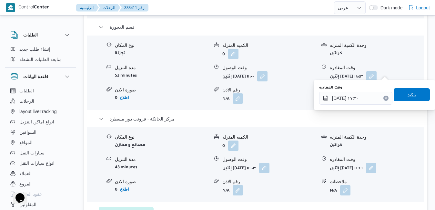
click at [408, 97] on span "تاكيد" at bounding box center [412, 95] width 8 height 8
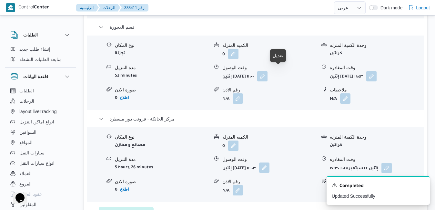
click at [269, 162] on button "button" at bounding box center [264, 167] width 10 height 10
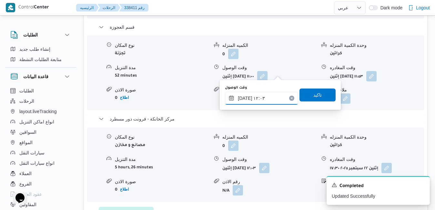
click at [250, 101] on input "٢٢/٠٩/٢٠٢٥ ١٢:٠٣" at bounding box center [261, 98] width 73 height 13
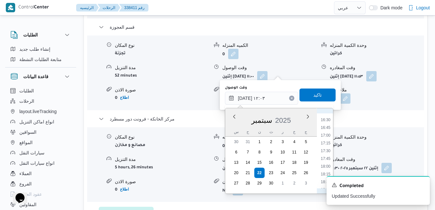
scroll to position [529, 0]
click at [325, 122] on li "17:15" at bounding box center [325, 122] width 15 height 6
type input "[DATE] ١٧:١٥"
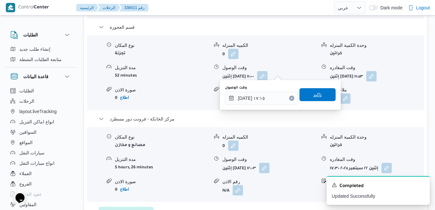
click at [322, 97] on span "تاكيد" at bounding box center [317, 94] width 36 height 13
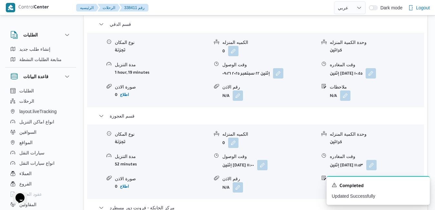
scroll to position [671, 0]
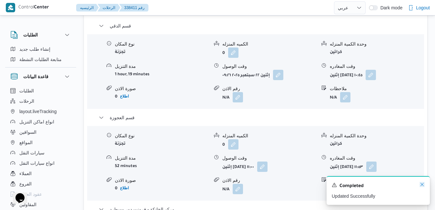
click at [422, 186] on icon "Dismiss toast" at bounding box center [421, 184] width 5 height 5
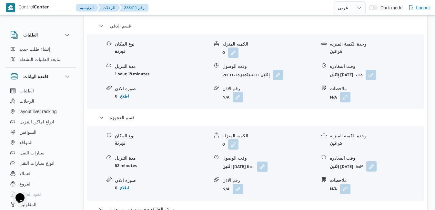
click at [377, 161] on button "button" at bounding box center [371, 166] width 10 height 10
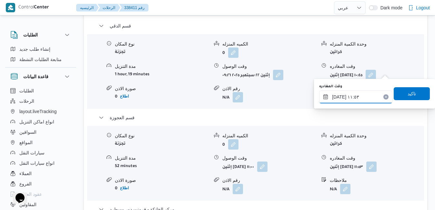
click at [357, 97] on input "٢٢/٠٩/٢٠٢٥ ١١:٥٣" at bounding box center [355, 96] width 73 height 13
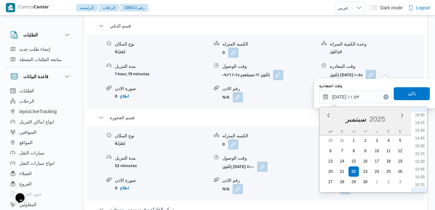
scroll to position [456, 0]
click at [423, 163] on li "16:15" at bounding box center [419, 163] width 15 height 6
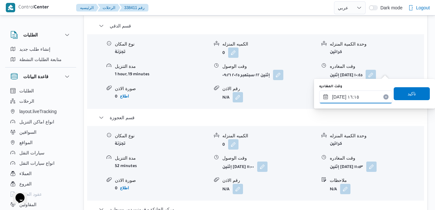
click at [338, 96] on input "٢٢/٠٩/٢٠٢٥ ١٦:١٥" at bounding box center [355, 96] width 73 height 13
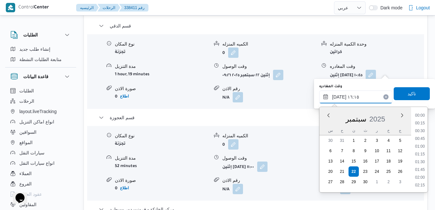
scroll to position [464, 0]
type input "٢٢/٠٩/٢٠٢٥ ١٦:25"
click at [408, 96] on span "تاكيد" at bounding box center [412, 93] width 8 height 8
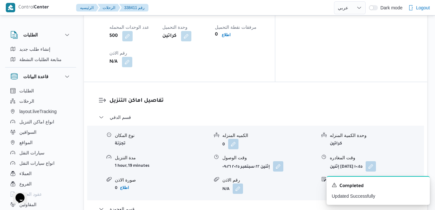
scroll to position [581, 0]
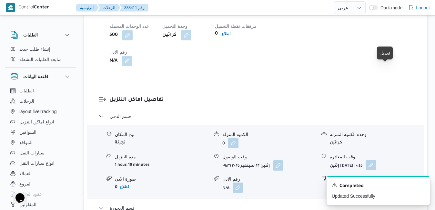
click at [376, 160] on button "button" at bounding box center [371, 165] width 10 height 10
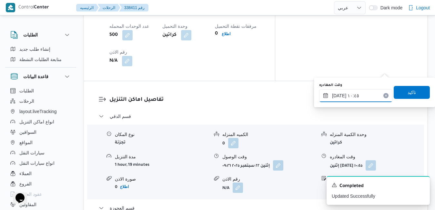
click at [361, 100] on input "٢٢/٠٩/٢٠٢٥ ١٠:٤٥" at bounding box center [355, 95] width 73 height 13
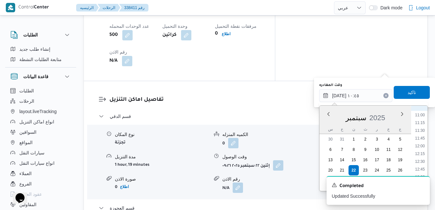
scroll to position [359, 0]
click at [421, 134] on li "12:15" at bounding box center [419, 134] width 15 height 6
type input "٢٢/٠٩/٢٠٢٥ ١٢:١٥"
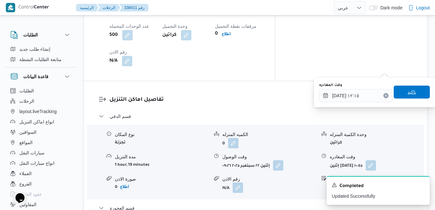
click at [408, 94] on span "تاكيد" at bounding box center [412, 92] width 8 height 8
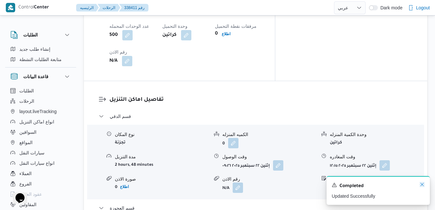
click at [422, 185] on icon "Dismiss toast" at bounding box center [421, 184] width 5 height 5
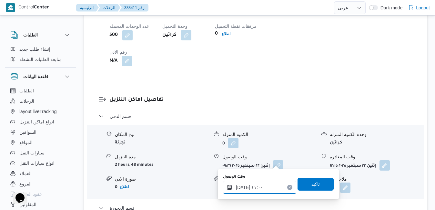
click at [258, 189] on input "٢٢/٠٩/٢٠٢٥ ١١:٠٠" at bounding box center [259, 187] width 73 height 13
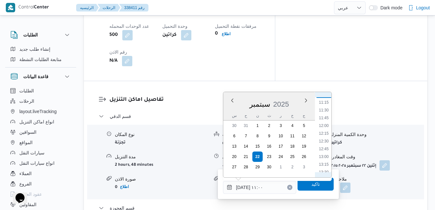
scroll to position [367, 0]
click at [324, 120] on li "12:30" at bounding box center [324, 120] width 15 height 6
type input "[DATE] ١٢:٣٠"
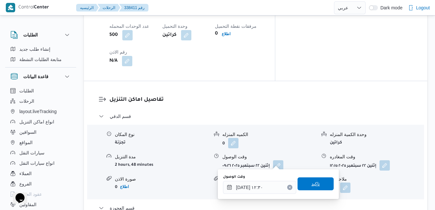
click at [311, 183] on span "تاكيد" at bounding box center [315, 184] width 8 height 8
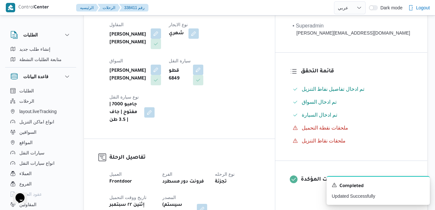
scroll to position [0, 0]
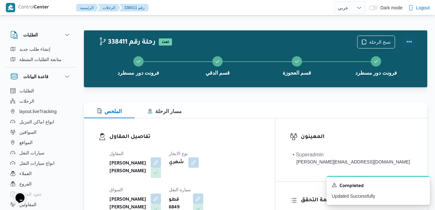
click at [406, 42] on button "Actions" at bounding box center [409, 41] width 13 height 13
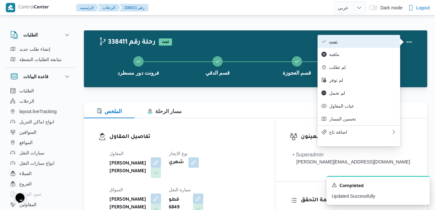
click at [358, 44] on span "تمت" at bounding box center [362, 41] width 67 height 5
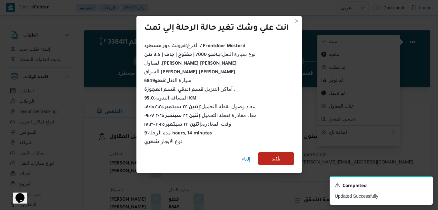
click at [278, 156] on span "تأكيد" at bounding box center [276, 159] width 8 height 8
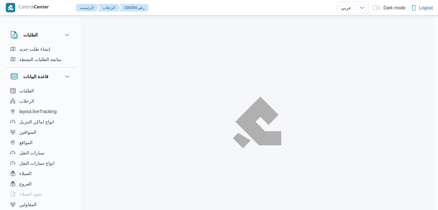
select select "ar"
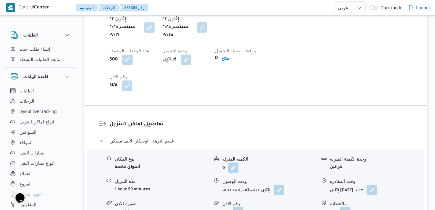
scroll to position [581, 0]
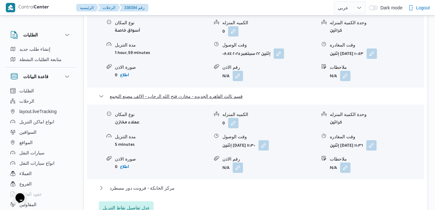
scroll to position [710, 0]
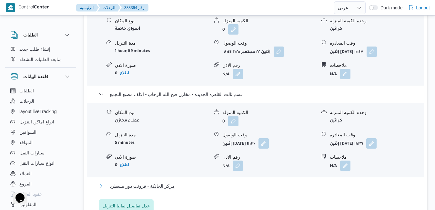
click at [287, 182] on button "مركز الخانكة - فرونت دور مسطرد" at bounding box center [256, 186] width 314 height 8
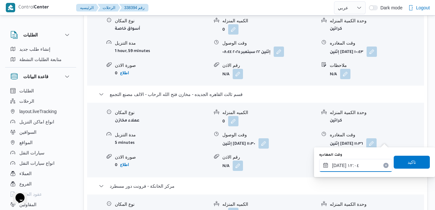
click at [346, 171] on input "[DATE] ١٢:٠٤" at bounding box center [355, 165] width 73 height 13
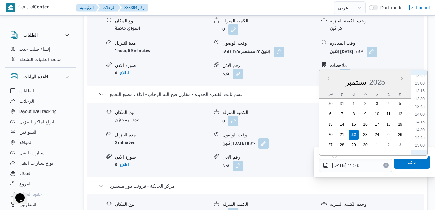
scroll to position [485, 0]
click at [422, 136] on li "17:30" at bounding box center [419, 135] width 15 height 6
type input "[DATE] ١٧:٣٠"
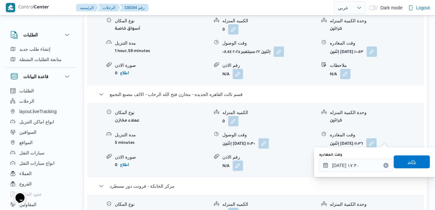
click at [410, 159] on span "تاكيد" at bounding box center [412, 162] width 8 height 8
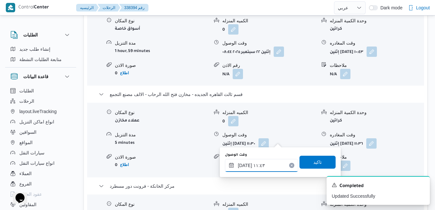
click at [262, 168] on input "[DATE] ١١:٤٣" at bounding box center [261, 165] width 73 height 13
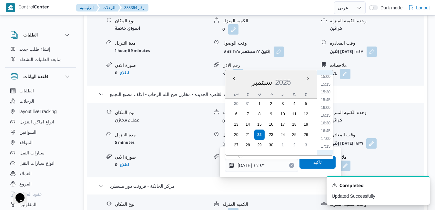
scroll to position [492, 0]
click at [326, 122] on li "17:15" at bounding box center [325, 121] width 15 height 6
type input "[DATE] ١٧:١٥"
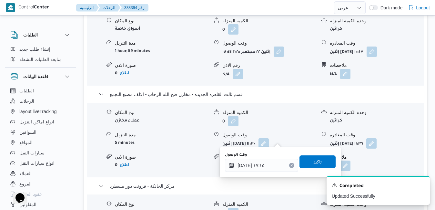
click at [313, 164] on span "تاكيد" at bounding box center [317, 162] width 8 height 8
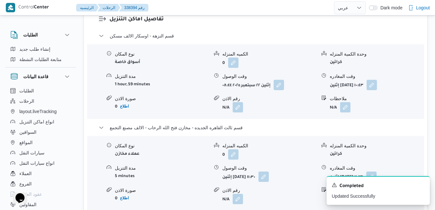
scroll to position [671, 0]
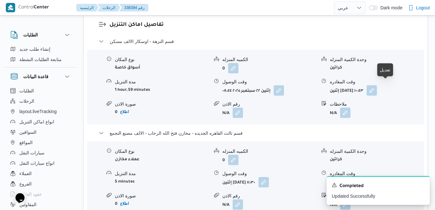
click at [377, 177] on button "button" at bounding box center [371, 182] width 10 height 10
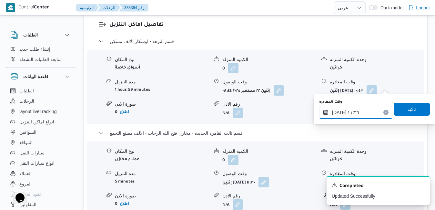
click at [355, 112] on input "٢٢/٠٩/٢٠٢٥ ١١:٣٦" at bounding box center [355, 112] width 73 height 13
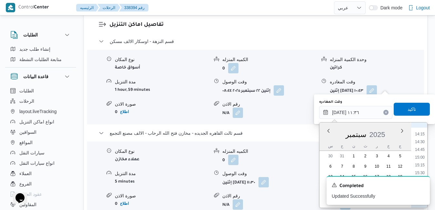
scroll to position [442, 0]
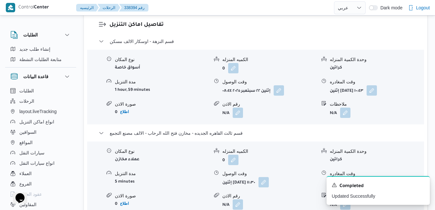
click at [428, 174] on div "A new notification appears Completed Updated Successfully" at bounding box center [370, 190] width 129 height 39
click at [423, 184] on icon "Dismiss toast" at bounding box center [421, 184] width 3 height 3
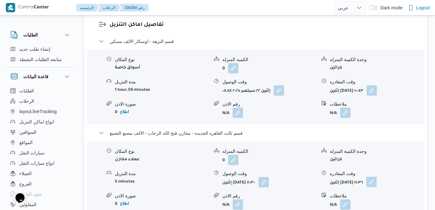
click at [377, 177] on button "button" at bounding box center [371, 182] width 10 height 10
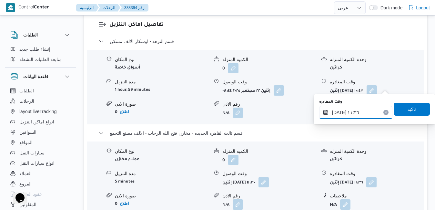
click at [370, 106] on div "وقت المغادره ٢٢/٠٩/٢٠٢٥ ١١:٣٦" at bounding box center [355, 108] width 73 height 19
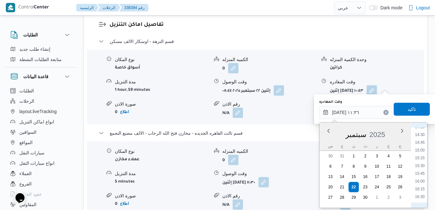
scroll to position [471, 0]
click at [420, 169] on li "16:30" at bounding box center [419, 170] width 15 height 6
type input "٢٢/٠٩/٢٠٢٥ ١٦:٣٠"
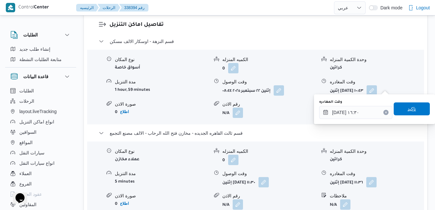
click at [409, 113] on span "تاكيد" at bounding box center [412, 108] width 36 height 13
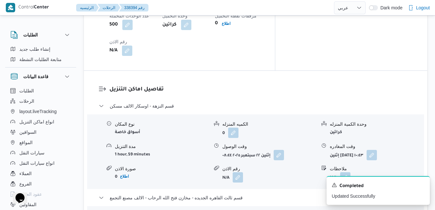
scroll to position [620, 0]
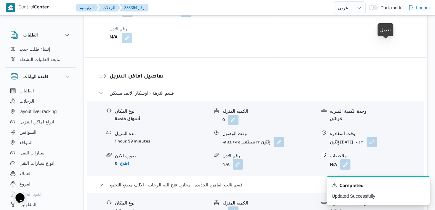
click at [377, 136] on button "button" at bounding box center [372, 141] width 10 height 10
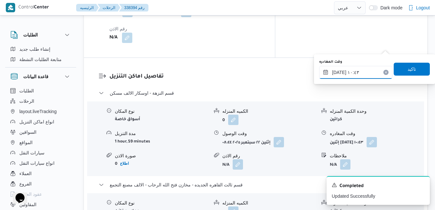
click at [353, 68] on input "٢٢/٠٩/٢٠٢٥ ١٠:٤٣" at bounding box center [355, 72] width 73 height 13
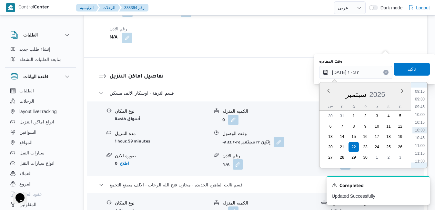
scroll to position [351, 0]
click at [419, 110] on li "12:00" at bounding box center [419, 111] width 15 height 6
type input "[DATE] ١٢:٠٠"
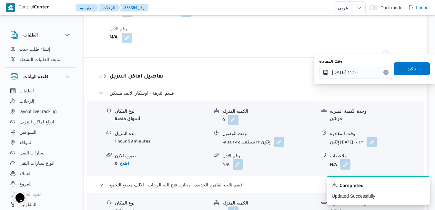
click at [416, 70] on span "تاكيد" at bounding box center [412, 68] width 36 height 13
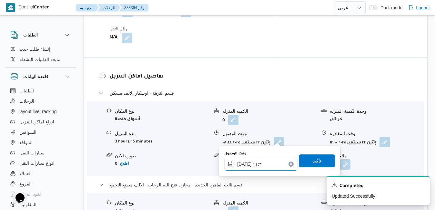
click at [257, 162] on input "٢٢/٠٩/٢٠٢٥ ١١:٣٠" at bounding box center [260, 163] width 73 height 13
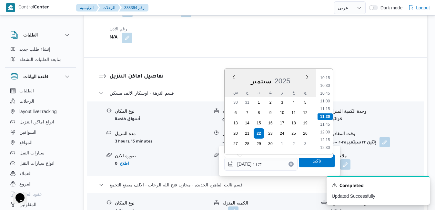
scroll to position [382, 0]
click at [326, 82] on li "12:30" at bounding box center [325, 82] width 15 height 6
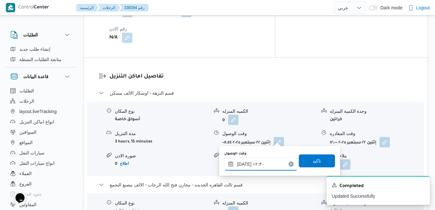
click at [244, 164] on input "[DATE] ١٢:٣٠" at bounding box center [260, 163] width 73 height 13
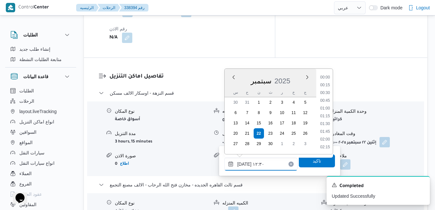
scroll to position [348, 0]
type input "٢٢/٠٩/٢٠٢٥ ١٢:٢٥"
click at [301, 160] on span "تاكيد" at bounding box center [317, 160] width 36 height 13
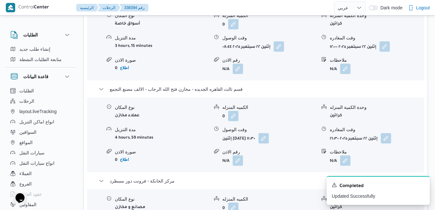
click at [301, 160] on form "N/A" at bounding box center [269, 160] width 94 height 10
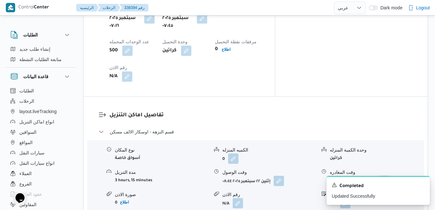
scroll to position [568, 0]
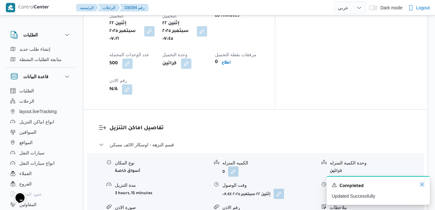
click at [422, 184] on icon "Dismiss toast" at bounding box center [421, 184] width 5 height 5
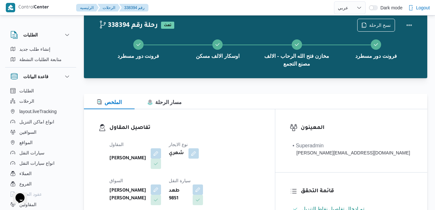
scroll to position [0, 0]
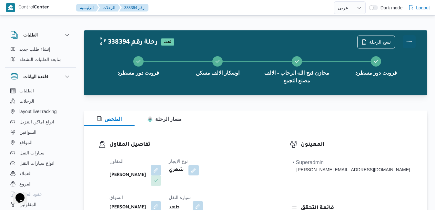
click at [410, 38] on button "Actions" at bounding box center [409, 41] width 13 height 13
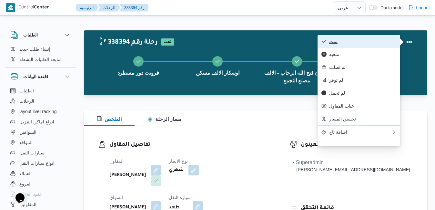
click at [379, 41] on span "تمت" at bounding box center [362, 41] width 67 height 5
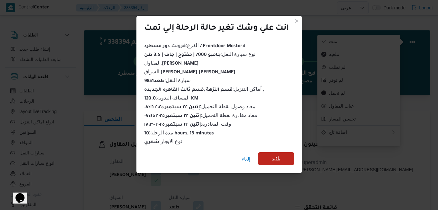
click at [277, 152] on span "تأكيد" at bounding box center [276, 158] width 36 height 13
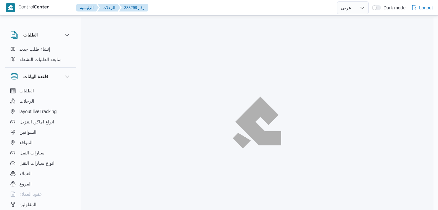
select select "ar"
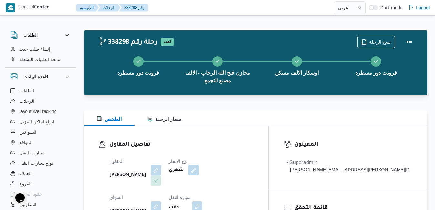
click at [284, 119] on div "الملخص مسار الرحلة" at bounding box center [255, 117] width 343 height 15
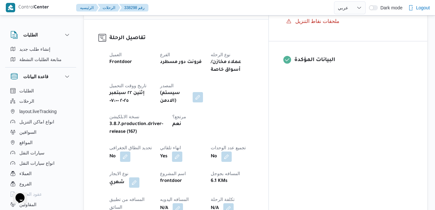
scroll to position [271, 0]
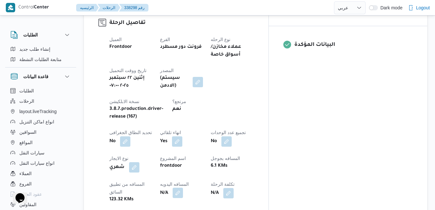
click at [183, 187] on button "button" at bounding box center [178, 192] width 10 height 10
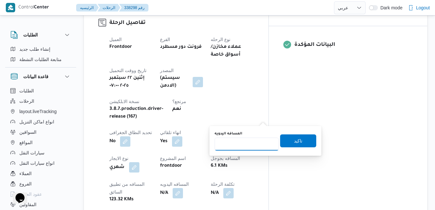
click at [248, 143] on input "المسافه اليدويه" at bounding box center [247, 143] width 64 height 13
type input "120"
click at [295, 139] on span "تاكيد" at bounding box center [298, 140] width 8 height 8
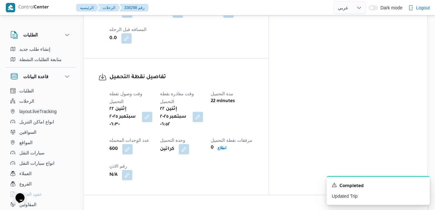
scroll to position [555, 0]
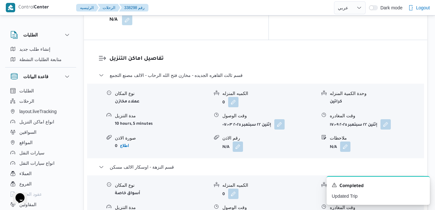
scroll to position [671, 0]
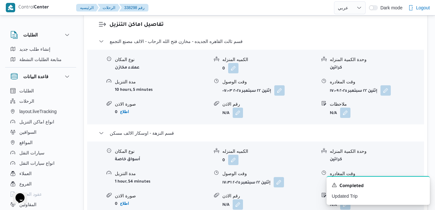
click at [422, 186] on icon "Dismiss toast" at bounding box center [421, 184] width 5 height 5
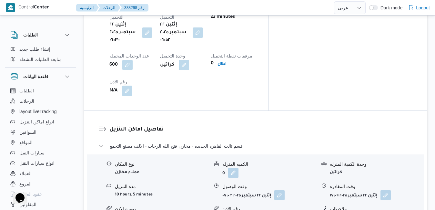
scroll to position [581, 0]
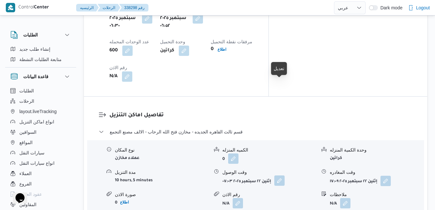
click at [280, 175] on button "button" at bounding box center [279, 180] width 10 height 10
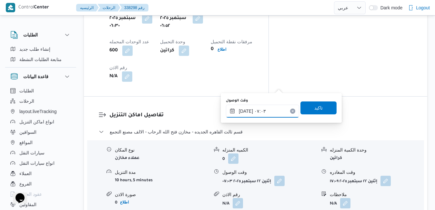
click at [246, 116] on input "[DATE] ٠٧:٠٣" at bounding box center [262, 111] width 73 height 13
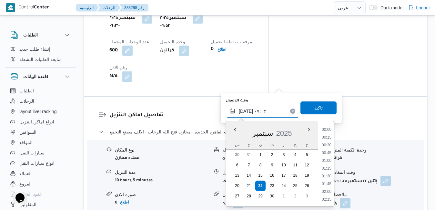
scroll to position [177, 0]
click at [298, 153] on form "0" at bounding box center [269, 158] width 94 height 10
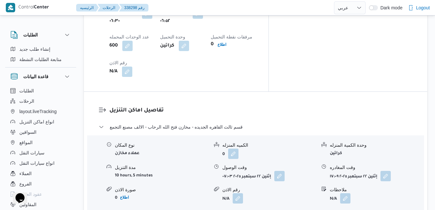
scroll to position [594, 0]
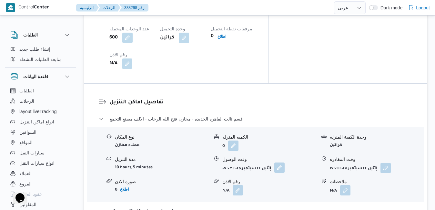
click at [284, 162] on button "button" at bounding box center [279, 167] width 10 height 10
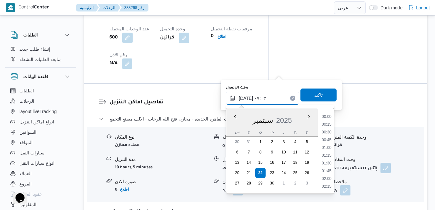
click at [257, 99] on input "٢٢/٠٩/٢٠٢٥ ٠٧:٠٣" at bounding box center [262, 98] width 73 height 13
click at [328, 169] on li "07:30" at bounding box center [326, 171] width 15 height 6
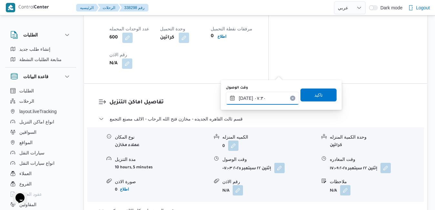
click at [247, 98] on input "٢٢/٠٩/٢٠٢٥ ٠٧:٣٠" at bounding box center [262, 98] width 73 height 13
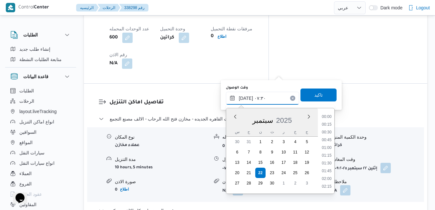
click at [247, 98] on input "٢٢/٠٩/٢٠٢٥ ٠٧:٣٠" at bounding box center [262, 98] width 73 height 13
type input "٢٢/٠٩/٢٠٢٥ ٠٧:40"
click at [314, 95] on span "تاكيد" at bounding box center [318, 95] width 8 height 8
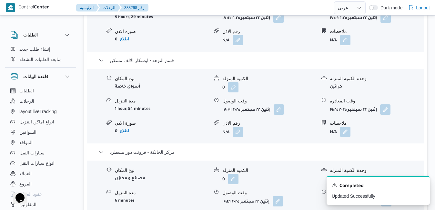
scroll to position [774, 0]
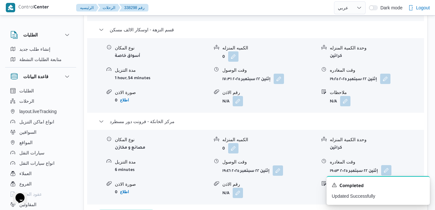
click at [389, 165] on button "button" at bounding box center [386, 170] width 10 height 10
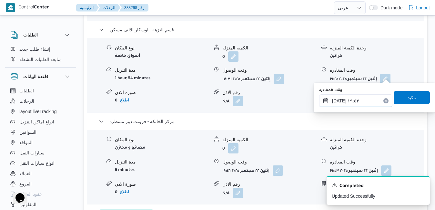
click at [355, 99] on input "٢٢/٠٩/٢٠٢٥ ١٩:٥٣" at bounding box center [355, 100] width 73 height 13
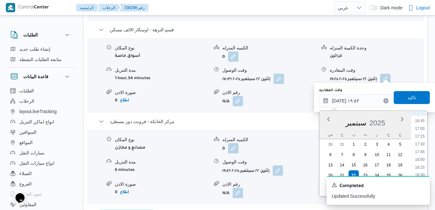
scroll to position [507, 0]
click at [421, 161] on li "17:45" at bounding box center [419, 162] width 15 height 6
type input "٢٢/٠٩/٢٠٢٥ ١٧:٤٥"
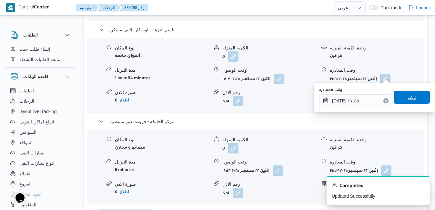
click at [413, 101] on span "تاكيد" at bounding box center [412, 97] width 36 height 13
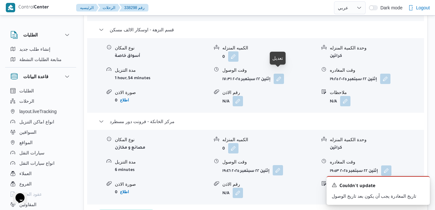
click at [278, 165] on button "button" at bounding box center [278, 170] width 10 height 10
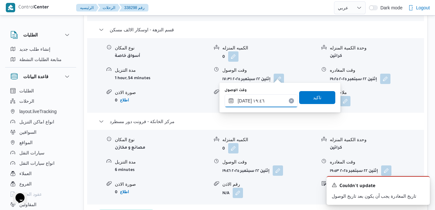
click at [276, 101] on input "٢٢/٠٩/٢٠٢٥ ١٩:٤٦" at bounding box center [261, 100] width 73 height 13
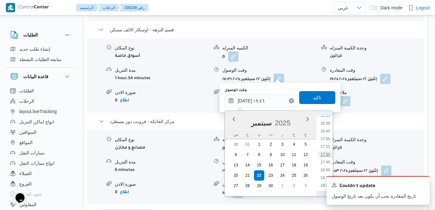
click at [326, 155] on li "17:30" at bounding box center [325, 154] width 15 height 6
type input "٢٢/٠٩/٢٠٢٥ ١٧:٣٠"
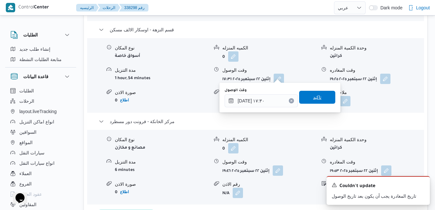
click at [315, 100] on span "تاكيد" at bounding box center [317, 97] width 8 height 8
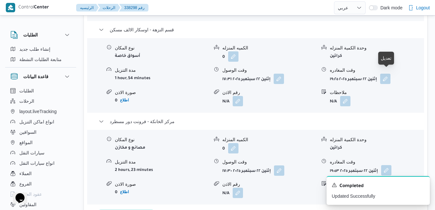
click at [391, 165] on button "button" at bounding box center [386, 170] width 10 height 10
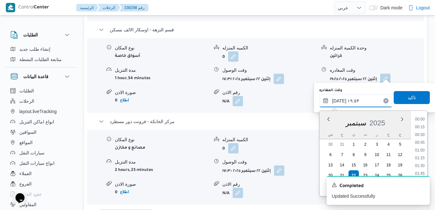
click at [365, 100] on input "٢٢/٠٩/٢٠٢٥ ١٩:٥٣" at bounding box center [355, 100] width 73 height 13
click at [421, 162] on li "17:45" at bounding box center [419, 162] width 15 height 6
type input "٢٢/٠٩/٢٠٢٥ ١٧:٤٥"
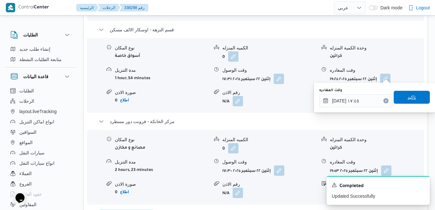
click at [408, 95] on span "تاكيد" at bounding box center [412, 97] width 8 height 8
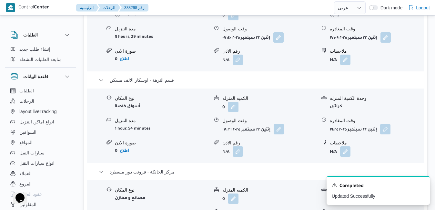
scroll to position [723, 0]
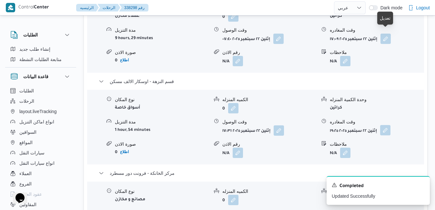
click at [385, 125] on button "button" at bounding box center [385, 130] width 10 height 10
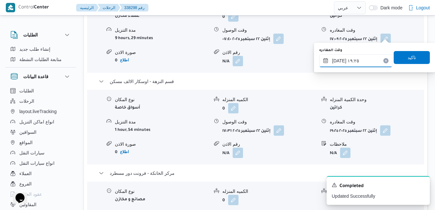
click at [359, 58] on input "٢٢/٠٩/٢٠٢٥ ١٩:٢٥" at bounding box center [355, 60] width 73 height 13
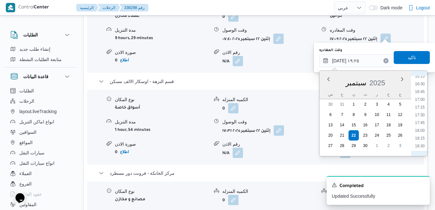
scroll to position [491, 0]
click at [423, 113] on li "17:00" at bounding box center [419, 114] width 15 height 6
type input "٢٢/٠٩/٢٠٢٥ ١٧:٠٠"
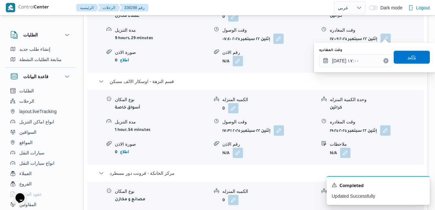
click at [414, 60] on span "تاكيد" at bounding box center [412, 57] width 36 height 13
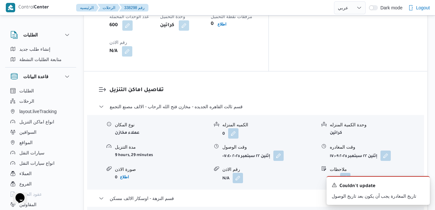
scroll to position [607, 0]
click at [389, 149] on button "button" at bounding box center [385, 154] width 10 height 10
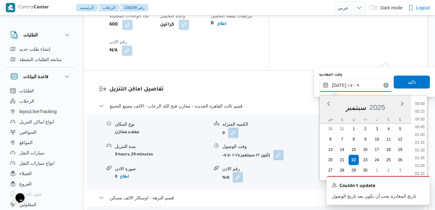
click at [366, 84] on input "٢٢/٠٩/٢٠٢٥ ١٧:٠٩" at bounding box center [355, 85] width 73 height 13
click at [423, 116] on li "12:00" at bounding box center [419, 119] width 15 height 6
type input "٢٢/٠٩/٢٠٢٥ ١٢:٠٠"
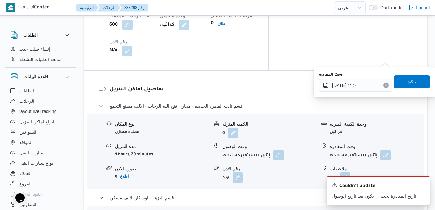
click at [413, 83] on span "تاكيد" at bounding box center [412, 81] width 36 height 13
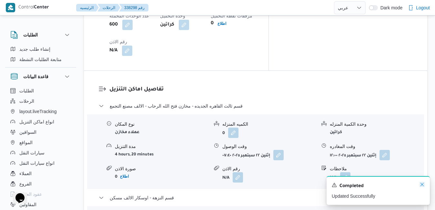
click at [422, 186] on icon "Dismiss toast" at bounding box center [421, 184] width 5 height 5
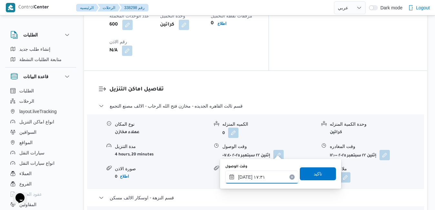
click at [261, 175] on input "٢٢/٠٩/٢٠٢٥ ١٧:٣١" at bounding box center [261, 176] width 73 height 13
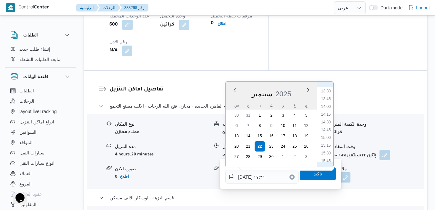
scroll to position [372, 0]
click at [328, 107] on li "12:30" at bounding box center [325, 105] width 15 height 6
type input "٢٢/٠٩/٢٠٢٥ ١٢:٣٠"
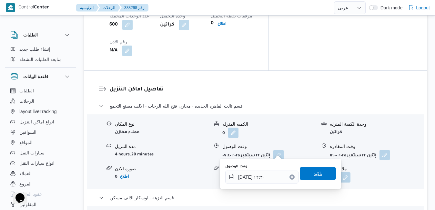
click at [314, 173] on span "تاكيد" at bounding box center [318, 173] width 8 height 8
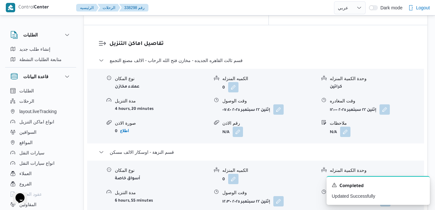
scroll to position [632, 0]
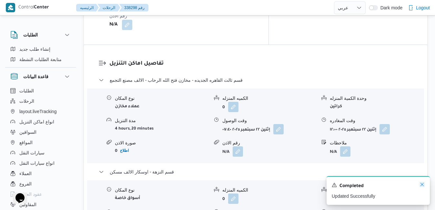
click at [421, 185] on icon "Dismiss toast" at bounding box center [421, 184] width 5 height 5
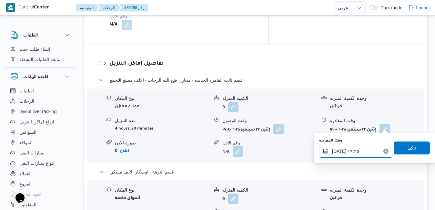
click at [369, 152] on input "٢٢/٠٩/٢٠٢٥ ١٩:٢٥" at bounding box center [355, 151] width 73 height 13
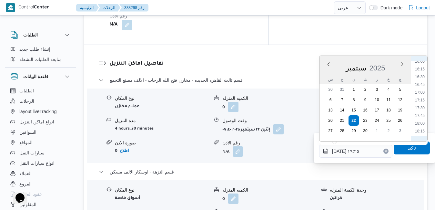
scroll to position [491, 0]
click at [422, 98] on li "17:00" at bounding box center [419, 99] width 15 height 6
type input "٢٢/٠٩/٢٠٢٥ ١٧:٠٠"
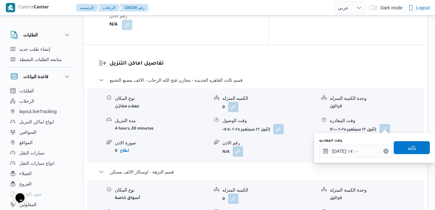
click at [408, 150] on span "تاكيد" at bounding box center [412, 148] width 8 height 8
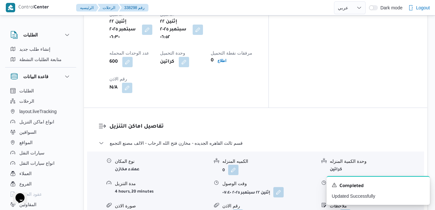
scroll to position [0, 0]
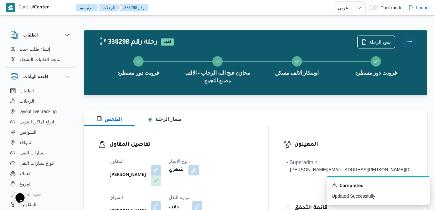
click at [411, 36] on button "Actions" at bounding box center [409, 41] width 13 height 13
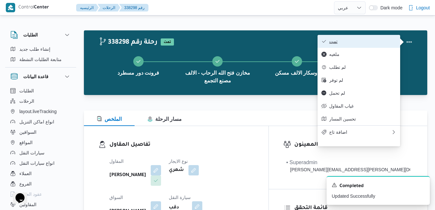
click at [374, 42] on span "تمت" at bounding box center [362, 41] width 67 height 5
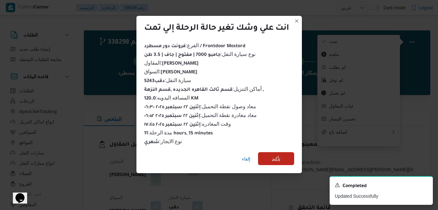
click at [278, 158] on span "تأكيد" at bounding box center [276, 159] width 8 height 8
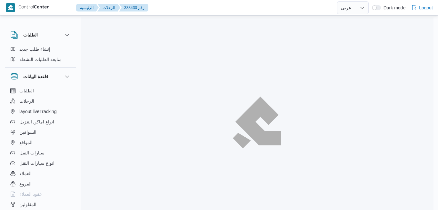
select select "ar"
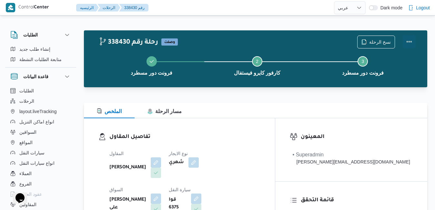
click at [409, 43] on button "Actions" at bounding box center [409, 41] width 13 height 13
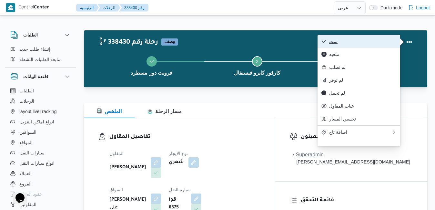
click at [371, 45] on button "تمت" at bounding box center [359, 41] width 83 height 13
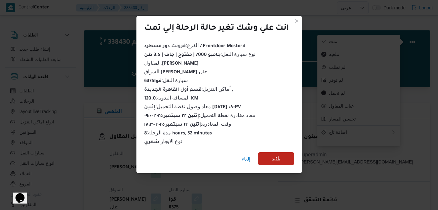
click at [278, 152] on span "تأكيد" at bounding box center [276, 158] width 36 height 13
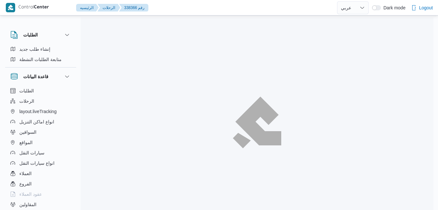
select select "ar"
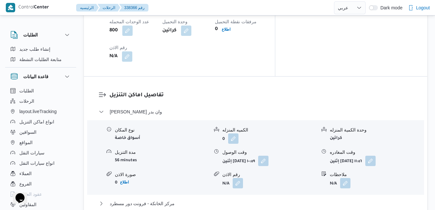
scroll to position [581, 0]
click at [268, 155] on button "button" at bounding box center [263, 160] width 10 height 10
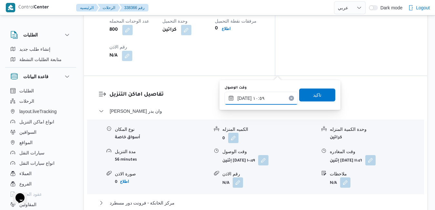
click at [264, 97] on input "[DATE] ١٠:٥٩" at bounding box center [261, 98] width 73 height 13
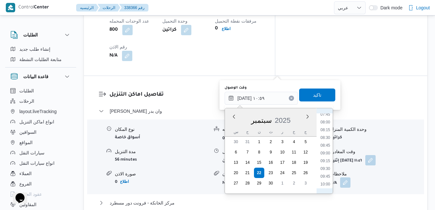
scroll to position [228, 0]
click at [326, 175] on li "09:15" at bounding box center [325, 175] width 15 height 6
type input "٢٢/٠٩/٢٠٢٥ ٠٩:١٥"
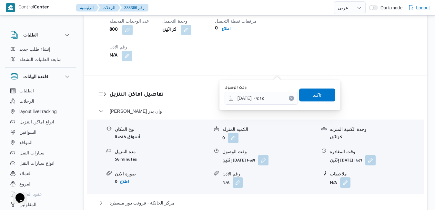
click at [318, 94] on span "تاكيد" at bounding box center [317, 94] width 36 height 13
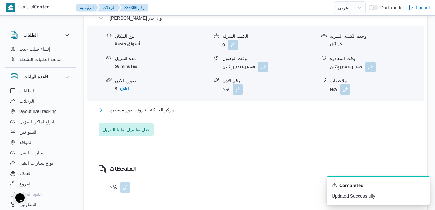
click at [282, 113] on button "مركز الخانكة - فرونت دور مسطرد" at bounding box center [256, 110] width 314 height 8
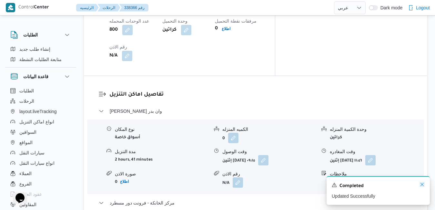
click at [424, 184] on icon "Dismiss toast" at bounding box center [421, 184] width 5 height 5
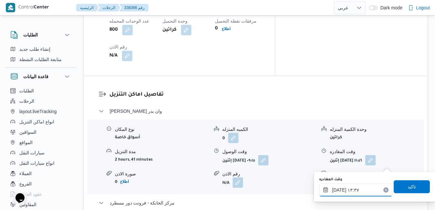
click at [361, 193] on input "٢٢/٠٩/٢٠٢٥ ١٣:٣٧" at bounding box center [355, 189] width 73 height 13
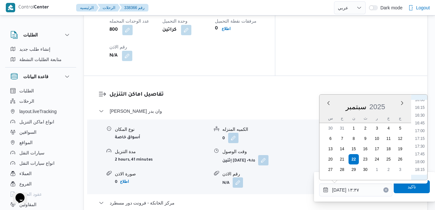
scroll to position [510, 0]
click at [420, 113] on li "16:45" at bounding box center [419, 112] width 15 height 6
type input "٢٢/٠٩/٢٠٢٥ ١٦:٤٥"
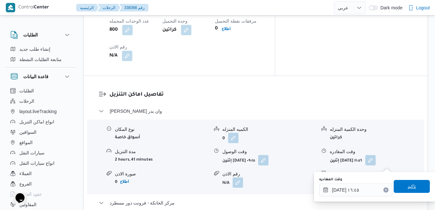
click at [399, 187] on span "تاكيد" at bounding box center [412, 186] width 36 height 13
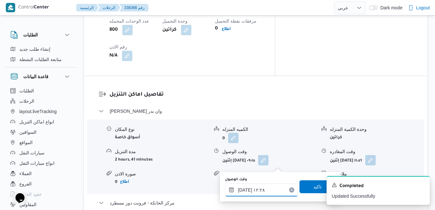
click at [264, 192] on input "٢٢/٠٩/٢٠٢٥ ١٢:٢٨" at bounding box center [261, 189] width 73 height 13
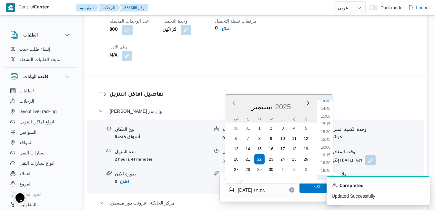
scroll to position [471, 0]
click at [328, 142] on li "16:30" at bounding box center [325, 143] width 15 height 6
type input "٢٢/٠٩/٢٠٢٥ ١٦:٣٠"
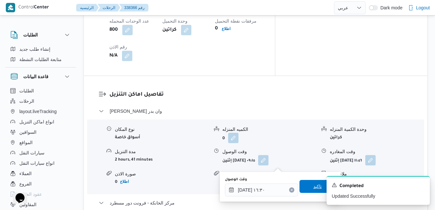
click at [302, 186] on span "تاكيد" at bounding box center [317, 186] width 36 height 13
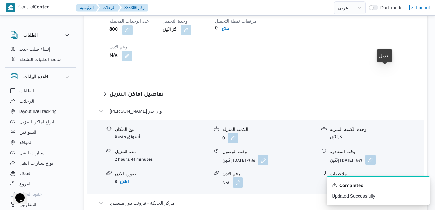
click at [376, 155] on button "button" at bounding box center [370, 160] width 10 height 10
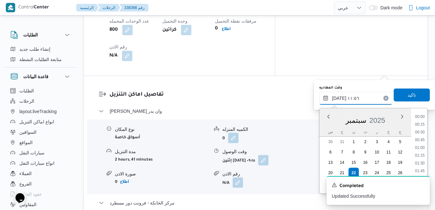
click at [361, 99] on input "٢٢/٠٩/٢٠٢٥ ١١:٥٦" at bounding box center [355, 98] width 73 height 13
click at [423, 146] on li "15:30" at bounding box center [419, 147] width 15 height 6
type input "٢٢/٠٩/٢٠٢٥ ١٥:٣٠"
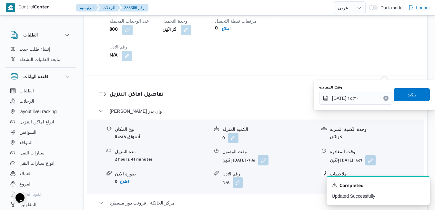
click at [412, 98] on span "تاكيد" at bounding box center [412, 94] width 36 height 13
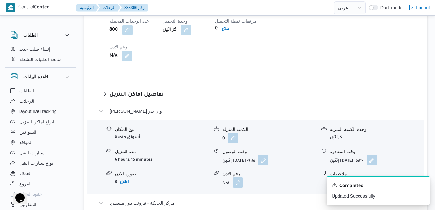
scroll to position [0, 0]
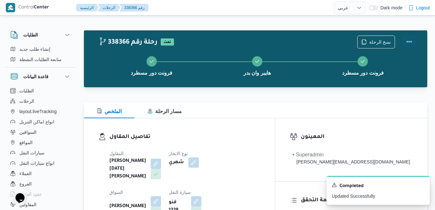
click at [411, 37] on button "Actions" at bounding box center [409, 41] width 13 height 13
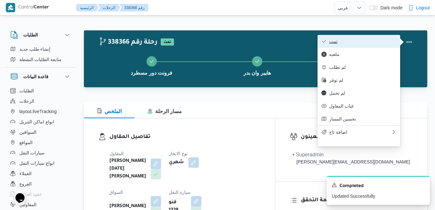
click at [378, 41] on span "تمت" at bounding box center [362, 41] width 67 height 5
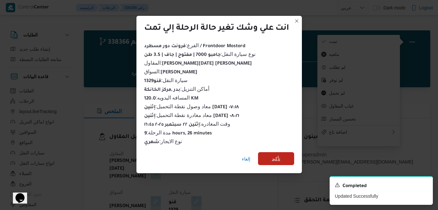
click at [275, 159] on span "تأكيد" at bounding box center [276, 159] width 8 height 8
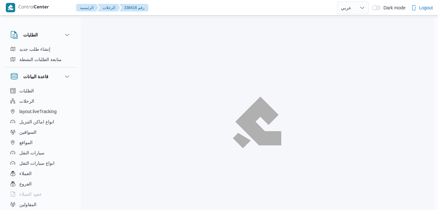
select select "ar"
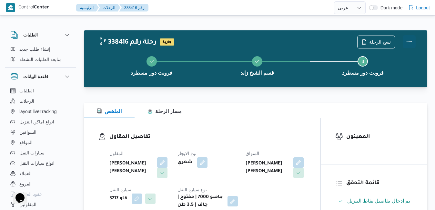
click at [408, 40] on button "Actions" at bounding box center [409, 41] width 13 height 13
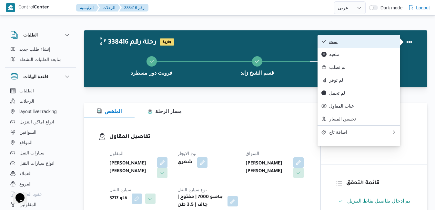
click at [388, 42] on span "تمت" at bounding box center [362, 41] width 67 height 5
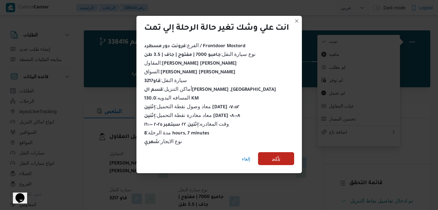
click at [285, 153] on span "تأكيد" at bounding box center [276, 158] width 36 height 13
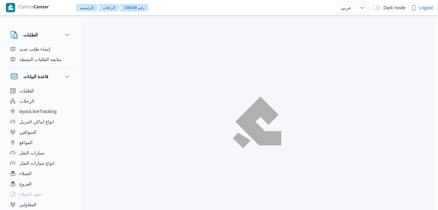
select select "ar"
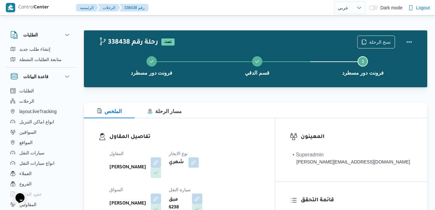
click at [290, 103] on div "الملخص مسار الرحلة" at bounding box center [255, 110] width 343 height 15
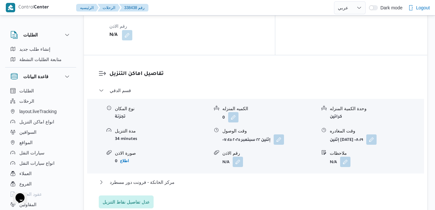
scroll to position [607, 0]
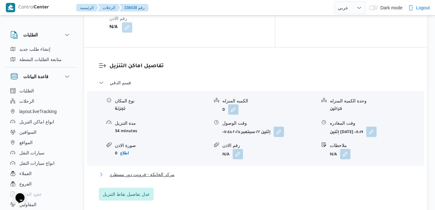
click at [282, 170] on button "مركز الخانكة - فرونت دور مسطرد" at bounding box center [256, 174] width 314 height 8
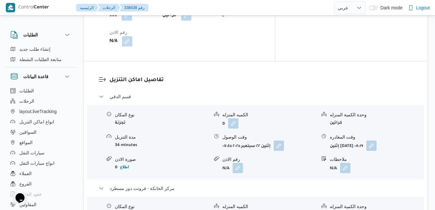
scroll to position [594, 0]
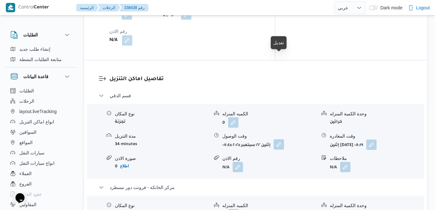
click at [281, 139] on button "button" at bounding box center [279, 144] width 10 height 10
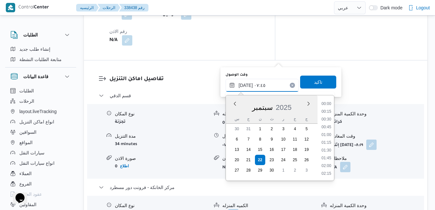
click at [264, 84] on input "[DATE] ٠٧:٤٥" at bounding box center [262, 85] width 73 height 13
click at [329, 151] on li "08:00" at bounding box center [326, 150] width 15 height 6
type input "[DATE] ٠٨:٠٠"
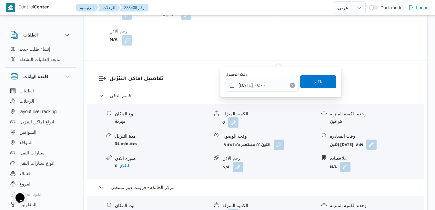
click at [320, 82] on span "تاكيد" at bounding box center [318, 81] width 36 height 13
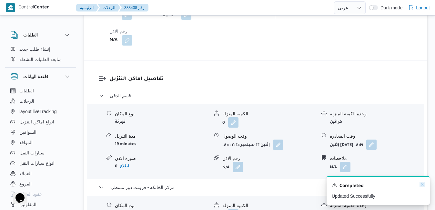
click at [422, 184] on icon "Dismiss toast" at bounding box center [421, 184] width 5 height 5
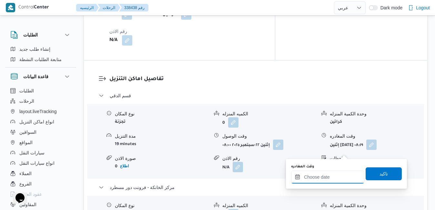
click at [322, 180] on input "وقت المغادره" at bounding box center [327, 176] width 73 height 13
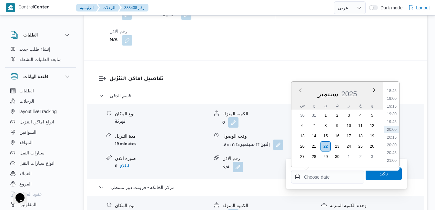
scroll to position [515, 0]
click at [388, 89] on li "16:30" at bounding box center [391, 86] width 15 height 6
type input "[DATE] ١٦:٣٠"
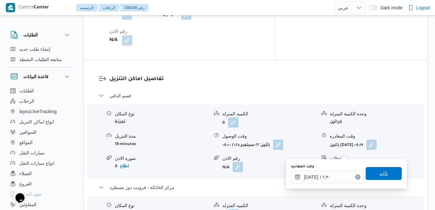
click at [379, 174] on span "تاكيد" at bounding box center [383, 173] width 8 height 8
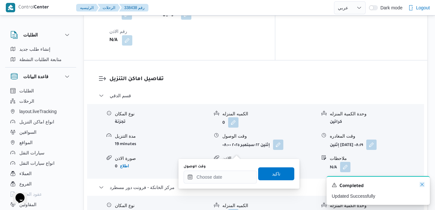
click at [421, 183] on icon "Dismiss toast" at bounding box center [421, 184] width 5 height 5
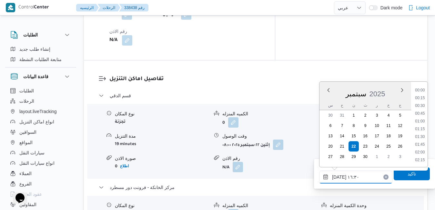
click at [349, 176] on input "[DATE] ١٦:٣٠" at bounding box center [355, 176] width 73 height 13
click at [422, 113] on li "18:00" at bounding box center [419, 110] width 15 height 6
type input "[DATE] ١٨:٠٠"
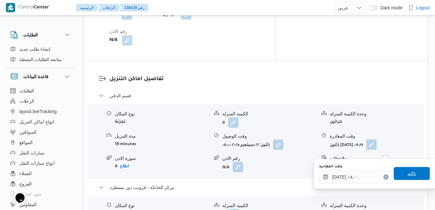
click at [408, 172] on span "تاكيد" at bounding box center [412, 173] width 8 height 8
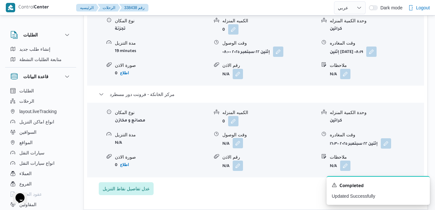
click at [234, 148] on button "button" at bounding box center [238, 143] width 10 height 10
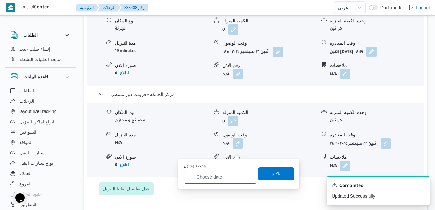
click at [237, 173] on input "وقت الوصول" at bounding box center [220, 176] width 73 height 13
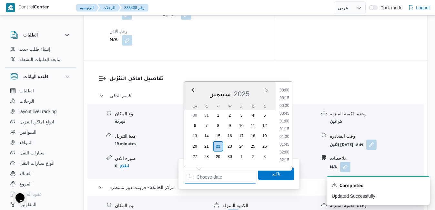
scroll to position [588, 0]
click at [191, 100] on div "سبتمبر 2025" at bounding box center [230, 92] width 92 height 16
click at [286, 119] on li "17:45" at bounding box center [284, 117] width 15 height 6
type input "[DATE] ١٧:٤٥"
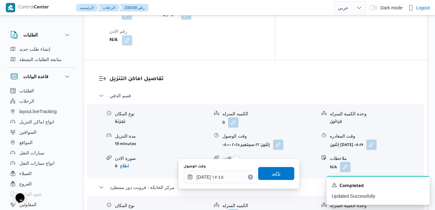
click at [272, 171] on span "تاكيد" at bounding box center [276, 173] width 8 height 8
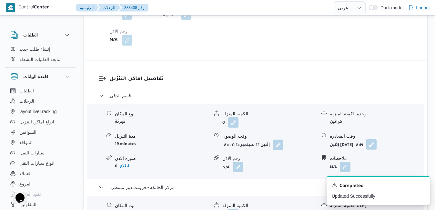
click at [377, 139] on button "button" at bounding box center [371, 144] width 10 height 10
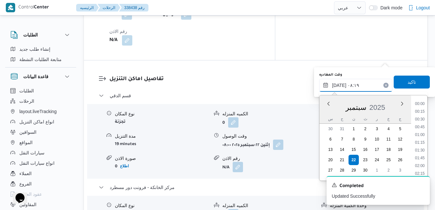
click at [364, 86] on input "[DATE] ٠٨:١٩" at bounding box center [355, 85] width 73 height 13
click at [425, 145] on li "16:45" at bounding box center [419, 144] width 15 height 6
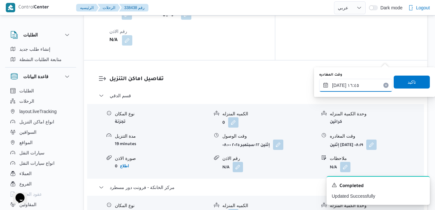
click at [339, 86] on input "[DATE] ١٦:٤٥" at bounding box center [355, 85] width 73 height 13
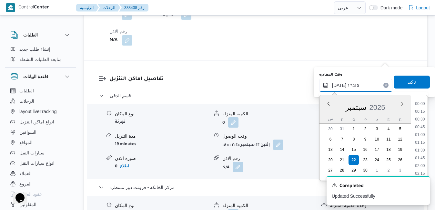
scroll to position [480, 0]
type input "[DATE] ١٦:٥٥"
click at [401, 81] on span "تاكيد" at bounding box center [412, 81] width 36 height 13
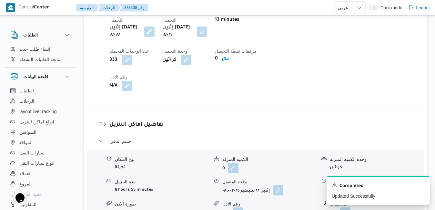
scroll to position [0, 0]
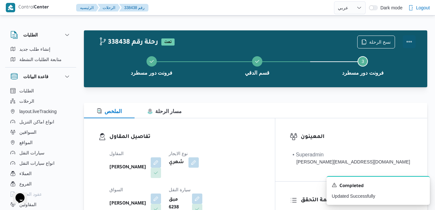
click at [412, 42] on button "Actions" at bounding box center [409, 41] width 13 height 13
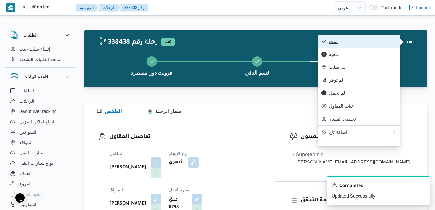
click at [375, 43] on span "تمت" at bounding box center [362, 41] width 67 height 5
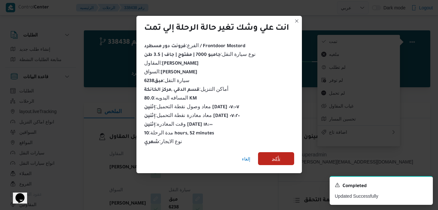
click at [275, 160] on span "تأكيد" at bounding box center [276, 158] width 36 height 13
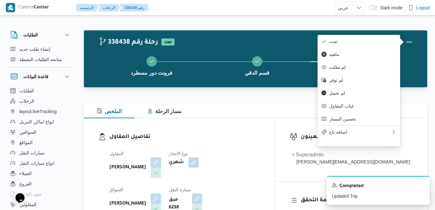
click at [257, 124] on div "تفاصيل المقاول المقاول [PERSON_NAME] نوع الايجار شهري السواق [PERSON_NAME] سيار…" at bounding box center [179, 192] width 191 height 149
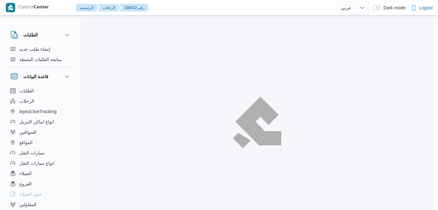
select select "ar"
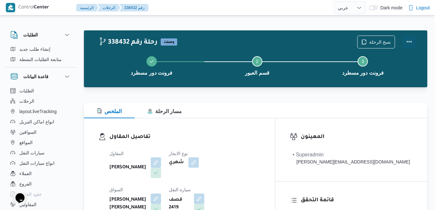
click at [409, 37] on button "Actions" at bounding box center [409, 41] width 13 height 13
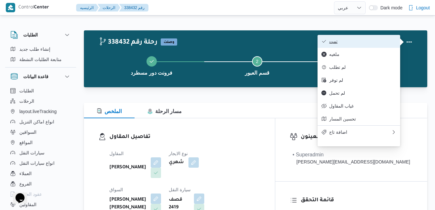
click at [389, 42] on span "تمت" at bounding box center [362, 41] width 67 height 5
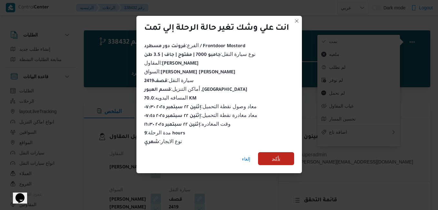
click at [278, 155] on span "تأكيد" at bounding box center [276, 159] width 8 height 8
